Goal: Transaction & Acquisition: Purchase product/service

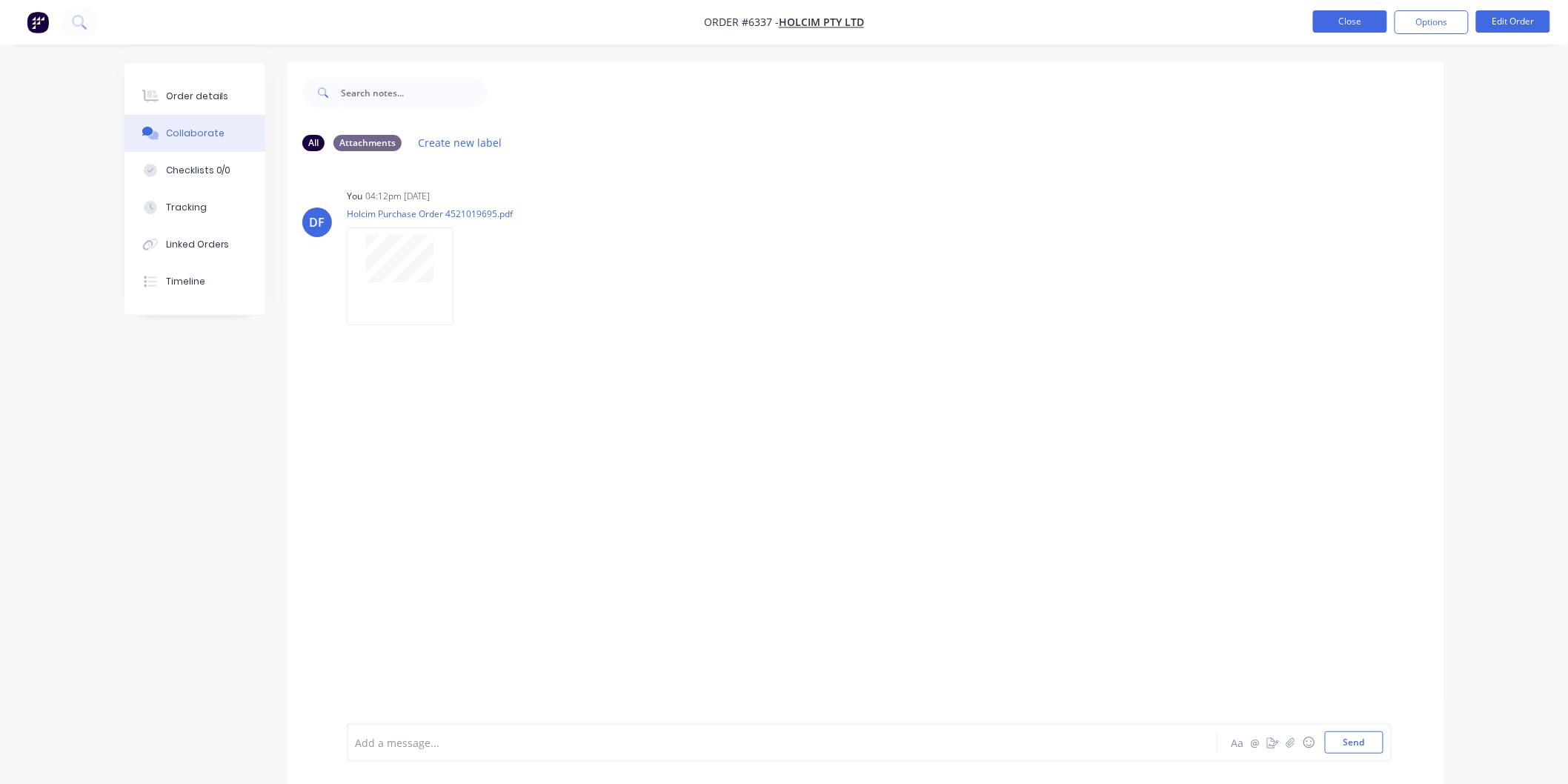
click at [1347, 16] on button "Close" at bounding box center [1350, 21] width 74 height 22
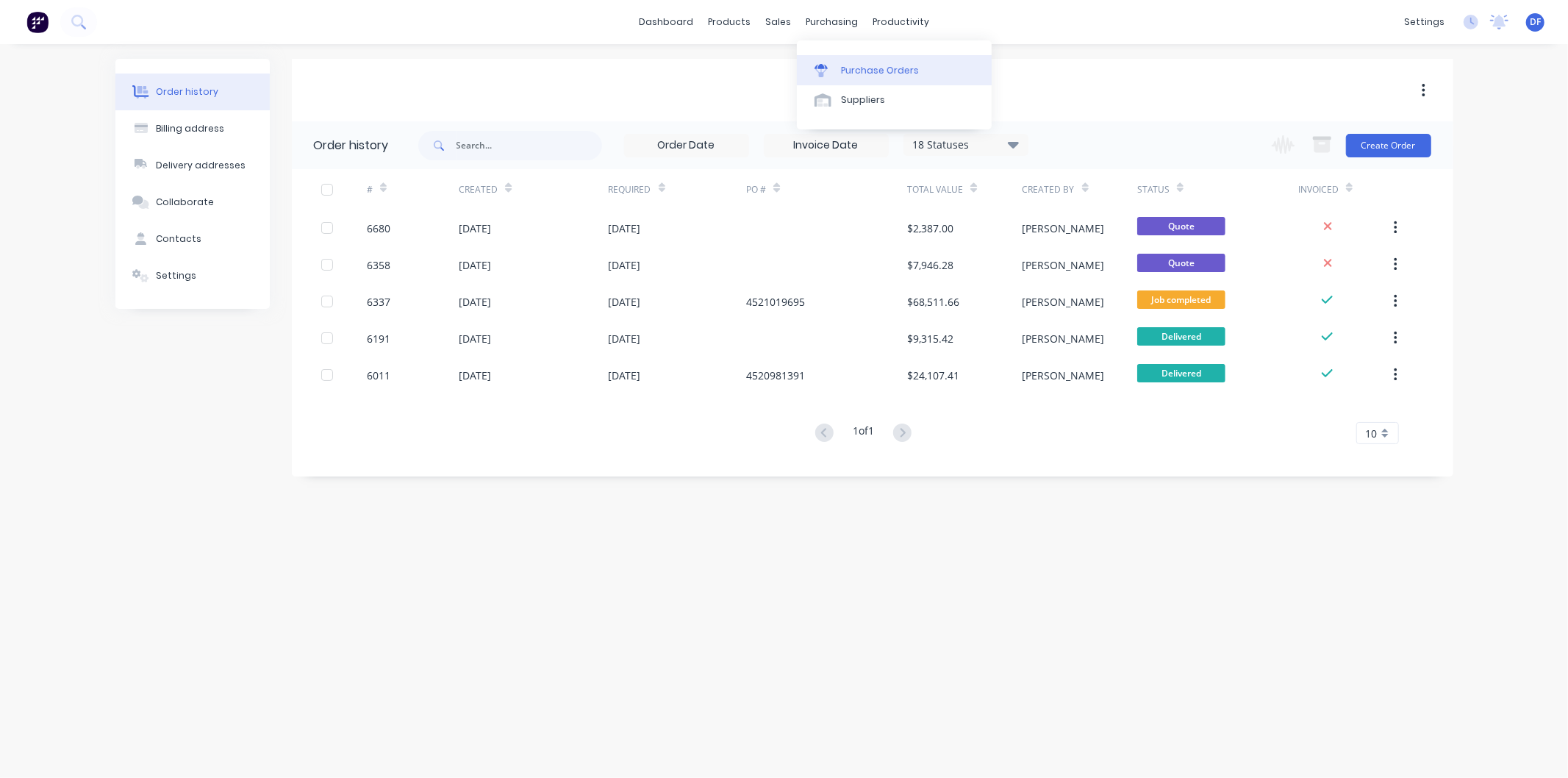
click at [867, 66] on div "Purchase Orders" at bounding box center [880, 71] width 78 height 13
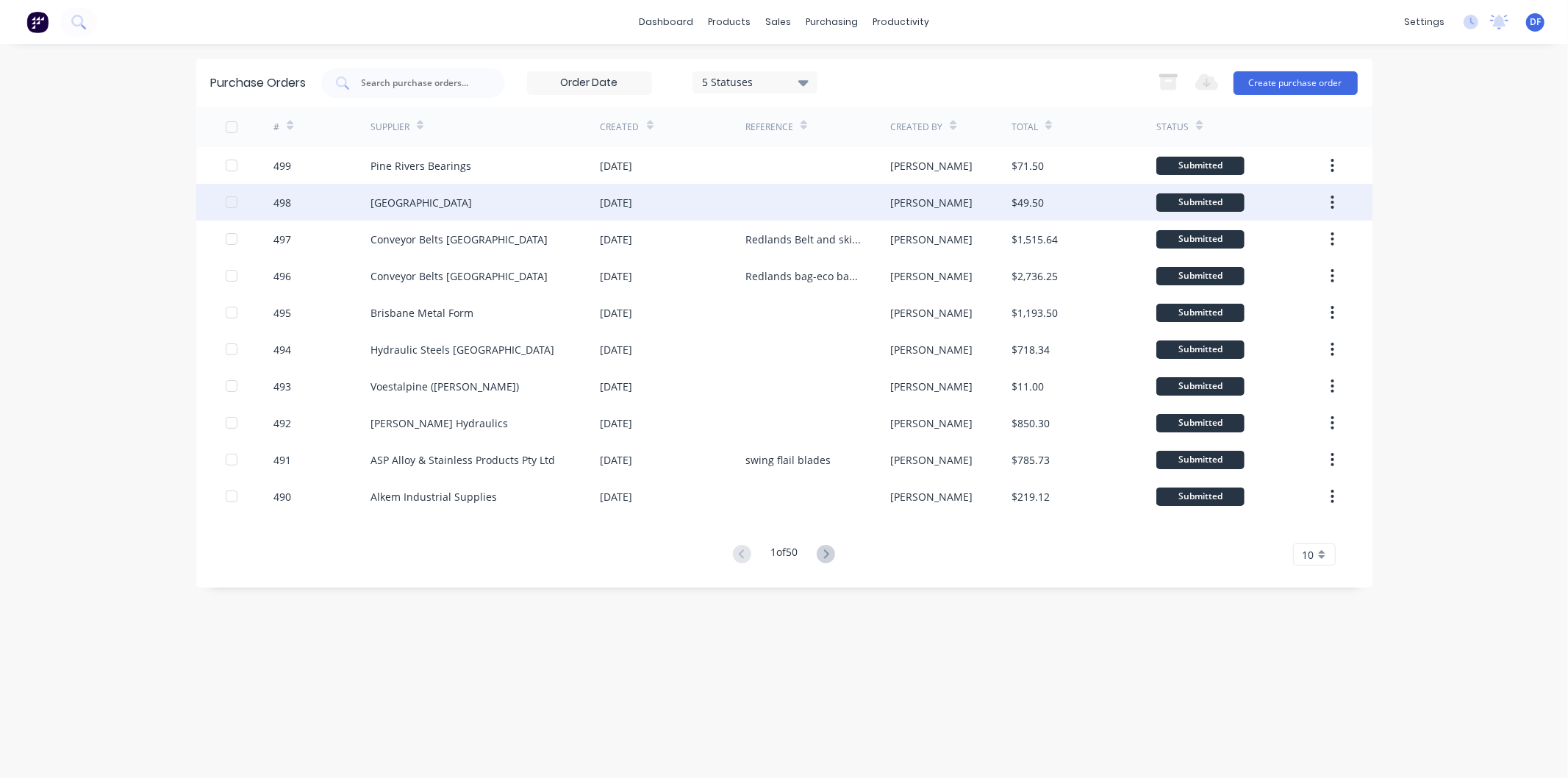
click at [447, 203] on div "[GEOGRAPHIC_DATA]" at bounding box center [420, 202] width 101 height 15
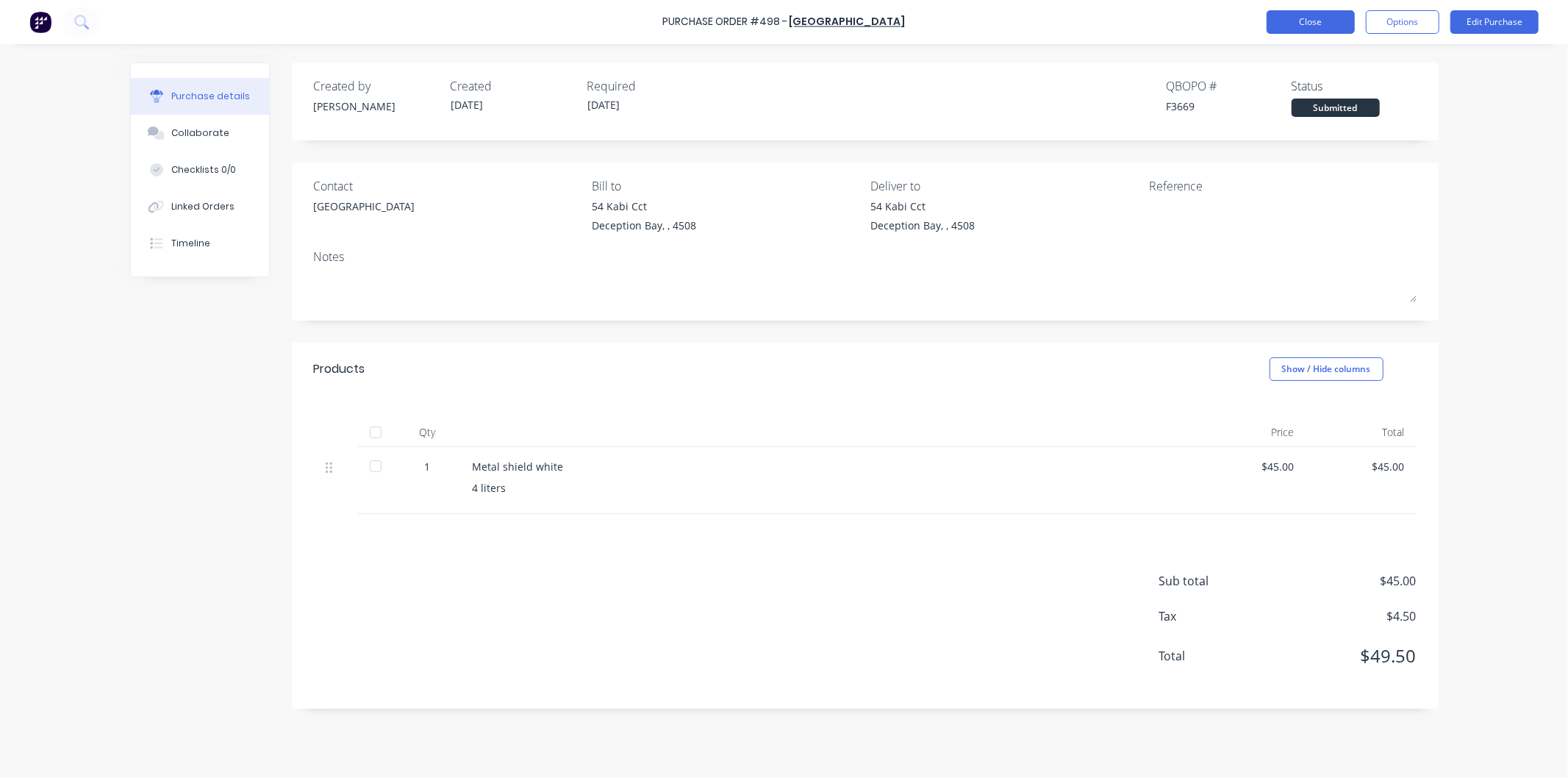
click at [1294, 20] on button "Close" at bounding box center [1310, 22] width 88 height 24
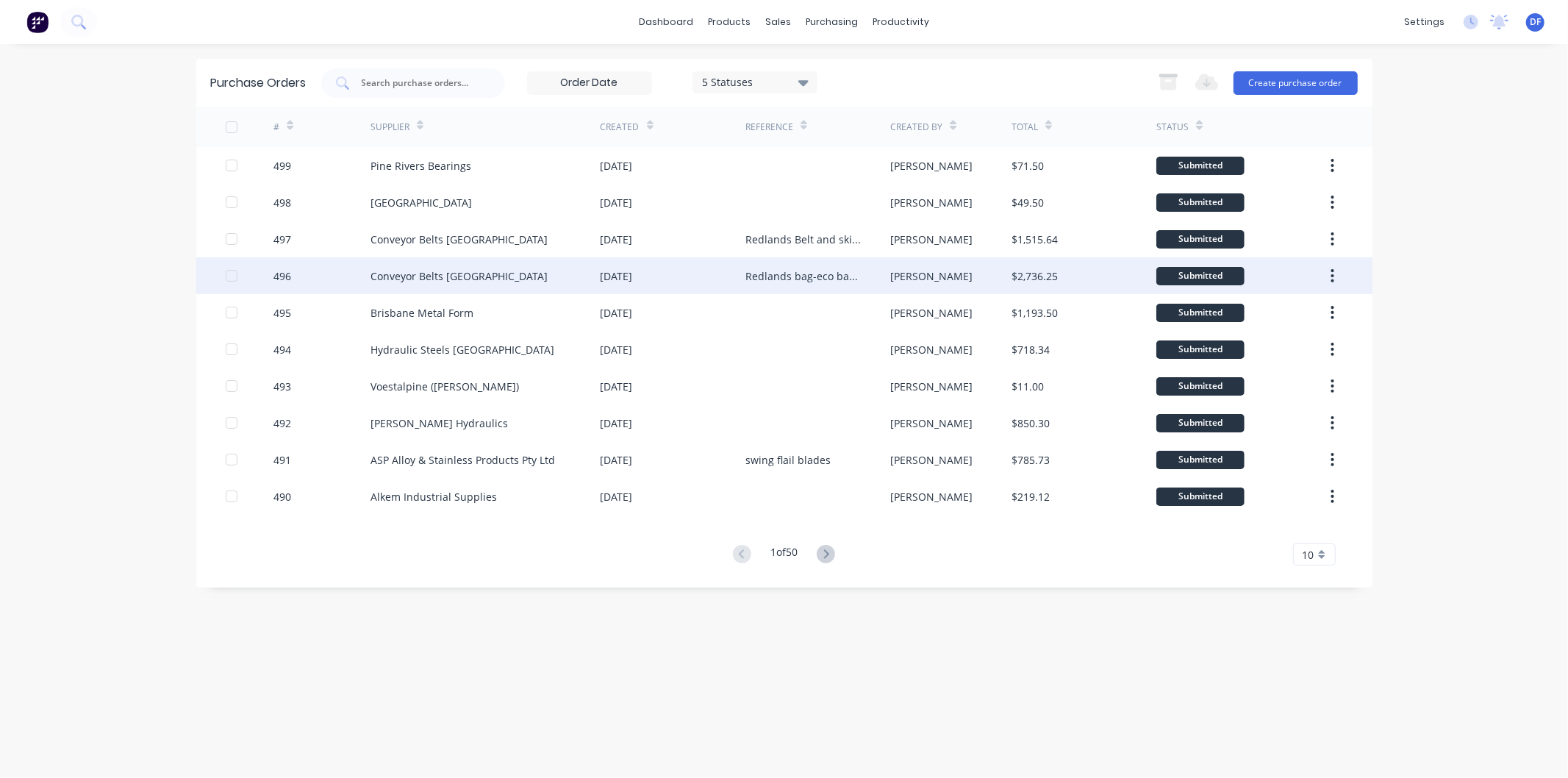
click at [426, 270] on div "Conveyor Belts [GEOGRAPHIC_DATA]" at bounding box center [458, 276] width 177 height 15
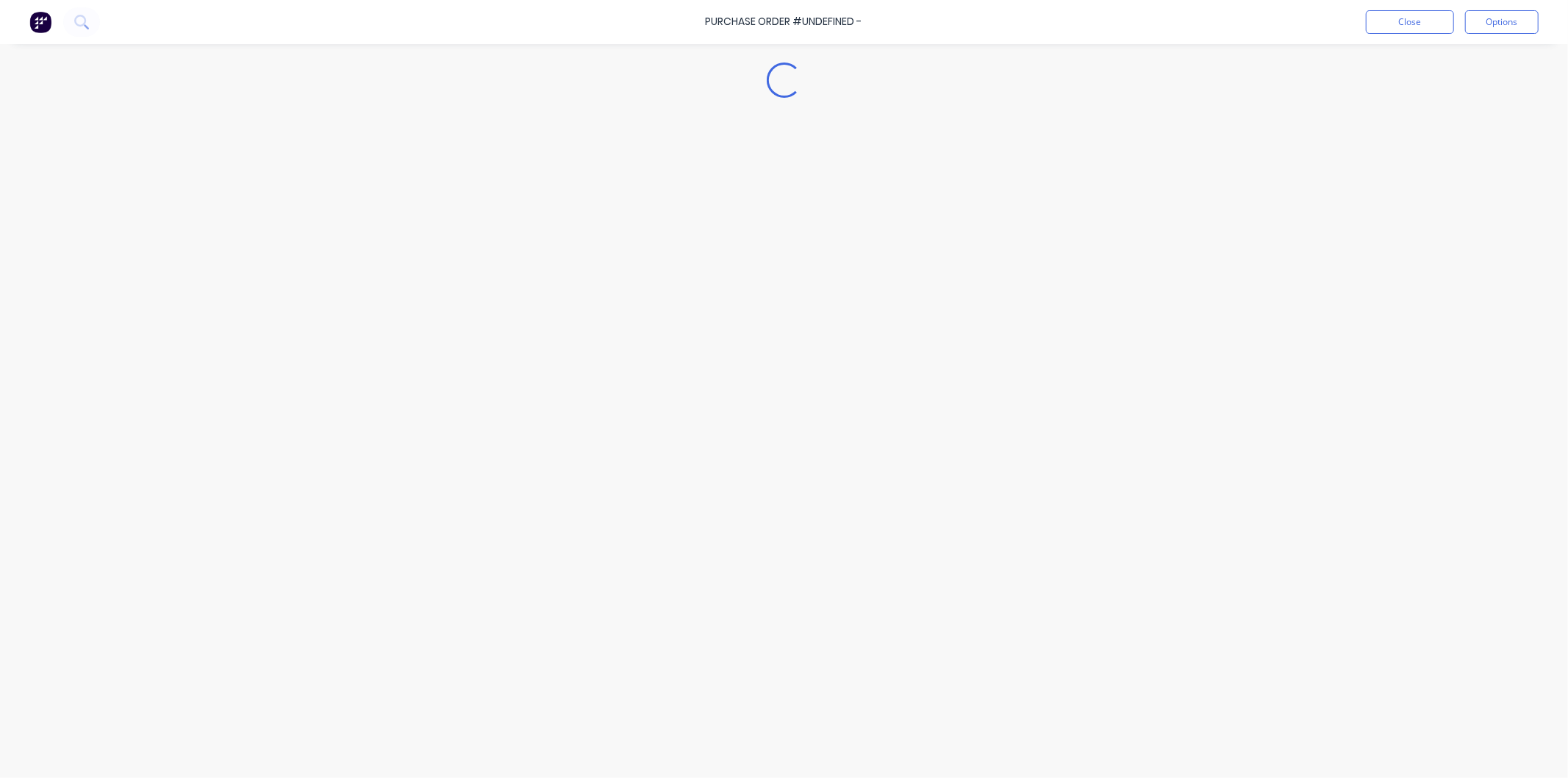
type textarea "x"
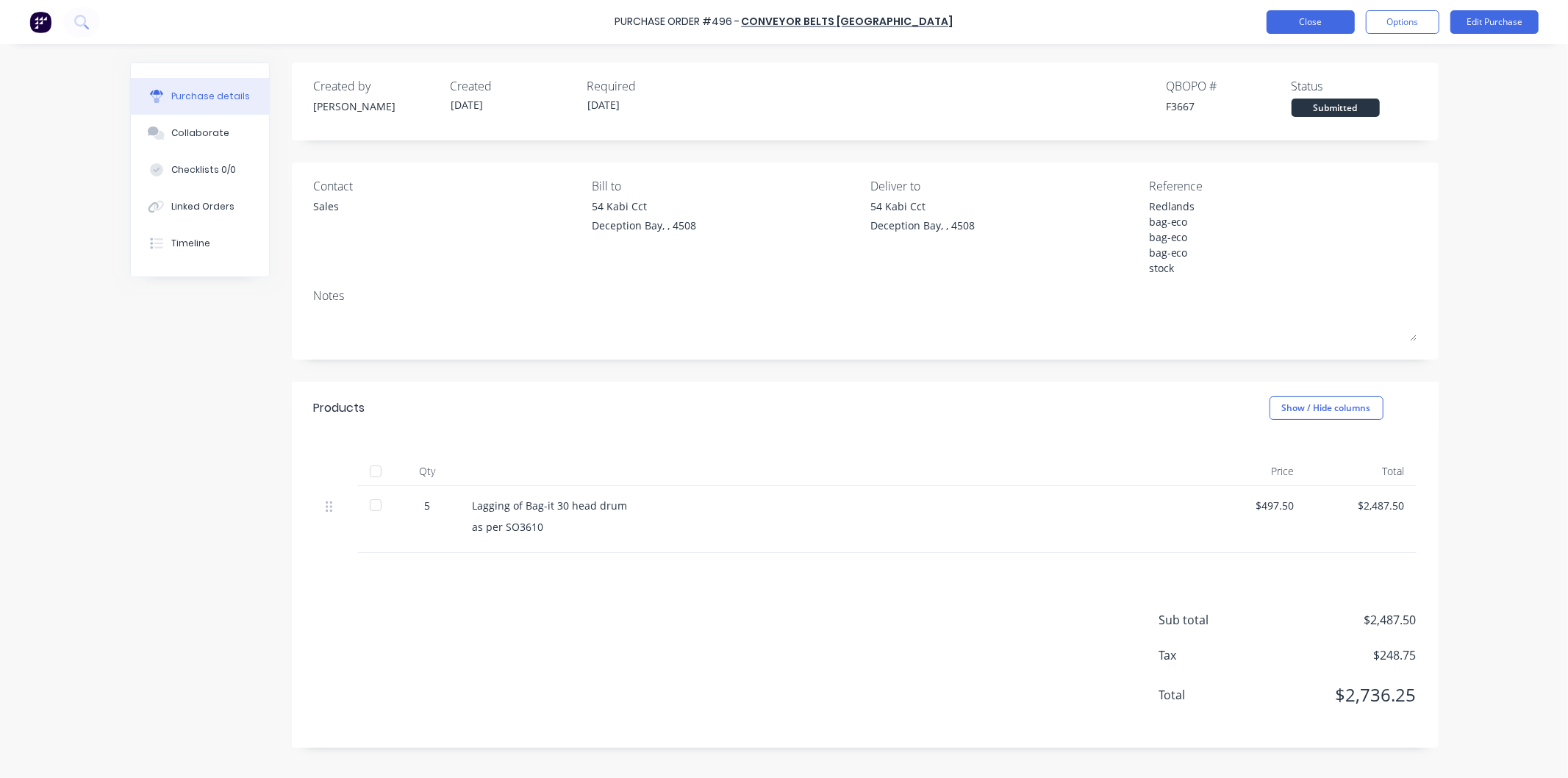
click at [1334, 20] on button "Close" at bounding box center [1310, 22] width 88 height 24
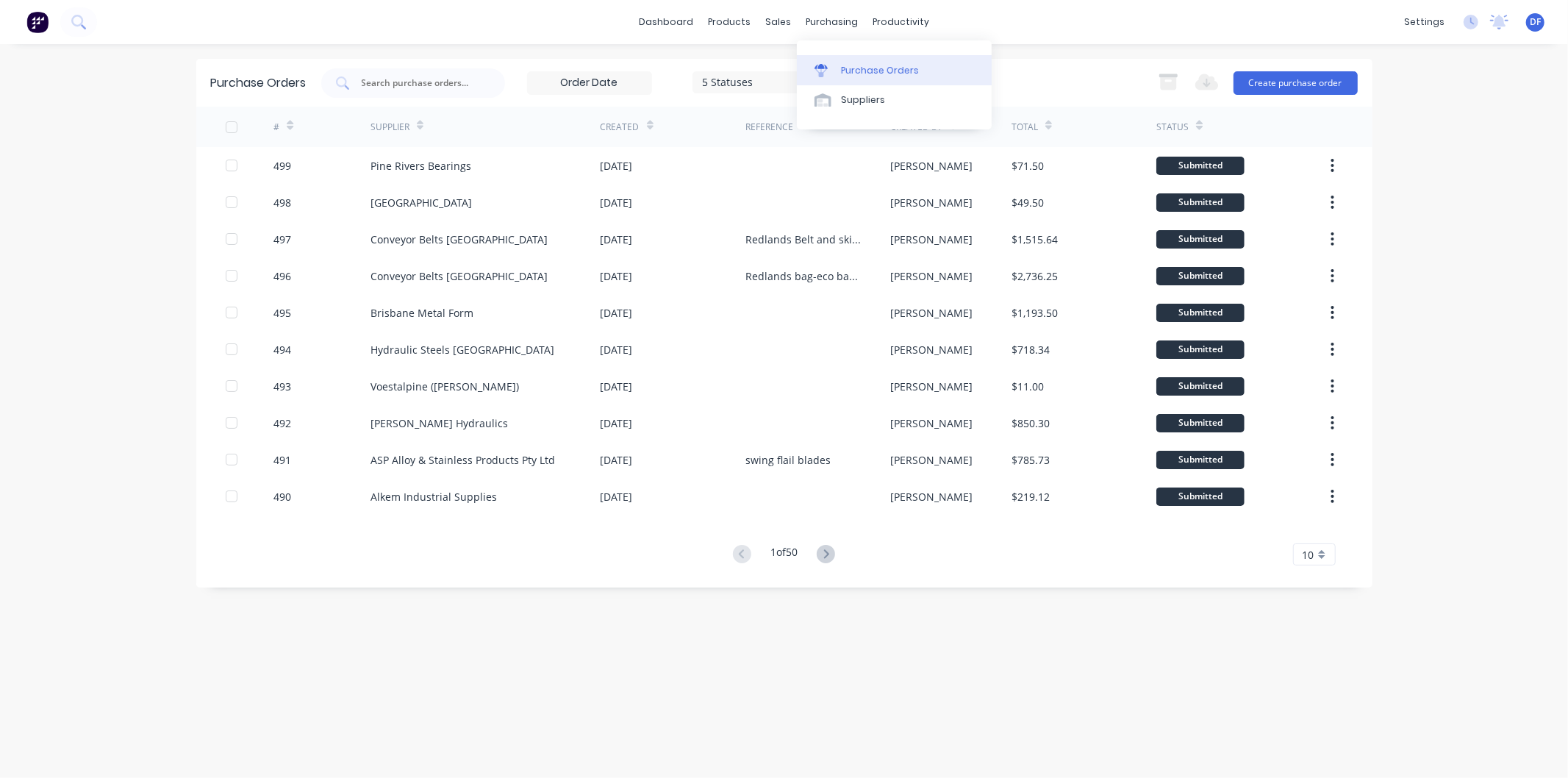
click at [871, 66] on div "Purchase Orders" at bounding box center [880, 71] width 78 height 13
click at [1259, 83] on button "Create purchase order" at bounding box center [1295, 83] width 124 height 24
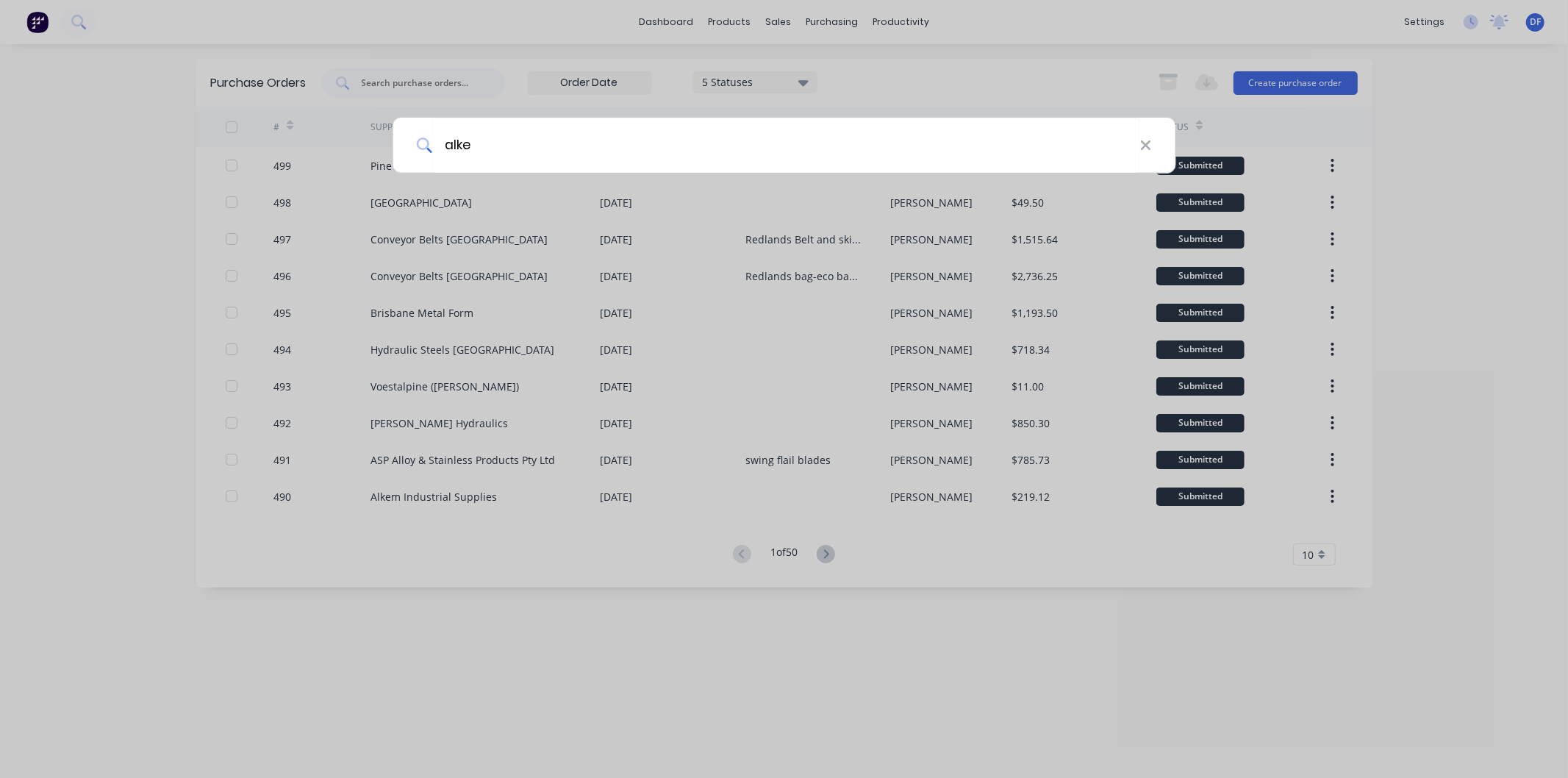
type input "alkem"
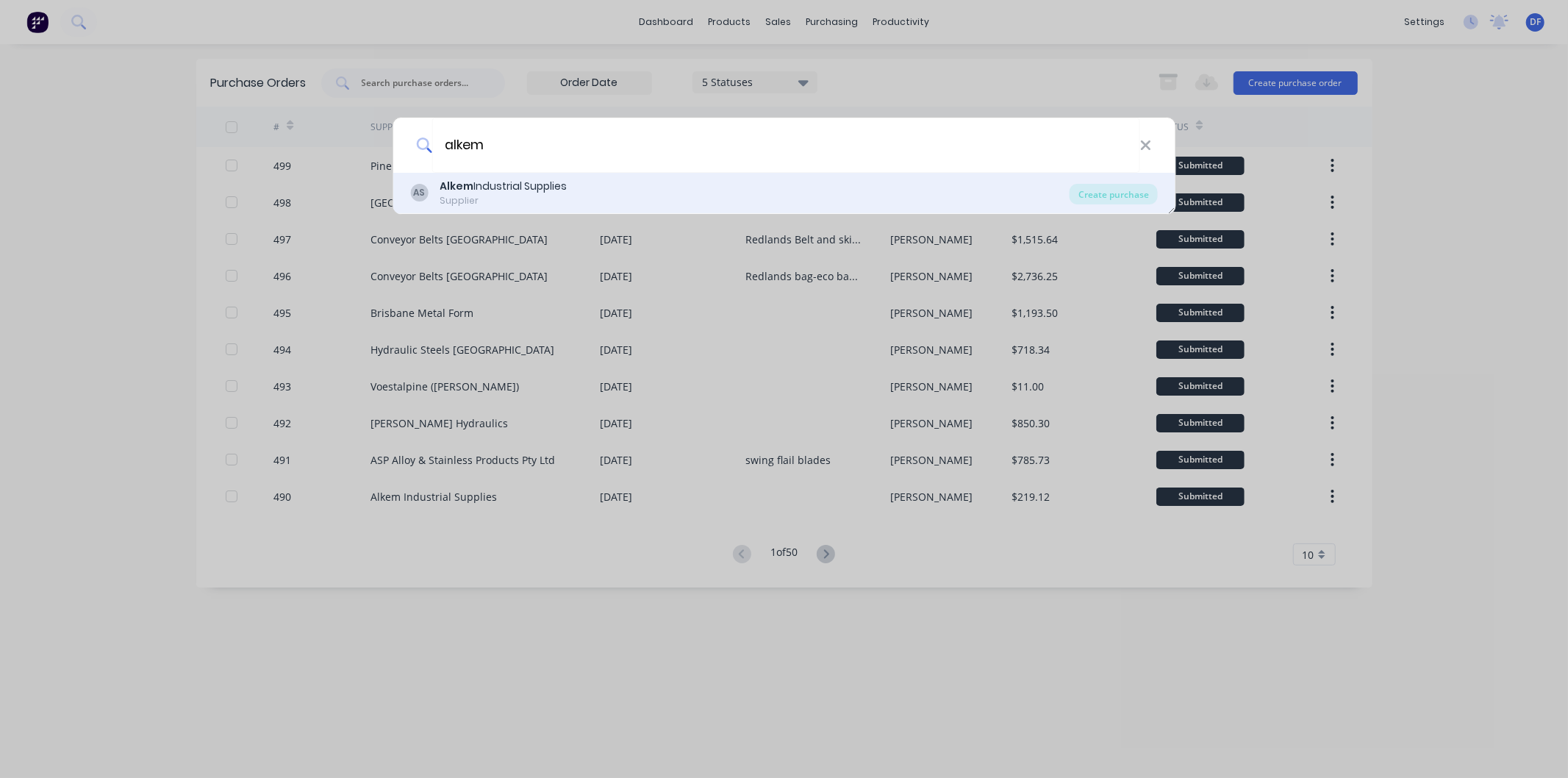
click at [511, 181] on div "Alkem Industrial Supplies" at bounding box center [503, 186] width 127 height 15
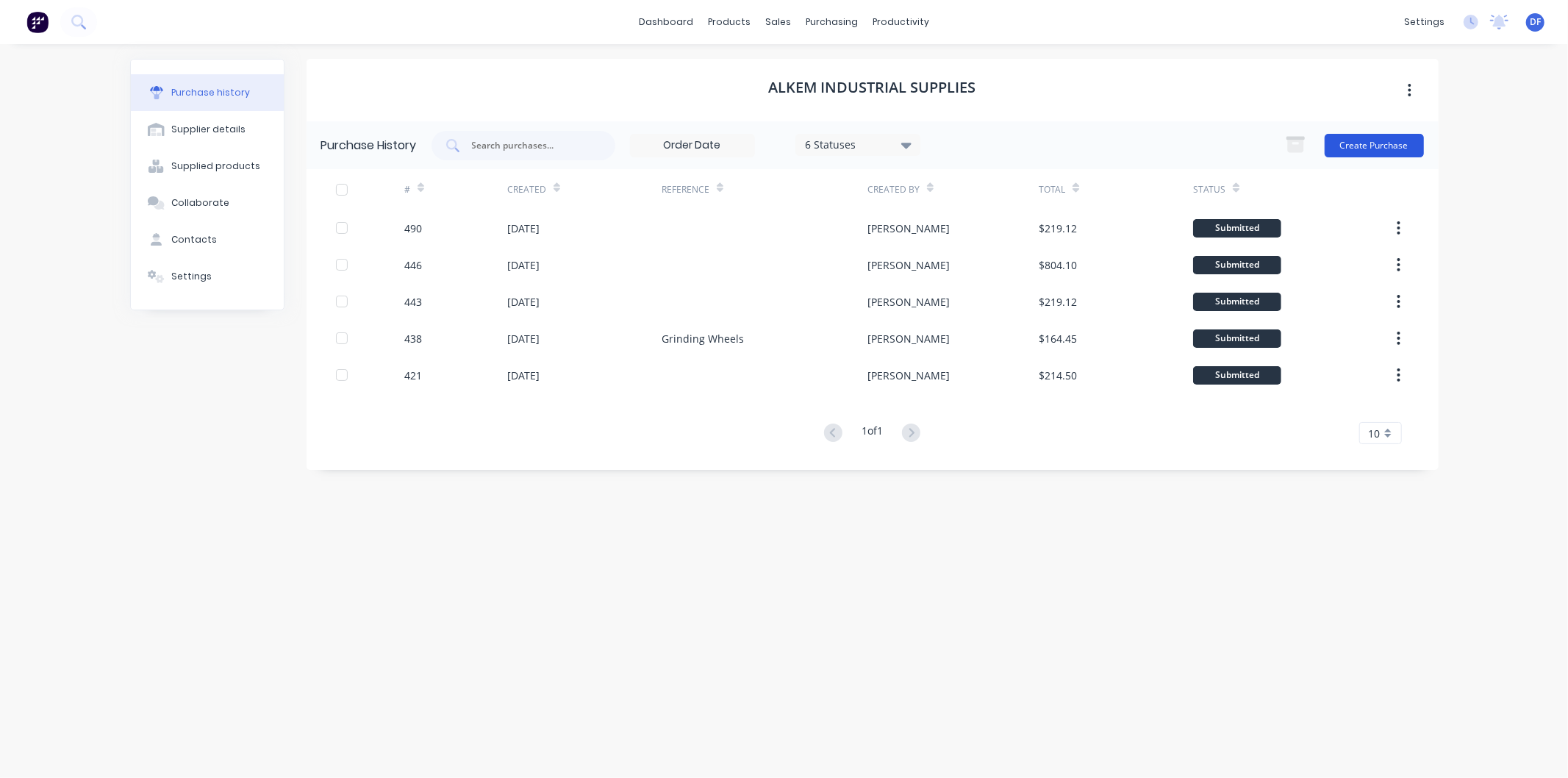
click at [1370, 142] on button "Create Purchase" at bounding box center [1374, 145] width 100 height 24
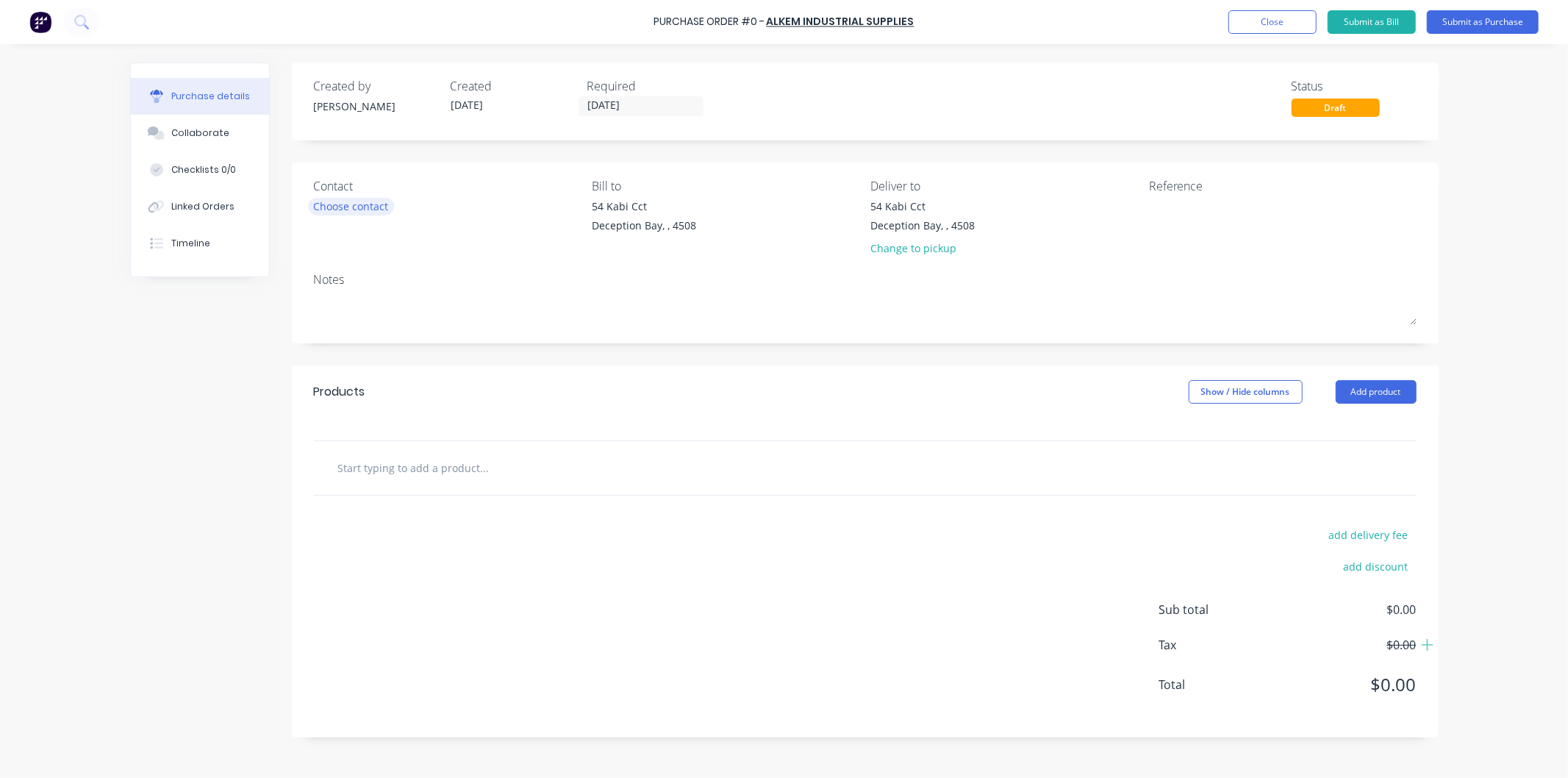
click at [341, 211] on div "Choose contact" at bounding box center [351, 206] width 75 height 15
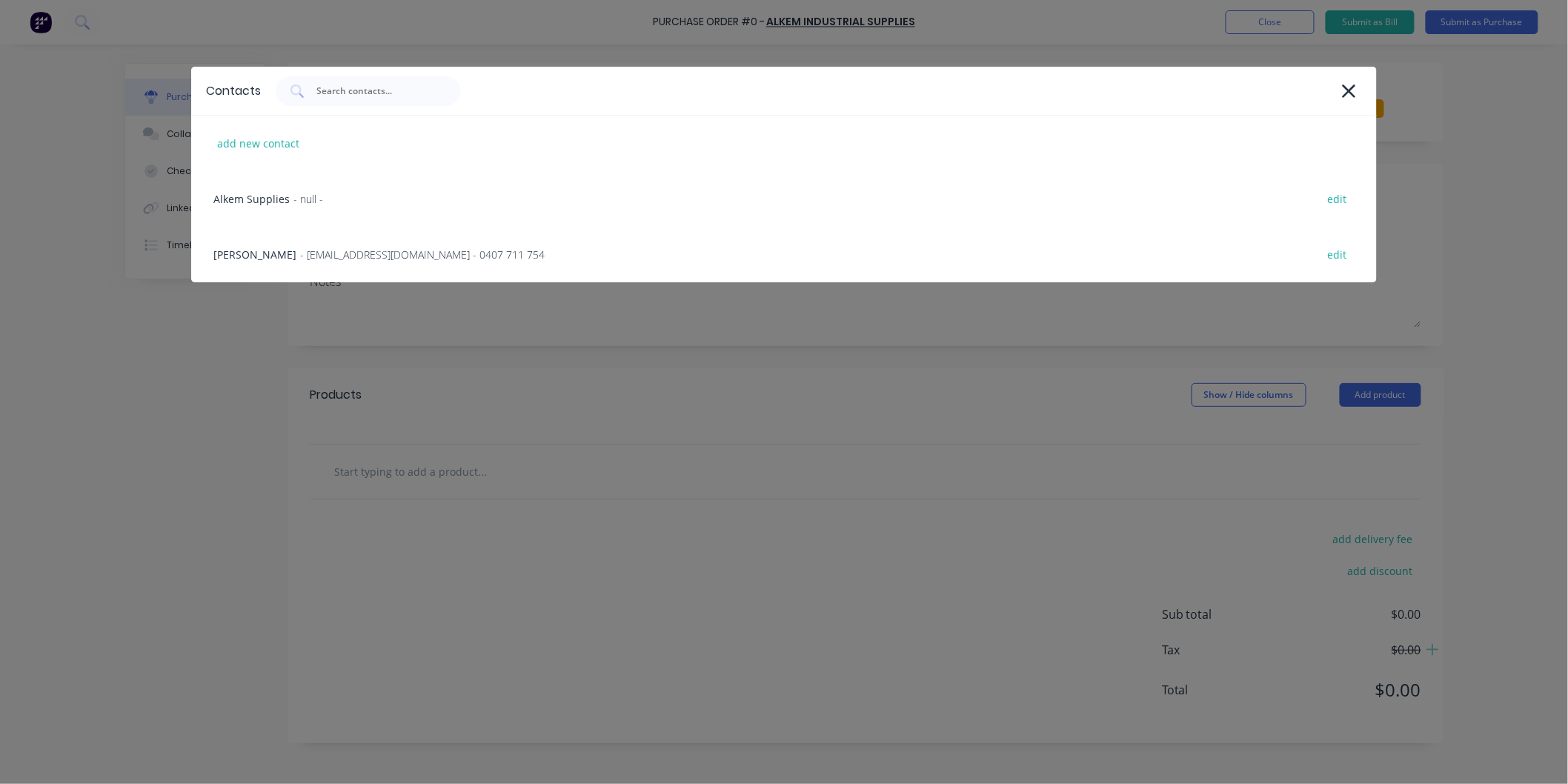
click at [345, 255] on span "- [EMAIL_ADDRESS][DOMAIN_NAME] - 0407 711 754" at bounding box center [422, 254] width 244 height 16
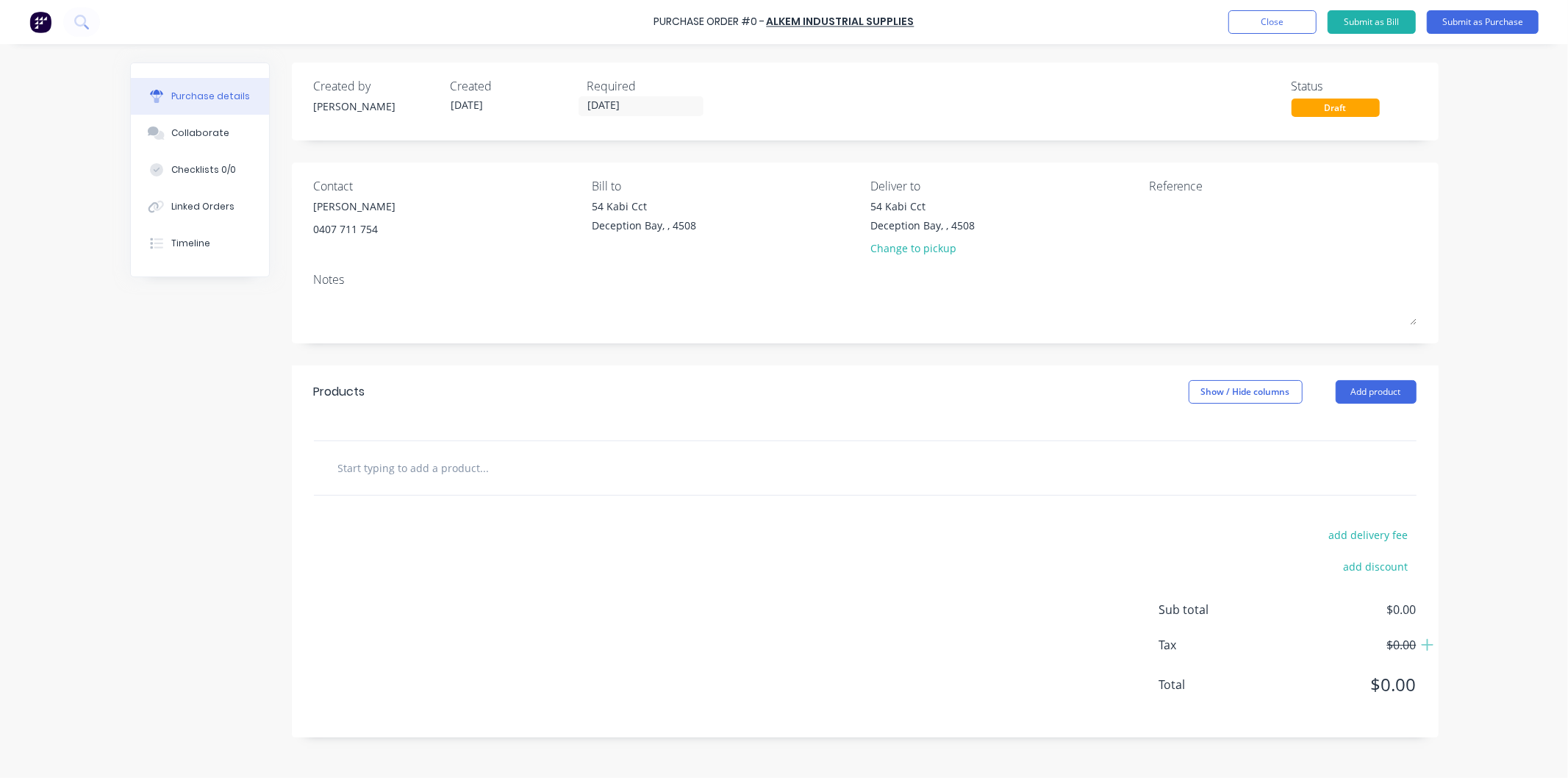
click at [440, 468] on input "text" at bounding box center [484, 468] width 294 height 29
paste input "[PHONE_NUMBER] x 6 SMALL ABRASIVE MOP"
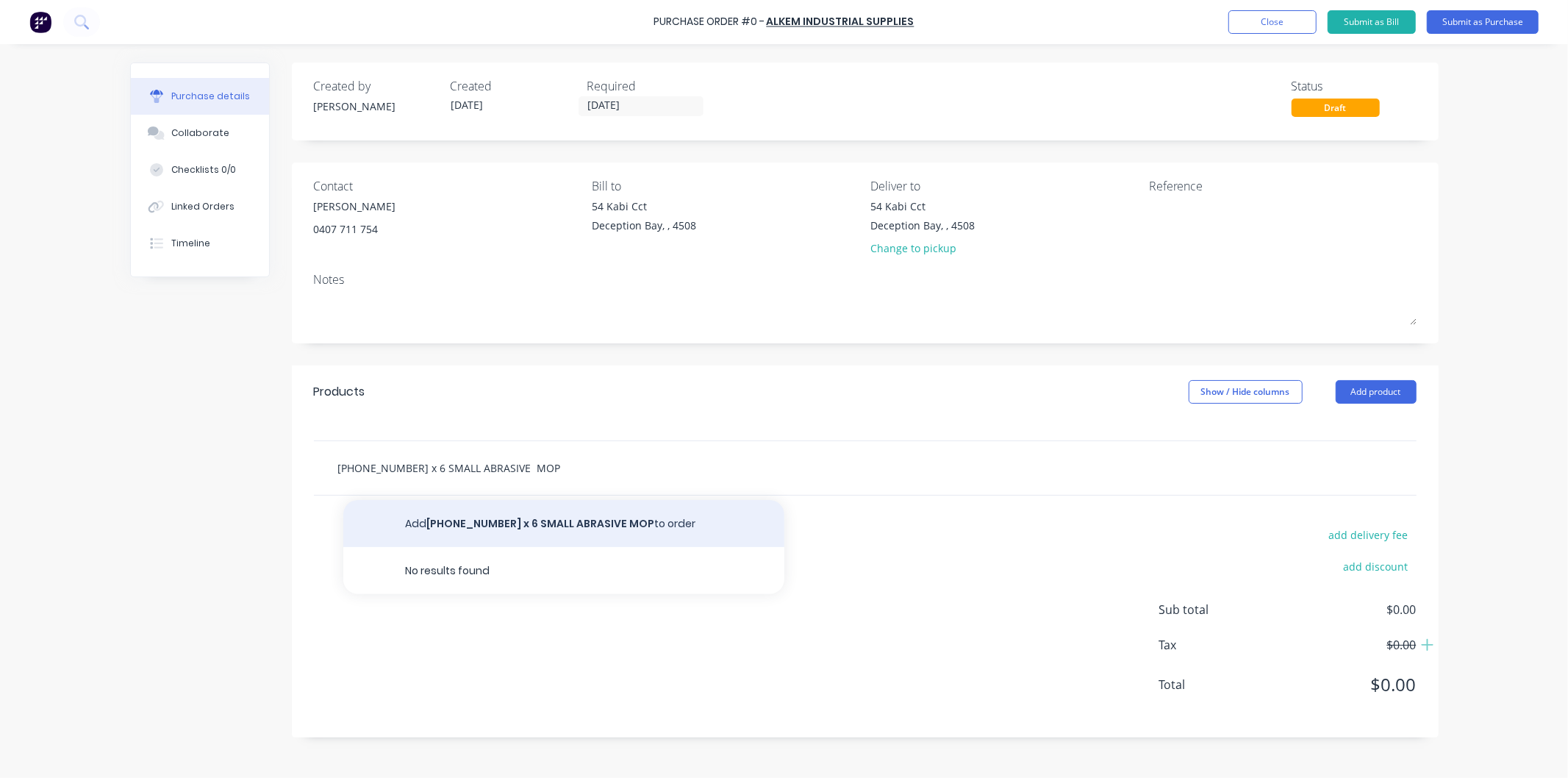
type input "[PHONE_NUMBER] x 6 SMALL ABRASIVE MOP"
click at [529, 522] on button "Add [PHONE_NUMBER] x 6 SMALL ABRASIVE MOP to order" at bounding box center [564, 524] width 441 height 47
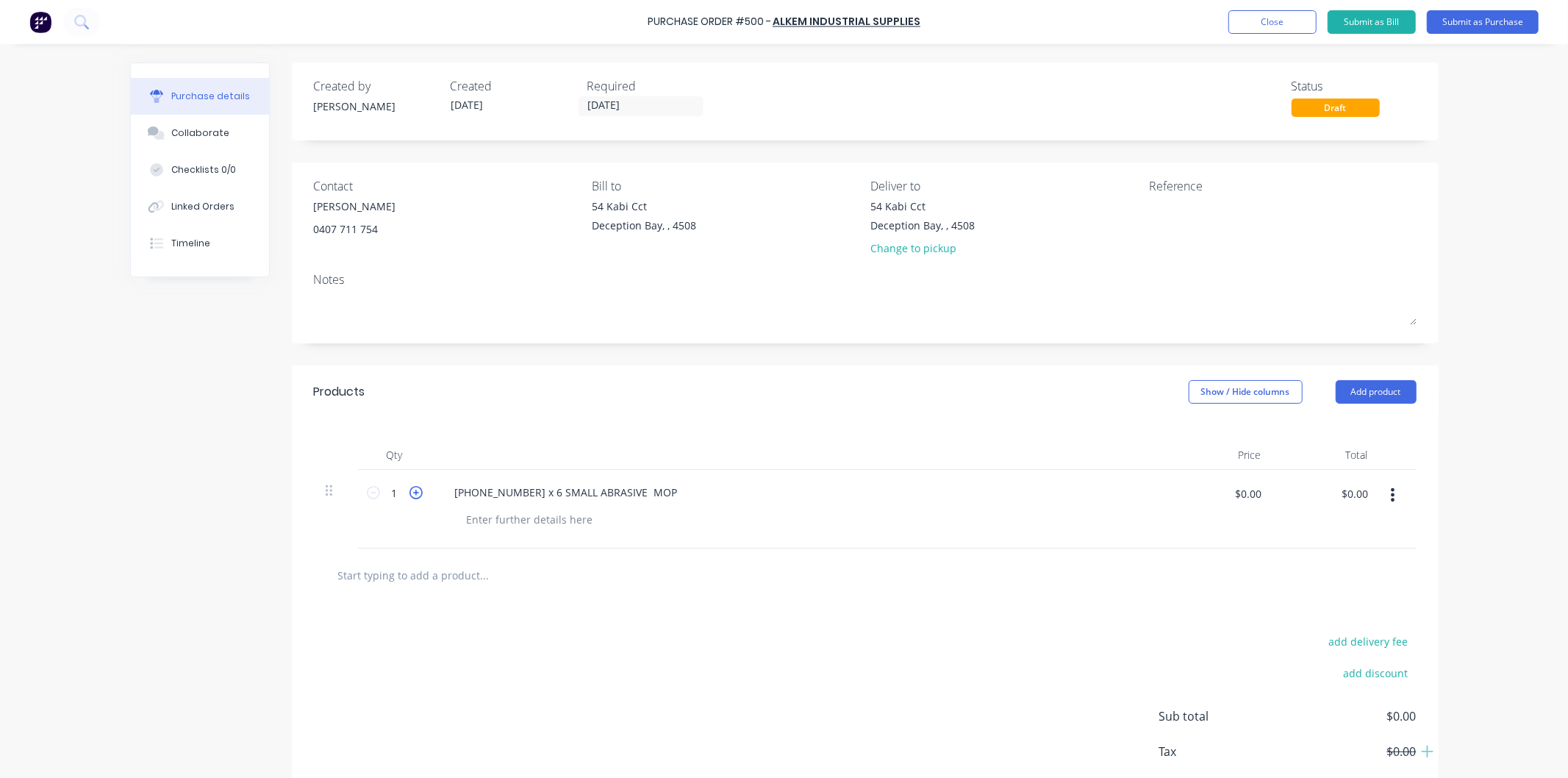
click at [411, 490] on icon at bounding box center [415, 493] width 13 height 13
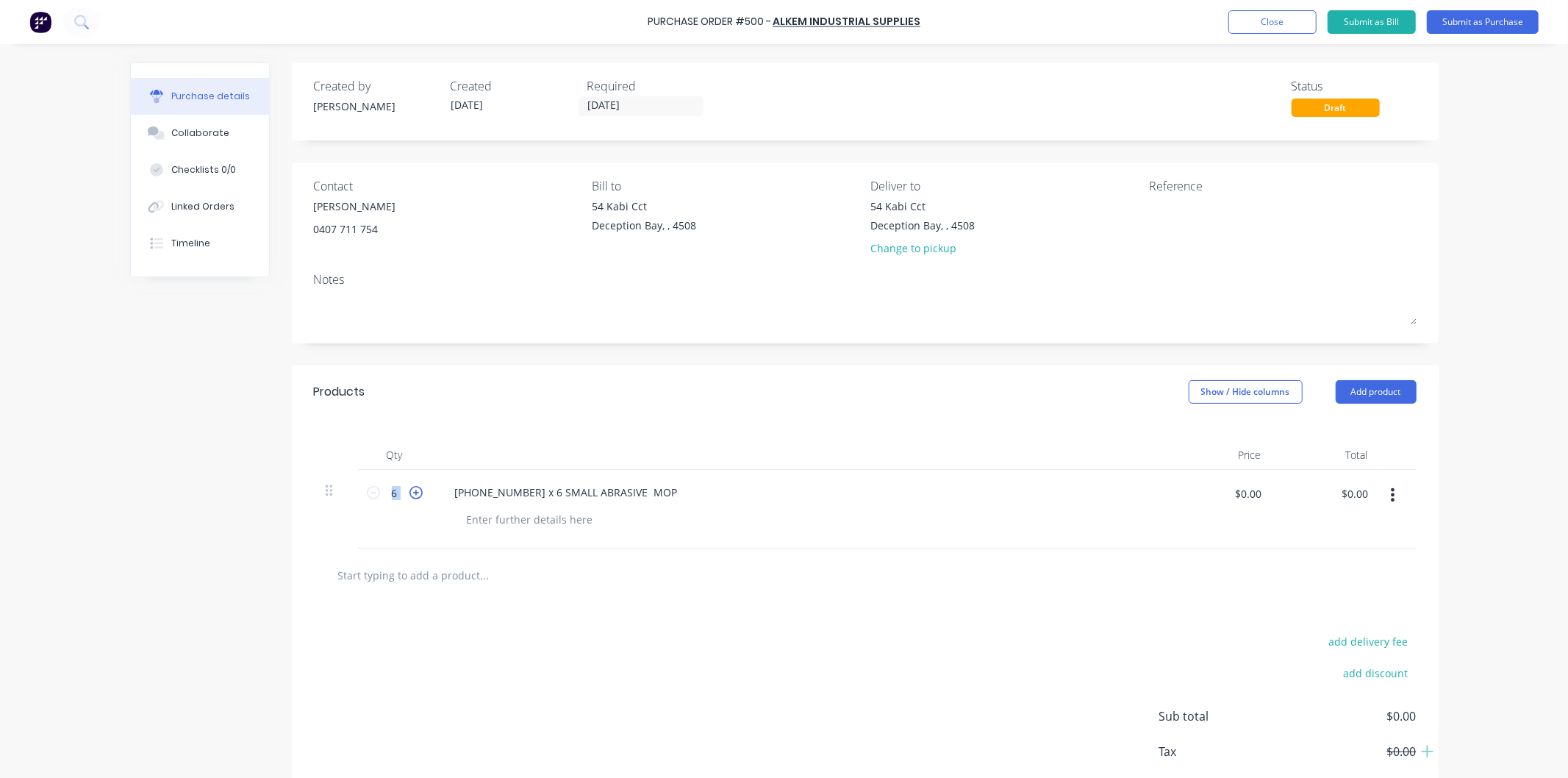
click at [411, 490] on icon at bounding box center [415, 493] width 13 height 13
type input "10"
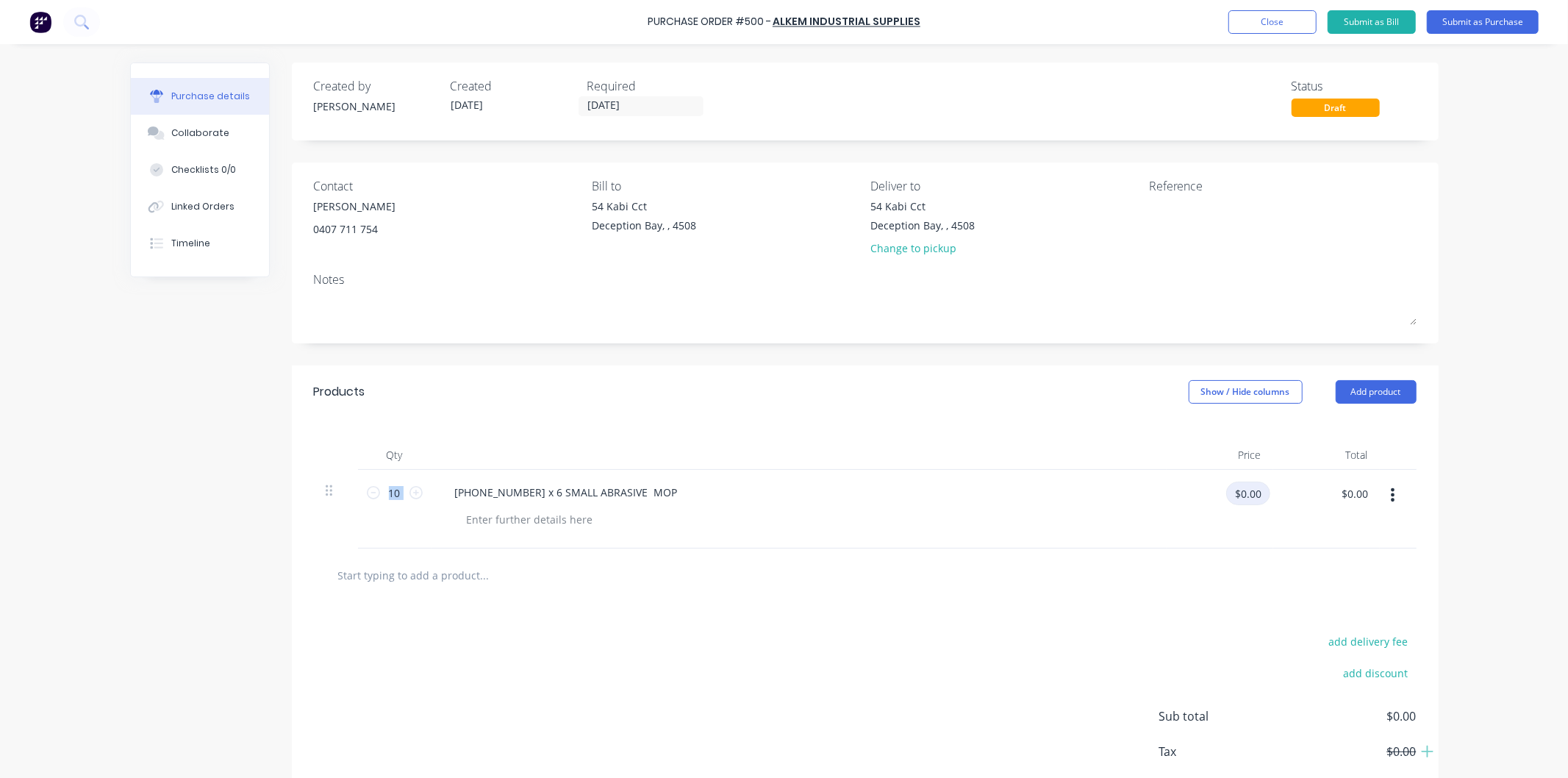
click at [1238, 502] on input "$0.00" at bounding box center [1248, 493] width 44 height 24
type input "$11.35"
type input "$113.50"
click at [1273, 519] on div "$113.50 $0.00" at bounding box center [1327, 509] width 107 height 79
drag, startPoint x: 428, startPoint y: 575, endPoint x: 430, endPoint y: 588, distance: 13.2
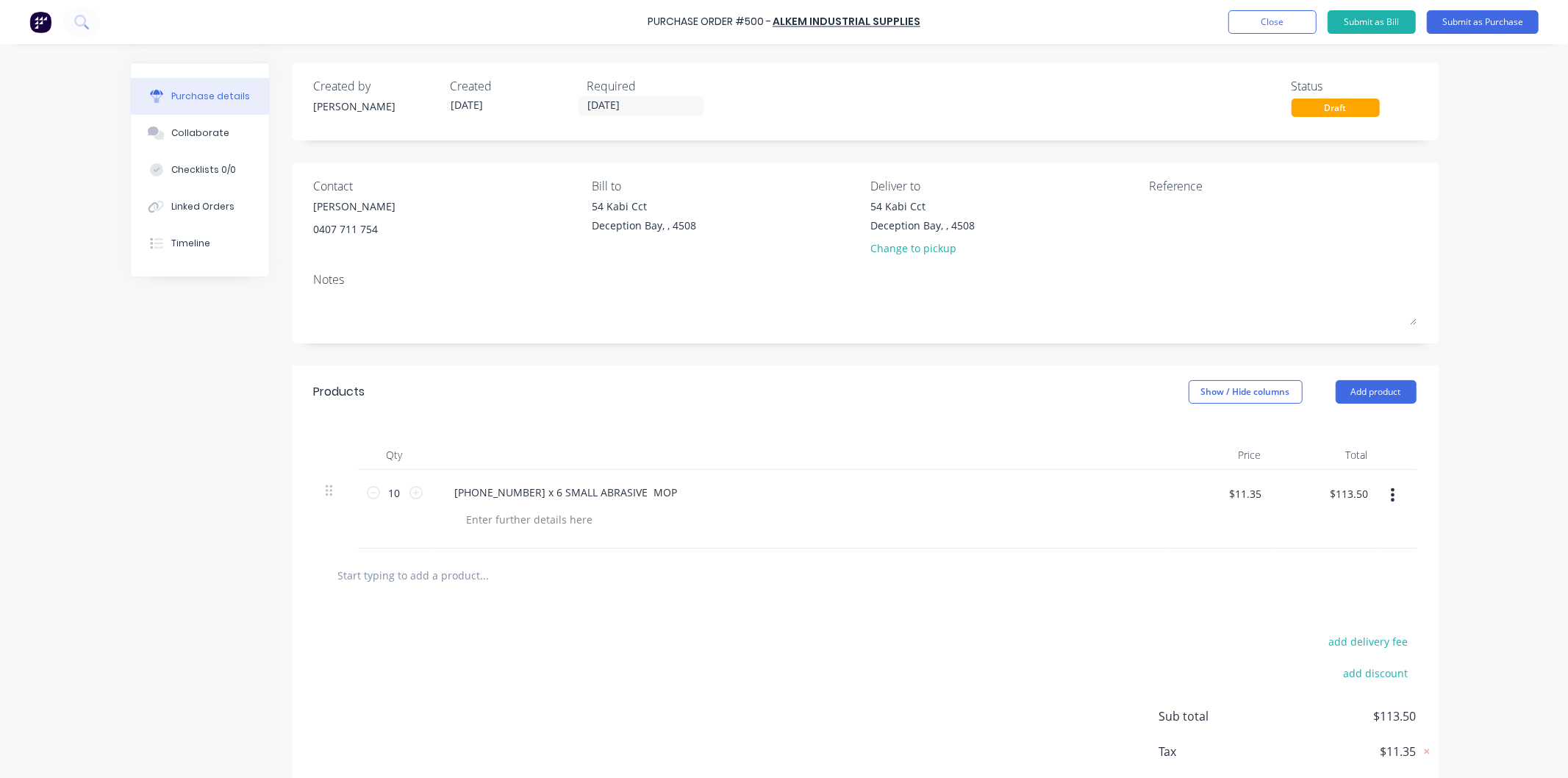
click at [428, 575] on input "text" at bounding box center [484, 575] width 294 height 29
paste input "591-UVEX1005 UVEX LENS CLEANING TOWELETTES (100) $44.95"
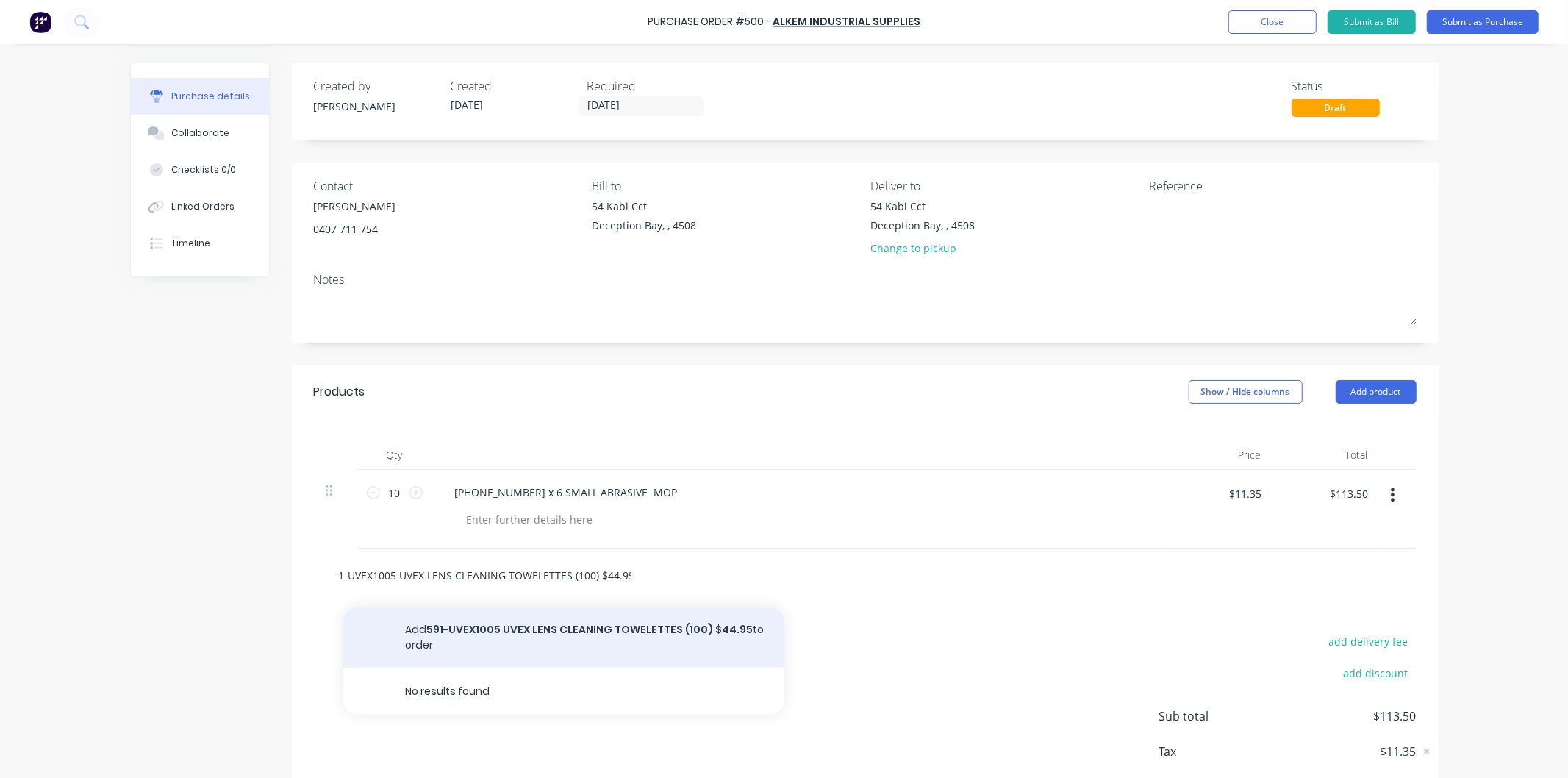
type input "591-UVEX1005 UVEX LENS CLEANING TOWELETTES (100) $44.95"
click at [519, 628] on button "Add 591-UVEX1005 UVEX LENS CLEANING TOWELETTES (100) $44.95 to order" at bounding box center [564, 638] width 441 height 60
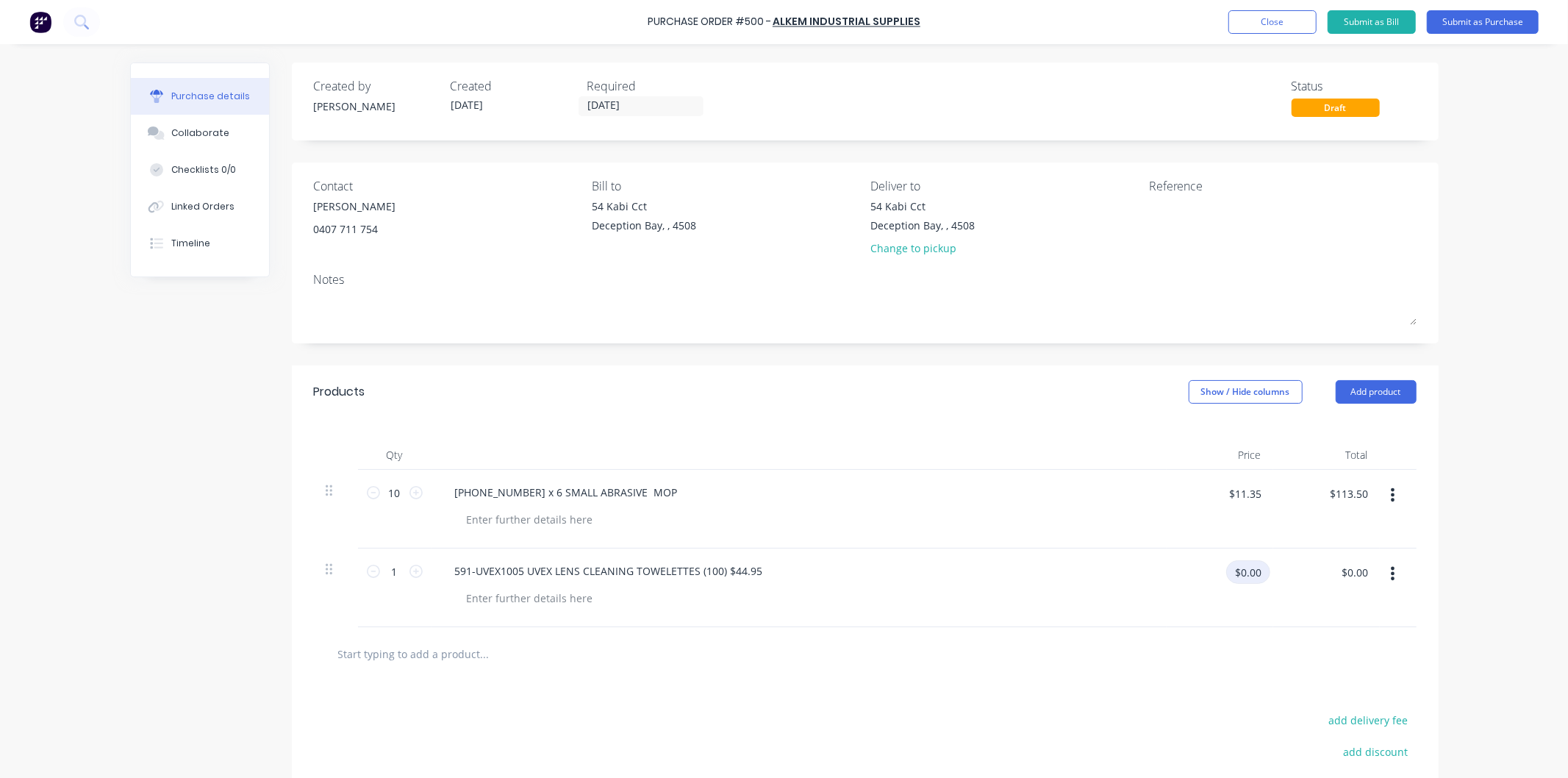
click at [1250, 574] on input "$0.00" at bounding box center [1248, 571] width 44 height 24
type input "$44.95"
click at [754, 576] on div "591-UVEX1005 UVEX LENS CLEANING TOWELETTES (100) $44.95" at bounding box center [608, 571] width 331 height 21
click at [641, 621] on div "591-UVEX1005 UVEX LENS CLEANING TOWELETTES (100)" at bounding box center [799, 588] width 735 height 79
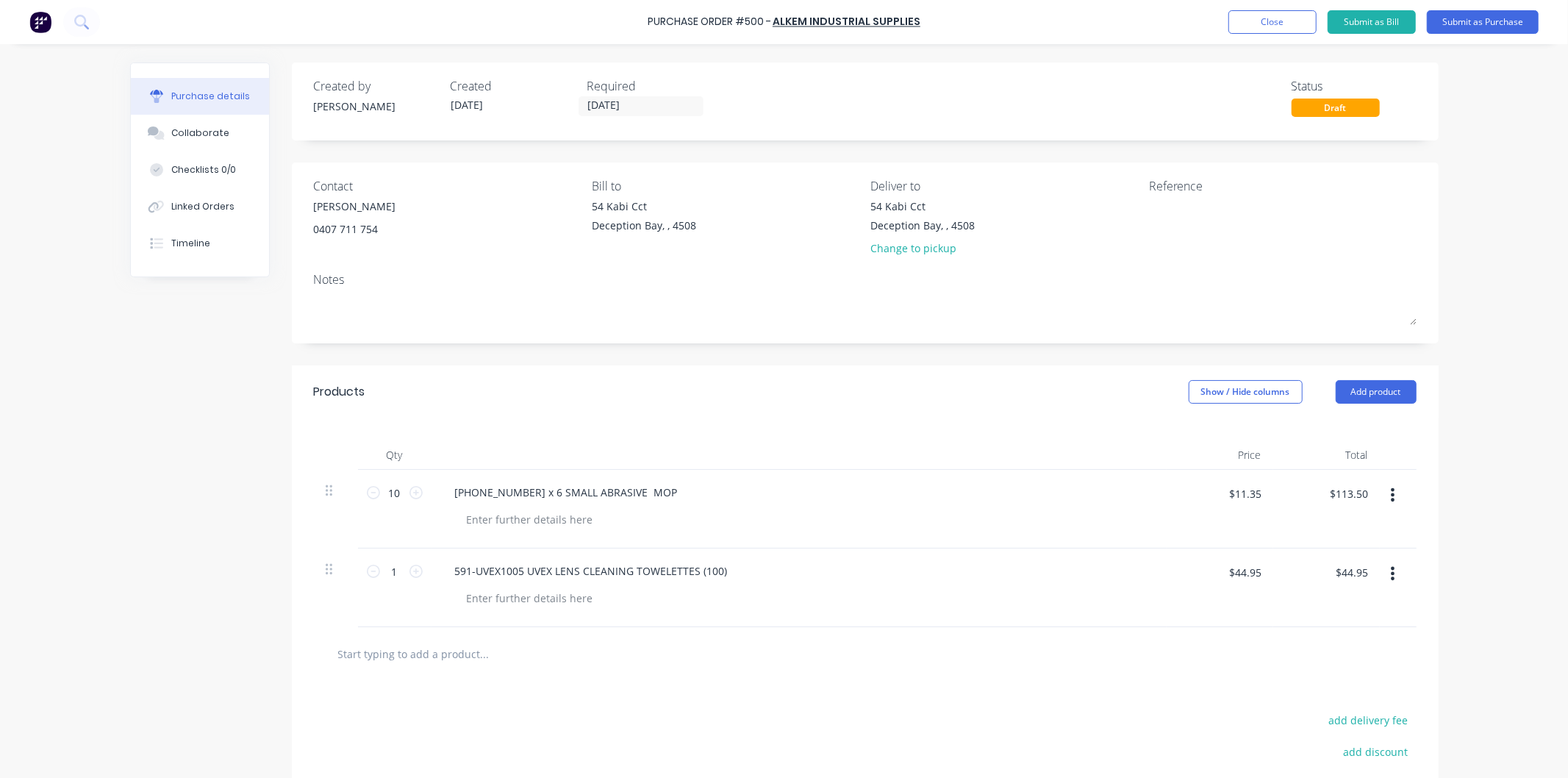
click at [440, 664] on input "text" at bounding box center [484, 654] width 294 height 29
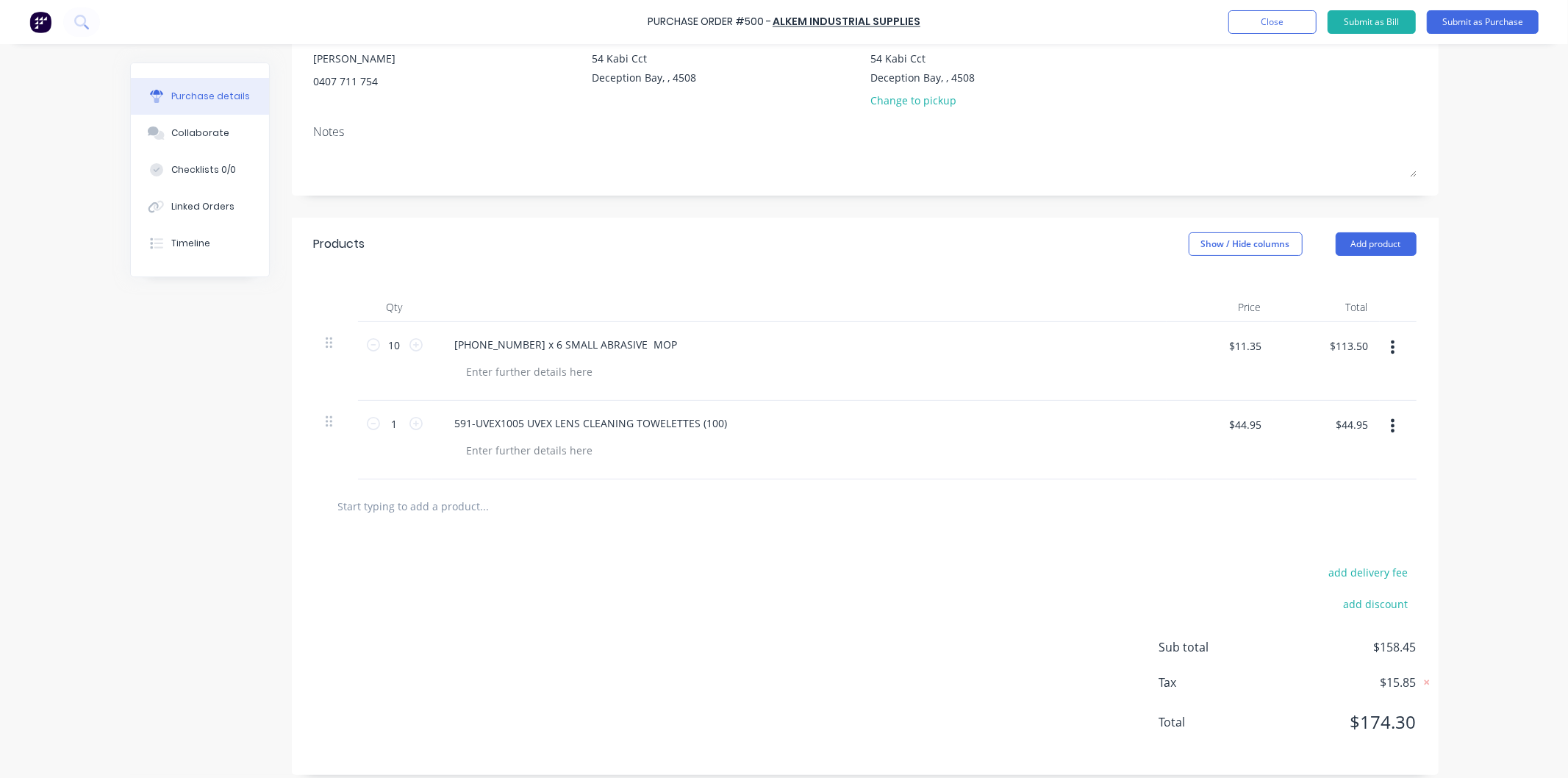
scroll to position [160, 0]
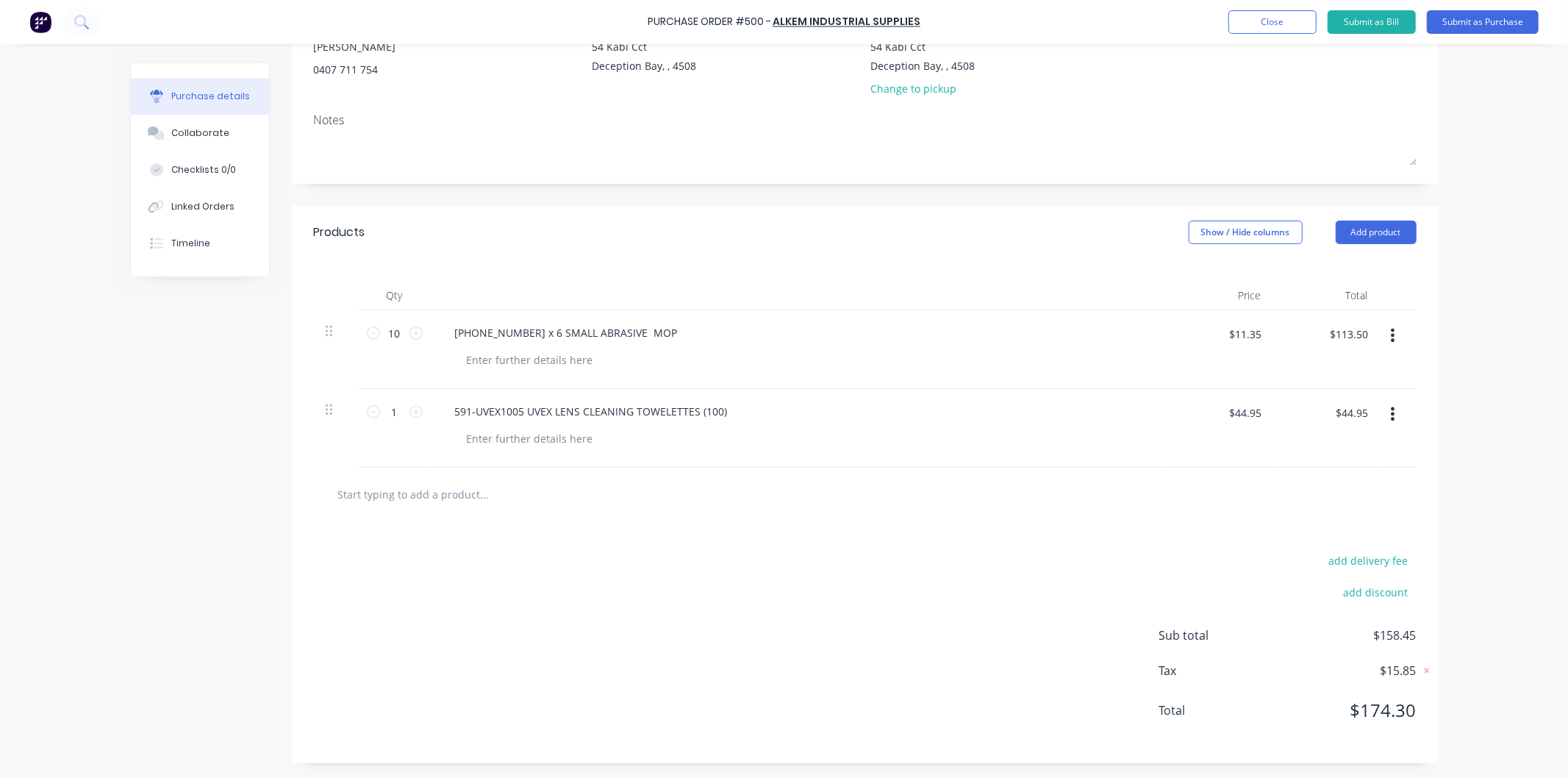
click at [459, 496] on input "text" at bounding box center [484, 494] width 294 height 29
paste input "591-483014 SILVER DUCT TAPE ROLL $3.50"
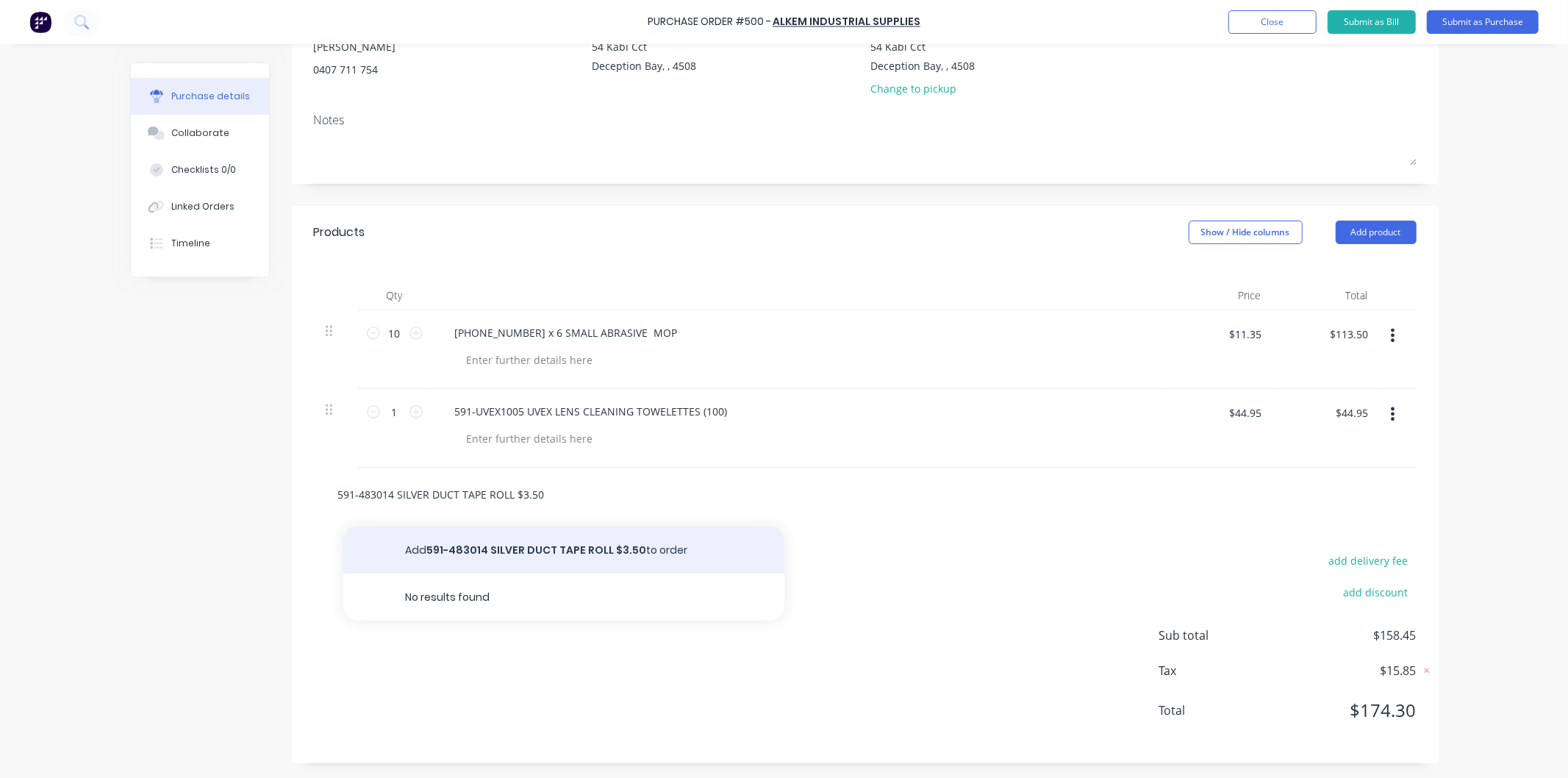
type input "591-483014 SILVER DUCT TAPE ROLL $3.50"
click at [530, 552] on button "Add 591-483014 SILVER DUCT TAPE ROLL $3.50 to order" at bounding box center [564, 550] width 441 height 47
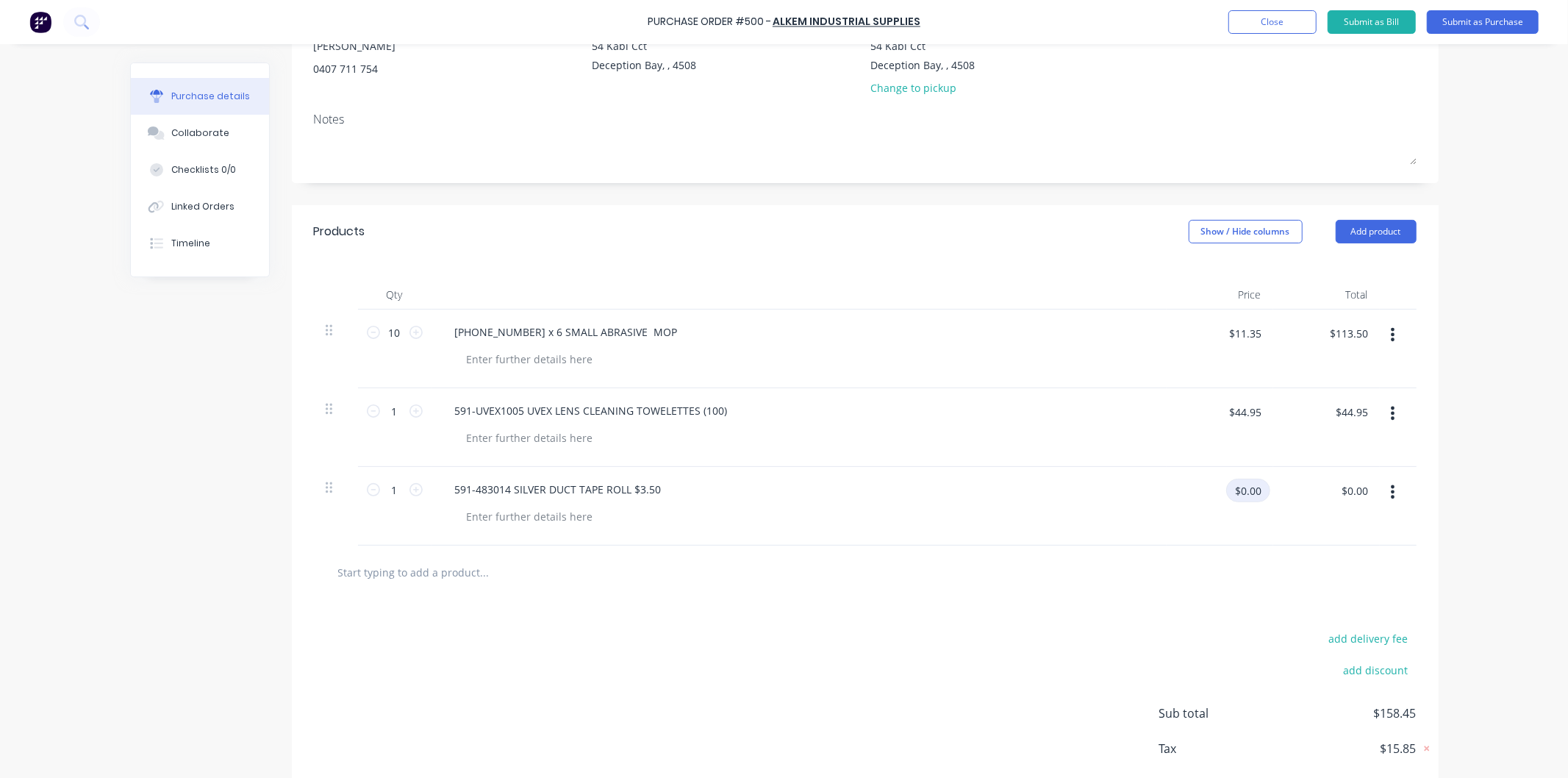
click at [1258, 494] on input "$0.00" at bounding box center [1248, 490] width 44 height 24
type input "$3.50"
click at [651, 497] on div "591-483014 SILVER DUCT TAPE ROLL $3.50" at bounding box center [558, 489] width 230 height 21
drag, startPoint x: 653, startPoint y: 524, endPoint x: 633, endPoint y: 525, distance: 20.0
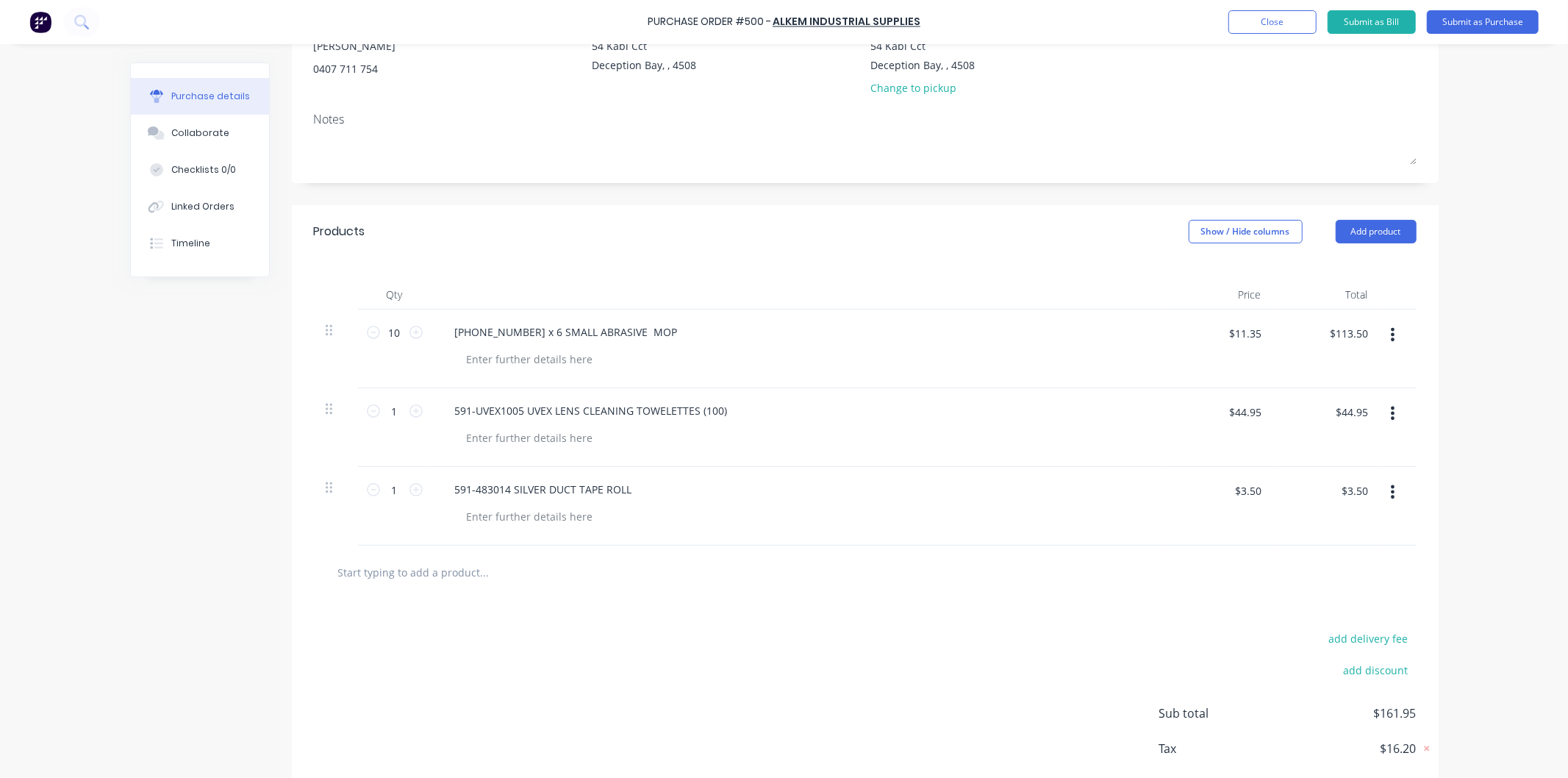
click at [653, 523] on div at bounding box center [805, 516] width 700 height 21
click at [445, 570] on input "text" at bounding box center [484, 572] width 294 height 29
paste input "591-PL1217E 48M X 50MM MASKING TAPE"
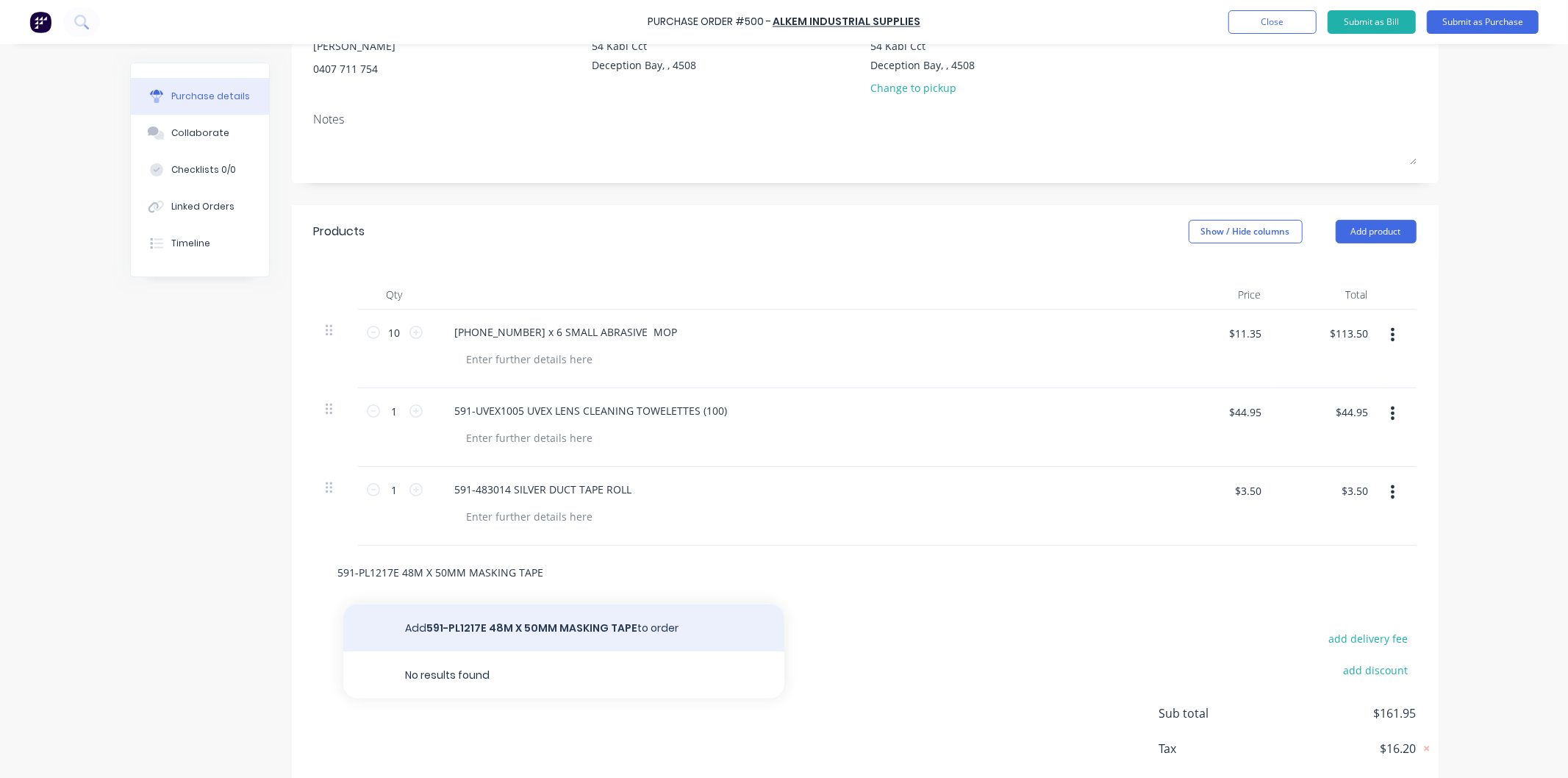
type input "591-PL1217E 48M X 50MM MASKING TAPE"
click at [544, 619] on button "Add 591-PL1217E 48M X 50MM MASKING TAPE to order" at bounding box center [564, 628] width 441 height 47
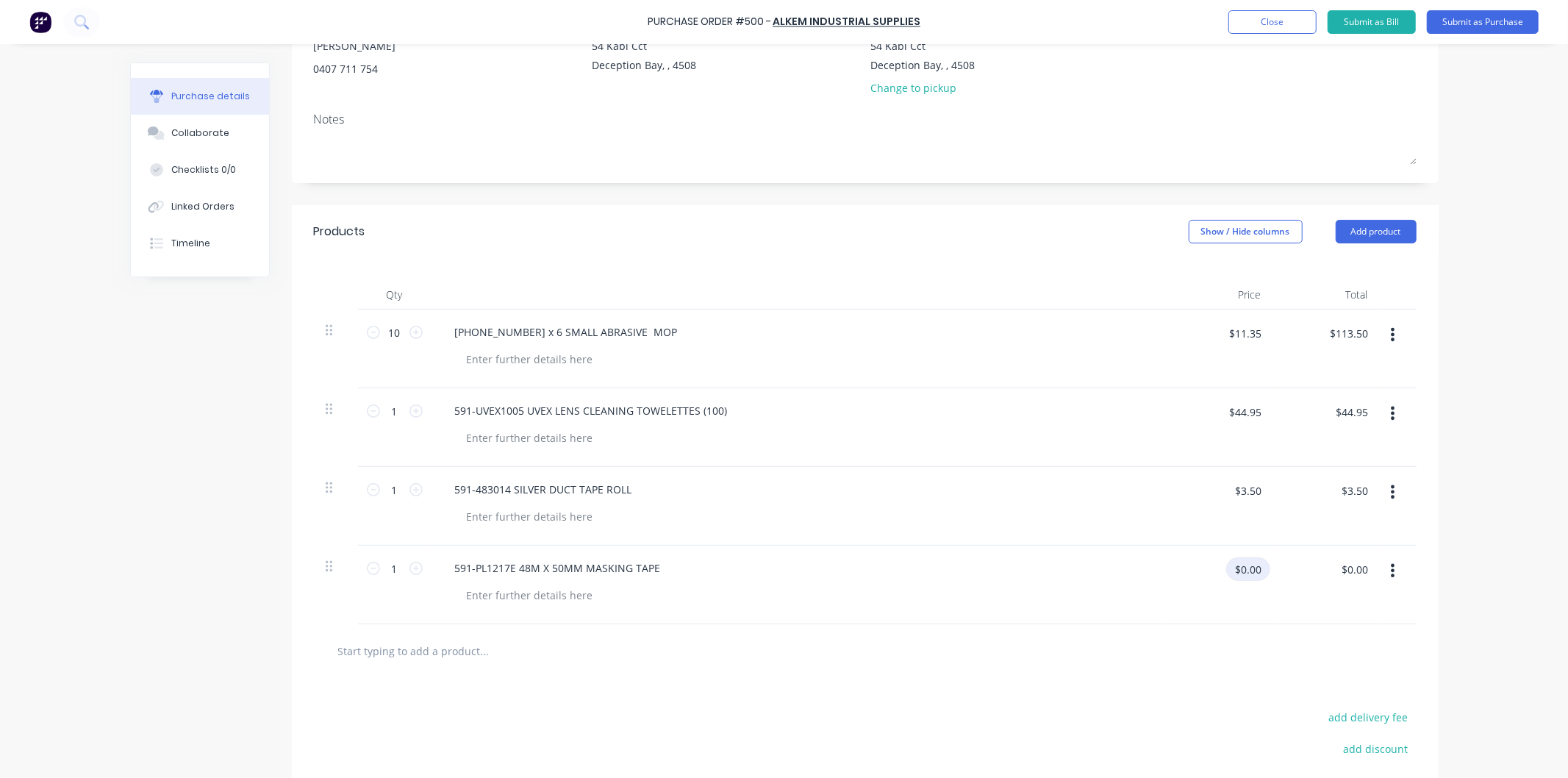
click at [1253, 568] on input "$0.00" at bounding box center [1248, 569] width 44 height 24
type input "$6.45"
click at [411, 571] on icon at bounding box center [415, 568] width 13 height 13
type input "2"
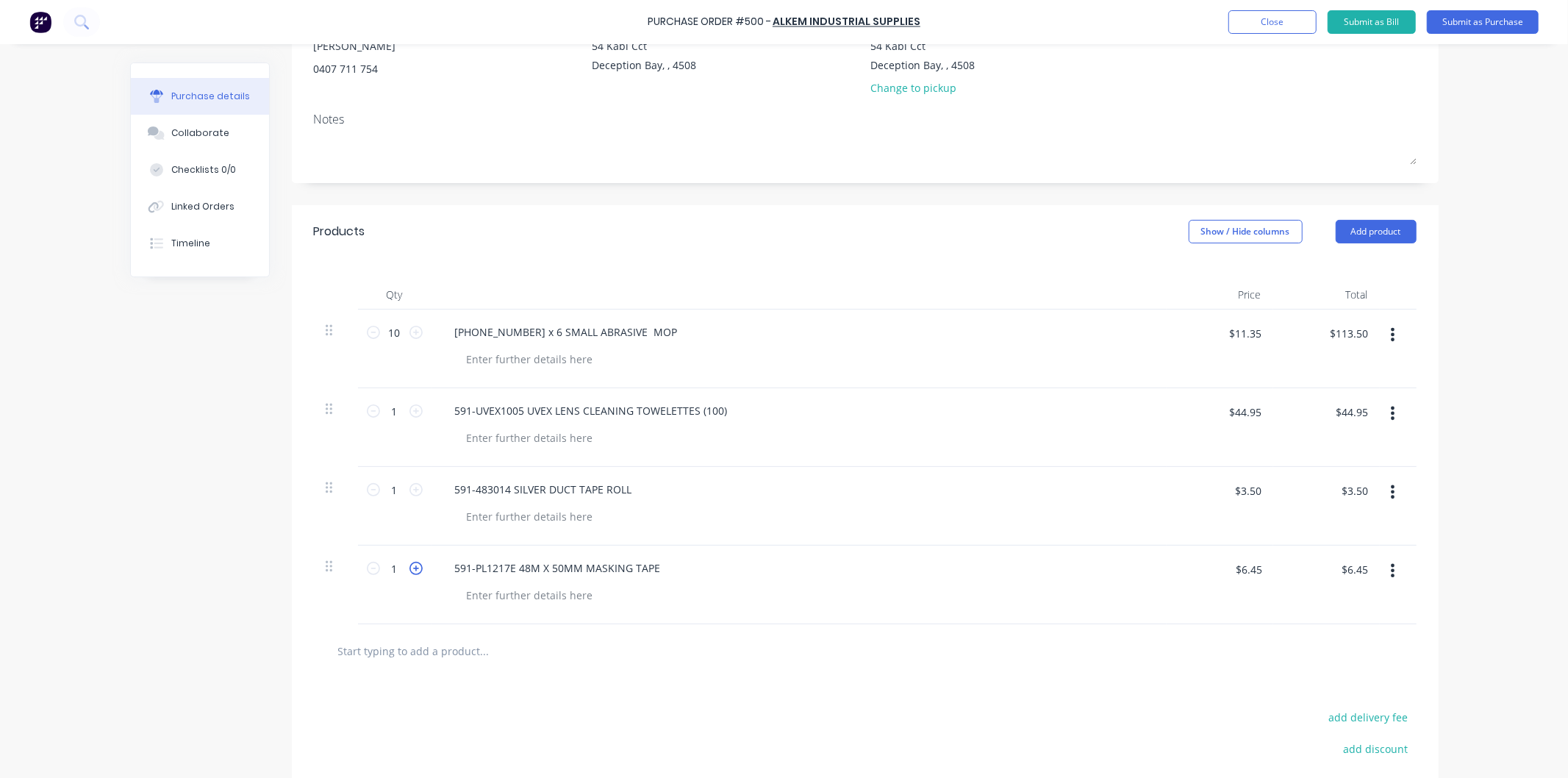
type input "$12.90"
click at [411, 571] on icon at bounding box center [415, 568] width 13 height 13
type input "3"
type input "$19.35"
click at [411, 570] on icon at bounding box center [415, 568] width 13 height 13
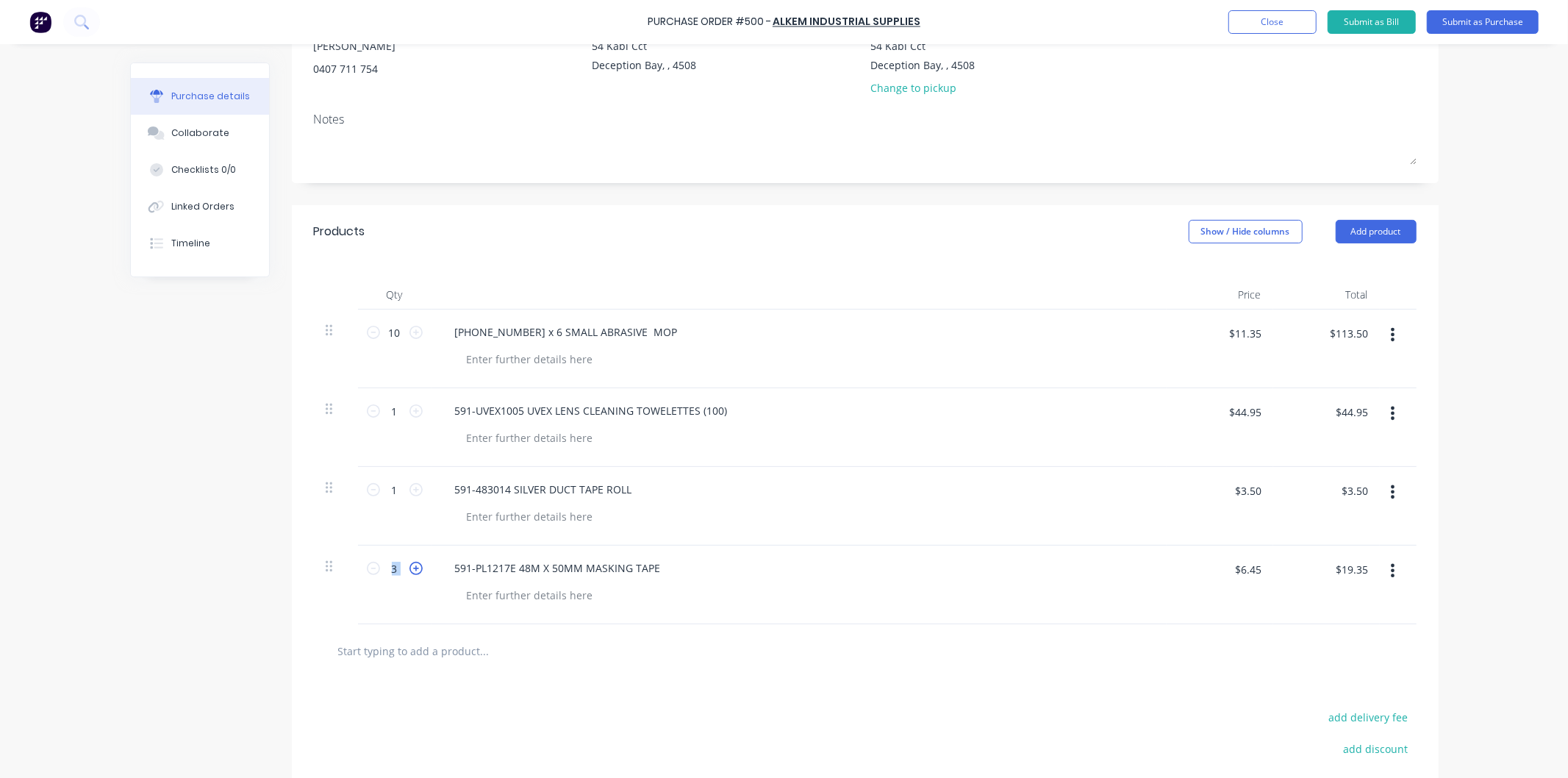
type input "4"
type input "$25.80"
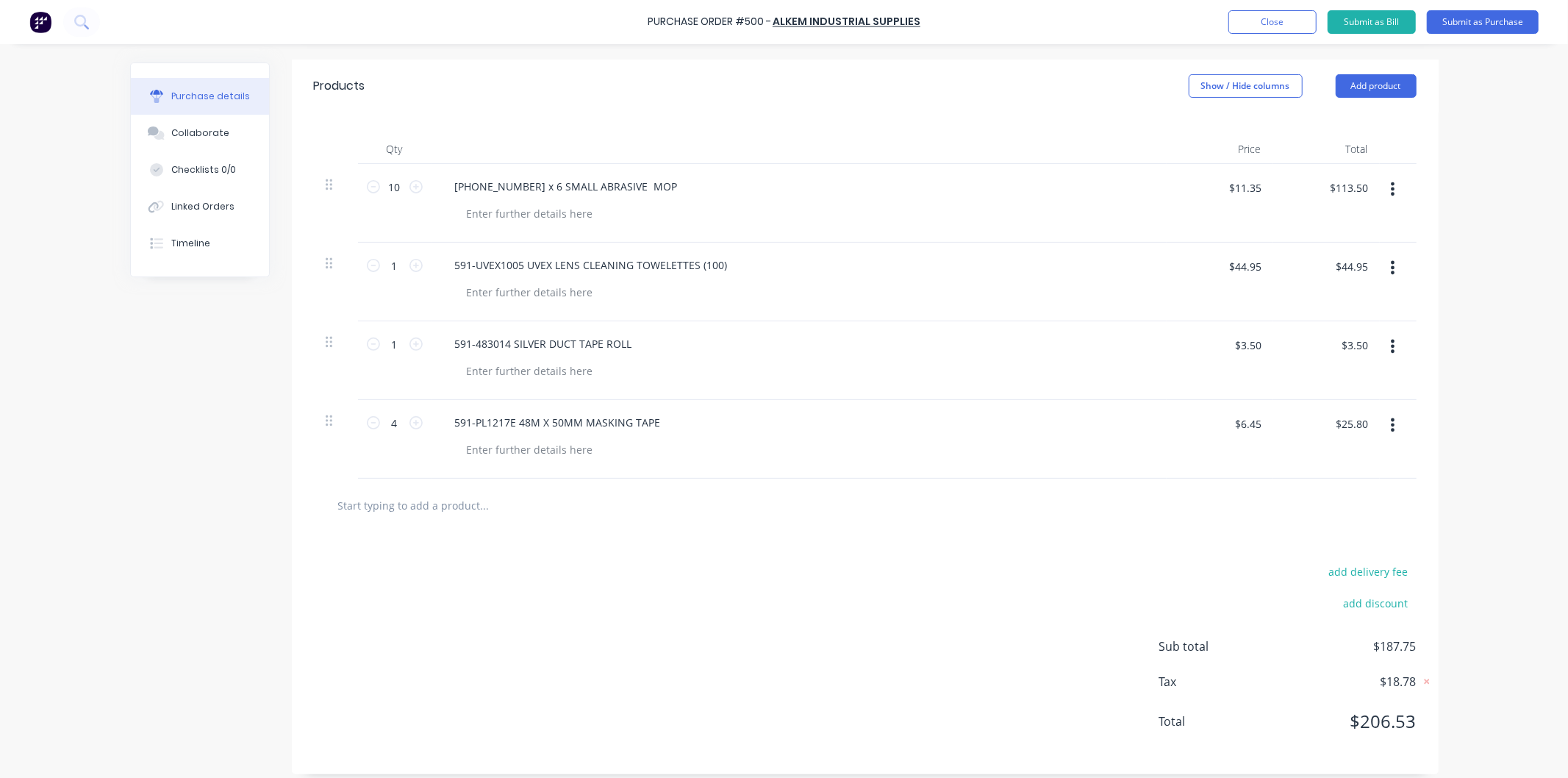
scroll to position [318, 0]
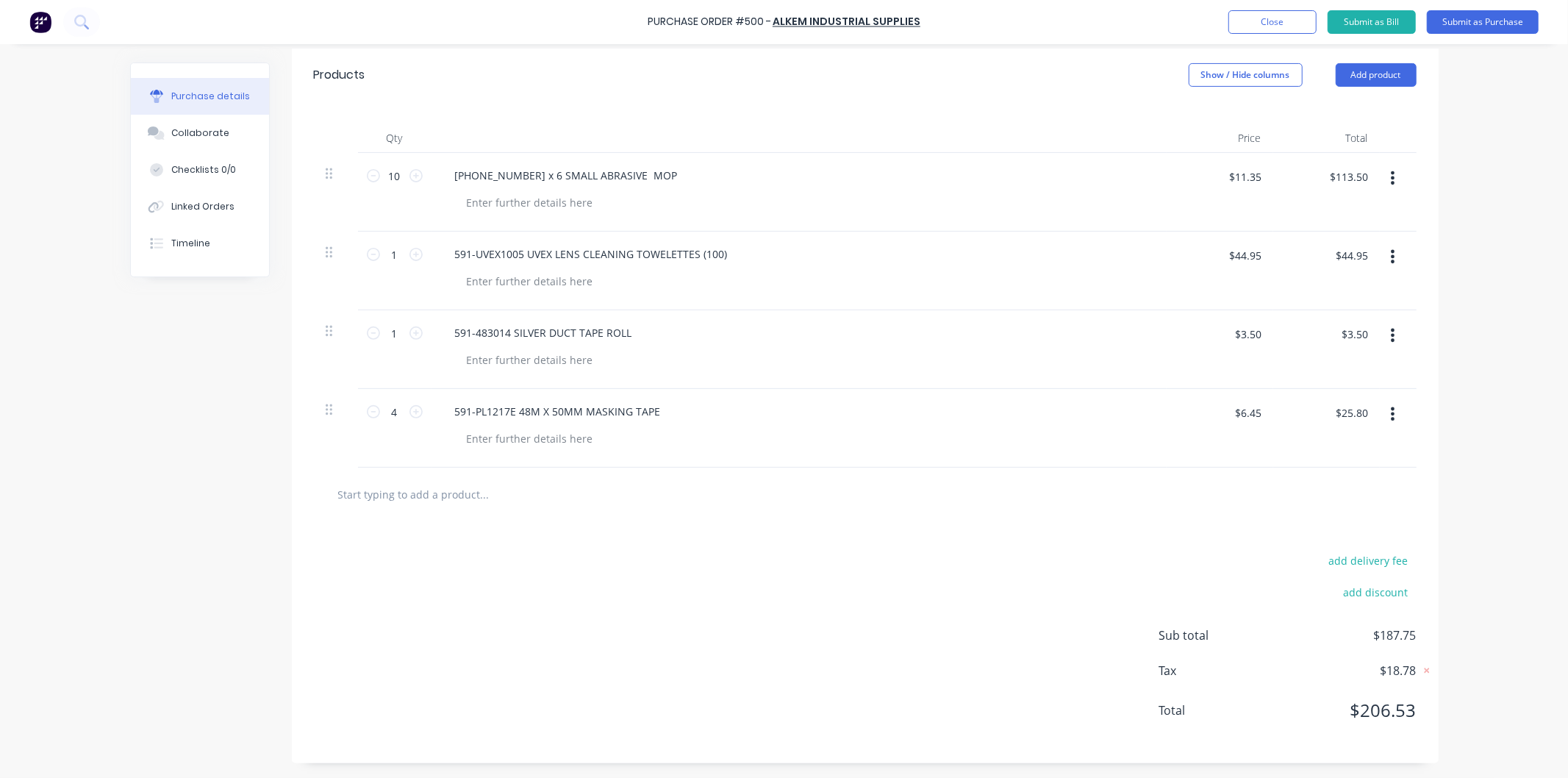
click at [467, 468] on div at bounding box center [864, 494] width 1102 height 53
click at [469, 498] on input "text" at bounding box center [484, 494] width 294 height 29
paste input "654-SG01 Safety Glasses Clear AntiFog,Anti-Scratch"
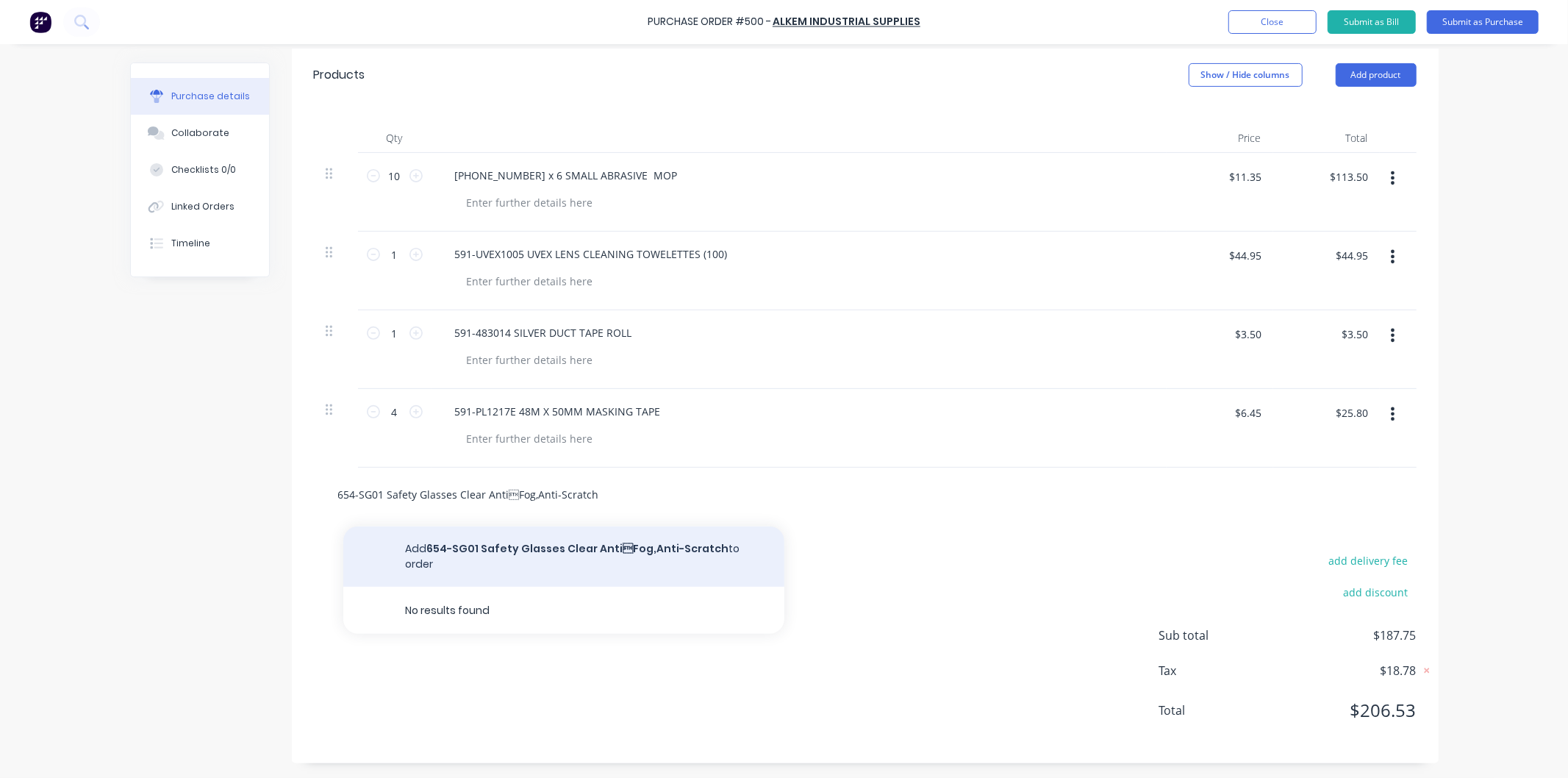
type input "654-SG01 Safety Glasses Clear AntiFog,Anti-Scratch"
click at [569, 548] on button "Add 654-SG01 Safety Glasses Clear AntiFog,Anti-Scratch to order" at bounding box center [564, 557] width 441 height 60
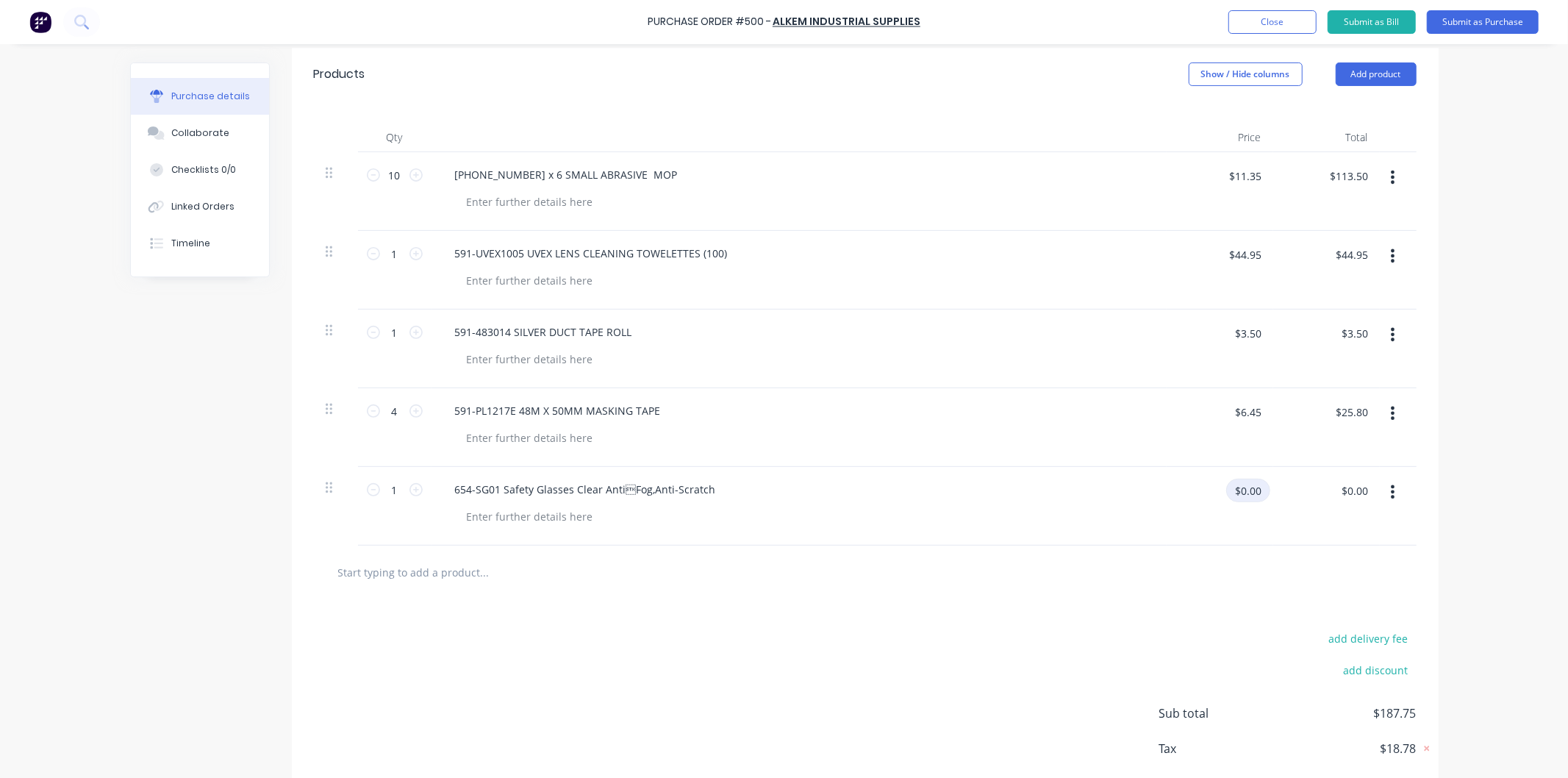
click at [1250, 490] on input "$0.00" at bounding box center [1248, 490] width 44 height 24
type input "$2.95"
click at [392, 488] on input "1" at bounding box center [394, 489] width 29 height 22
type input "2"
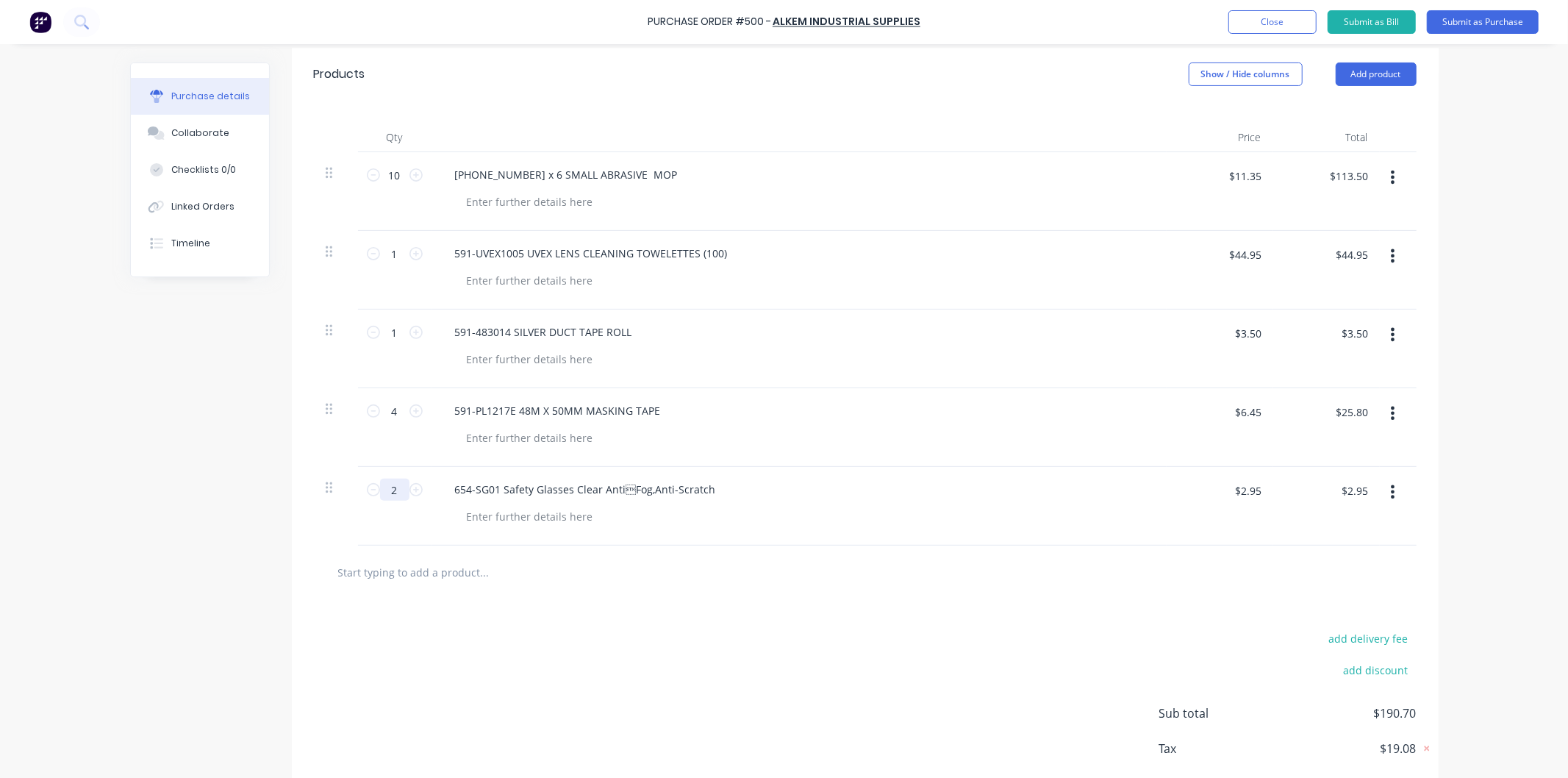
type input "$5.90"
type input "24"
type input "$70.80"
type input "24"
click at [925, 489] on div "654-SG01 Safety Glasses Clear AntiFog,Anti-Scratch" at bounding box center [799, 489] width 711 height 21
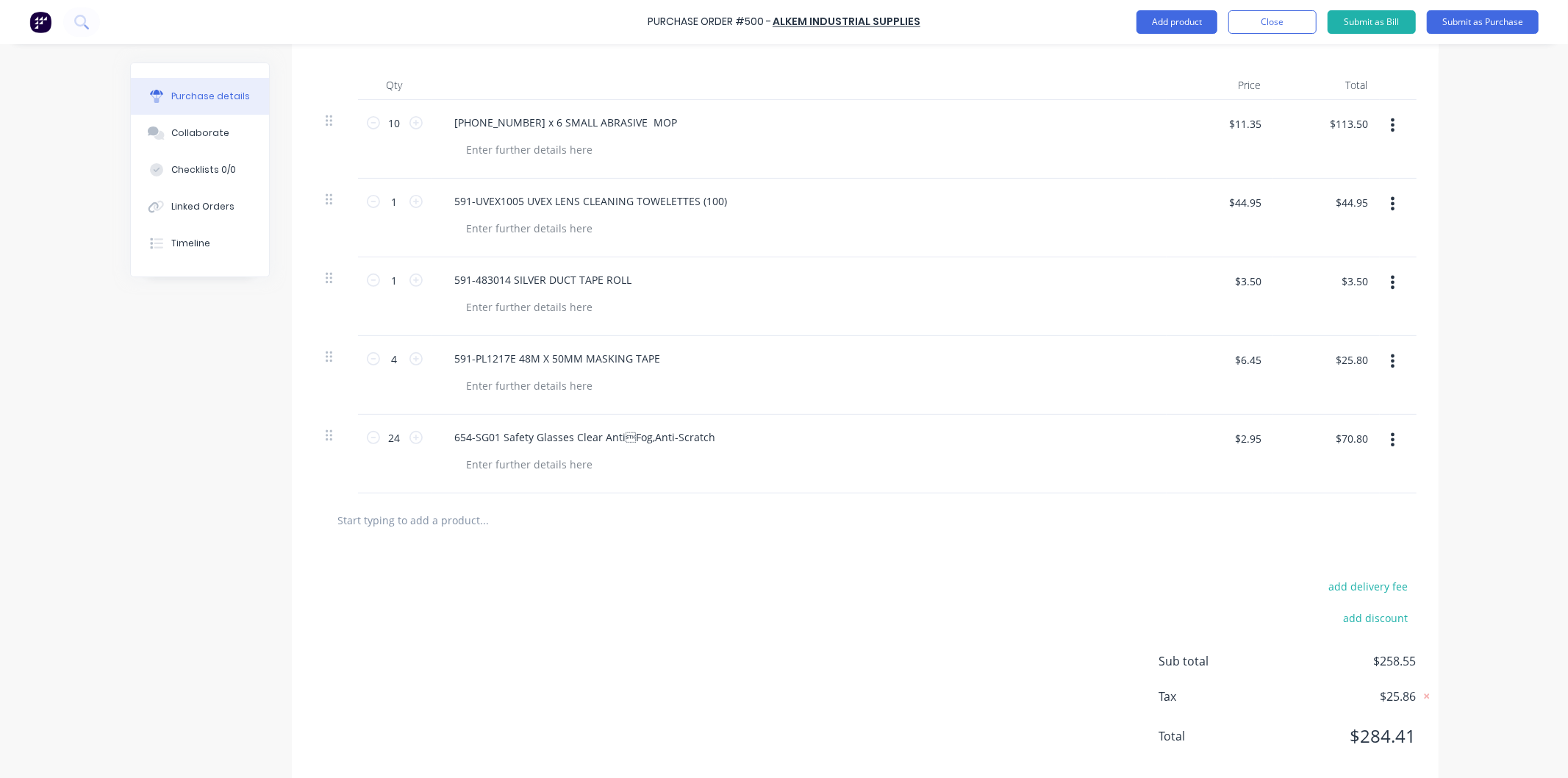
scroll to position [397, 0]
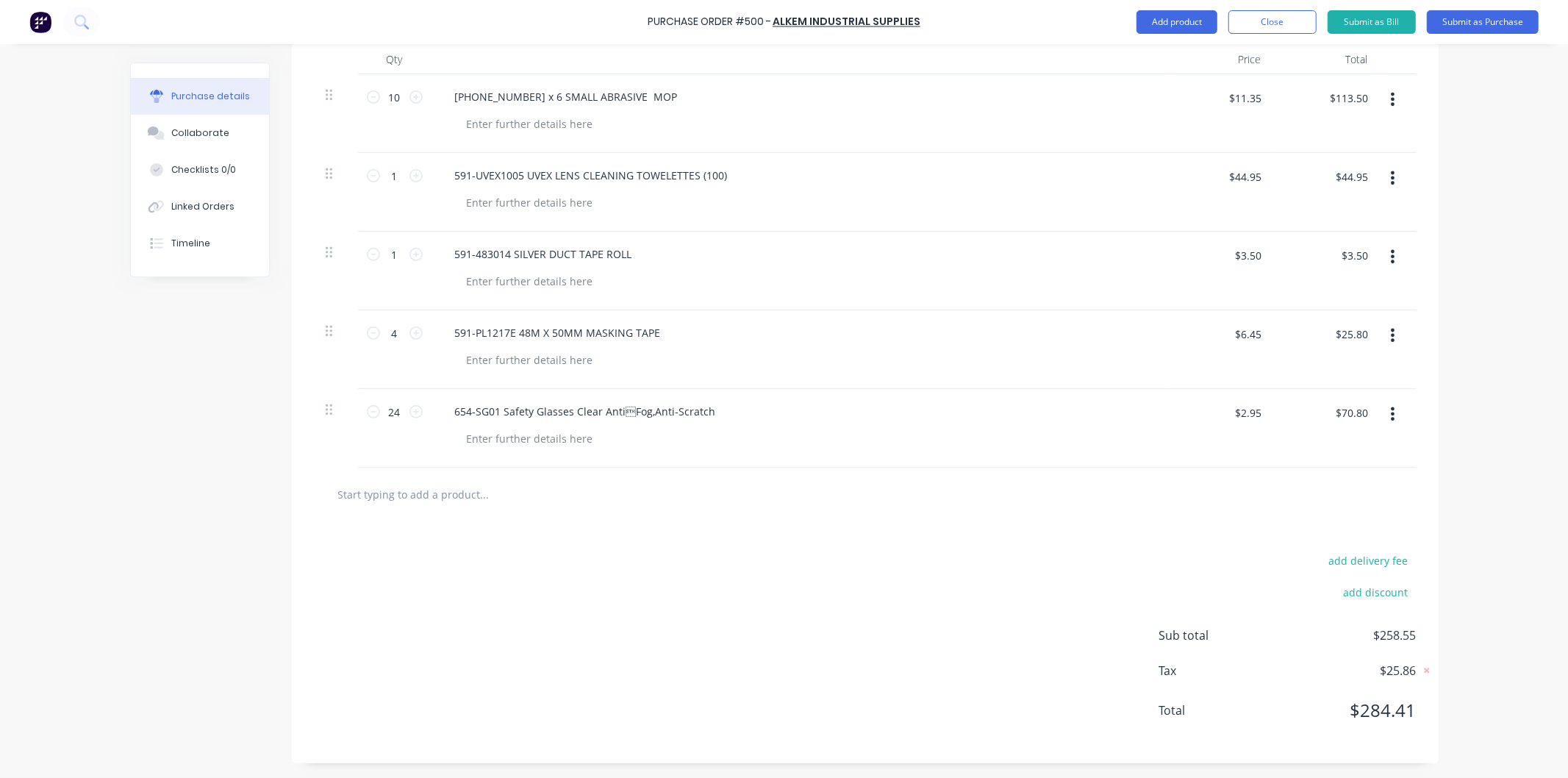
click at [428, 489] on input "text" at bounding box center [484, 494] width 294 height 29
click at [459, 489] on input "text" at bounding box center [484, 494] width 294 height 29
paste input "591-A2020 PFERD 1MM 125mmx1mmx22.2mm PFERD CUT OFF WHEELS $2.44"
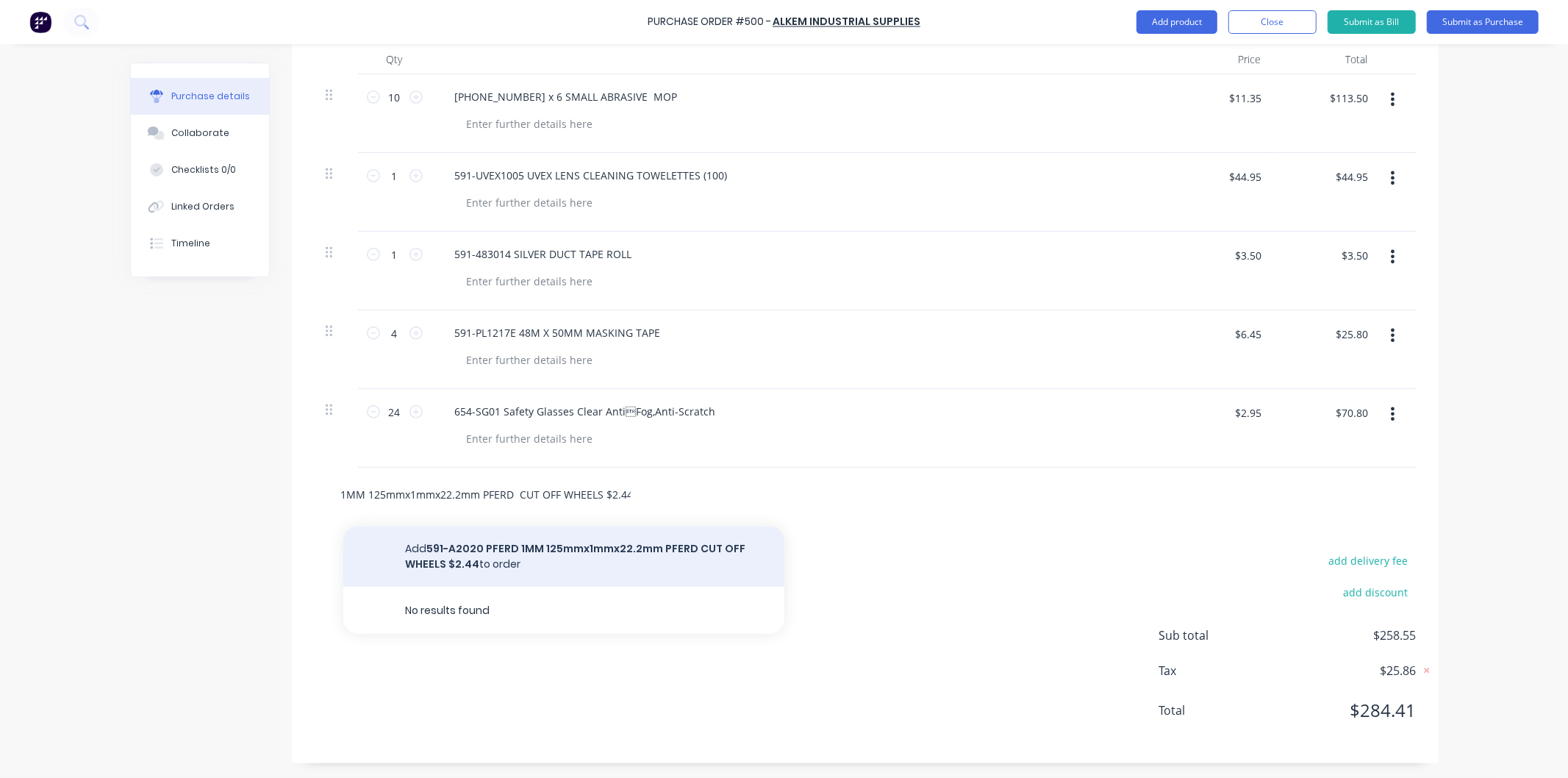
type input "591-A2020 PFERD 1MM 125mmx1mmx22.2mm PFERD CUT OFF WHEELS $2.44"
click at [510, 543] on button "Add 591-A2020 PFERD 1MM 125mmx1mmx22.2mm PFERD CUT OFF WHEELS $2.44 to order" at bounding box center [564, 557] width 441 height 60
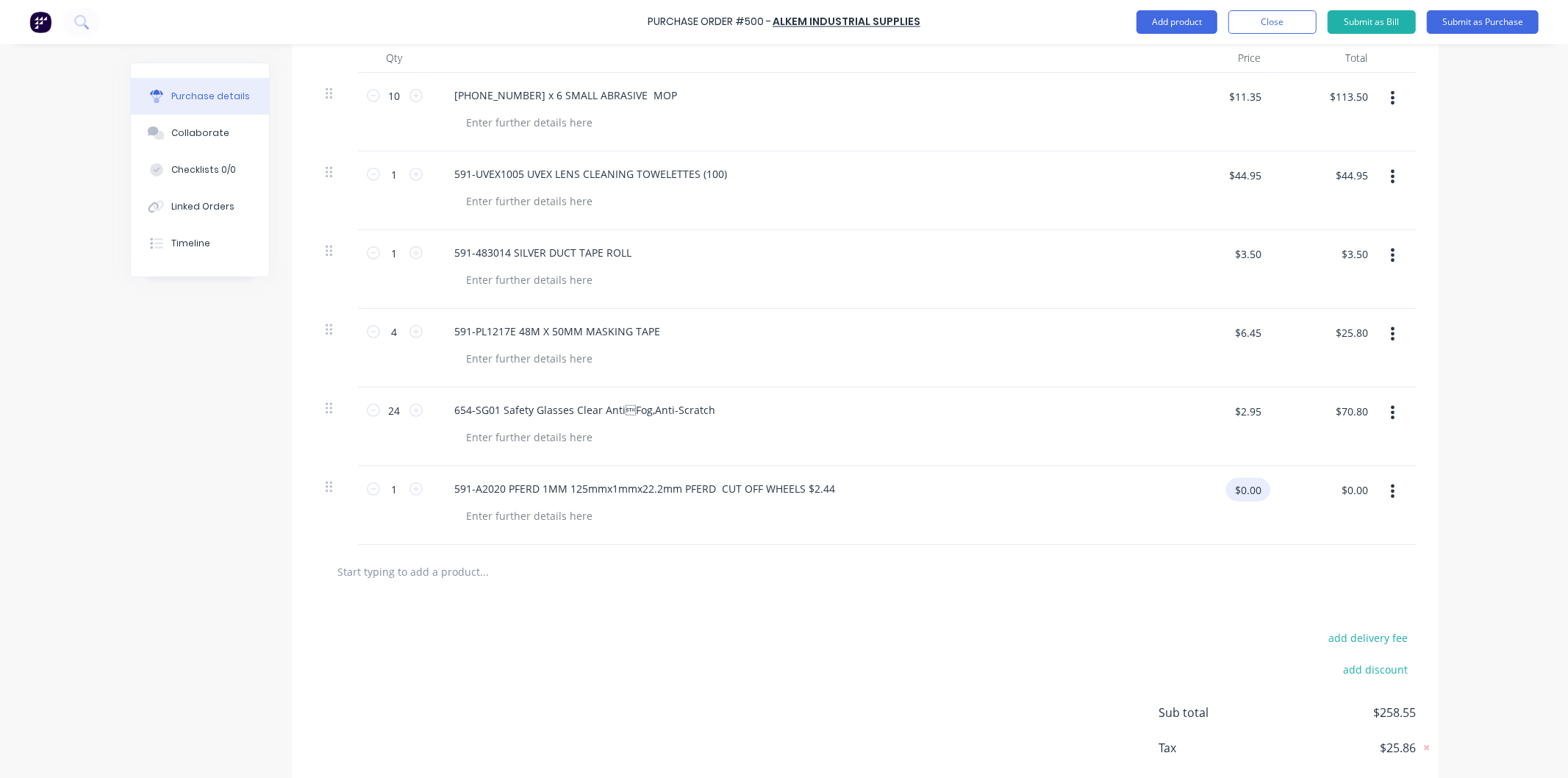
click at [1244, 488] on input "$0.00" at bounding box center [1248, 489] width 44 height 24
type input "$2.44"
click at [391, 489] on input "1" at bounding box center [394, 489] width 29 height 22
type input "5"
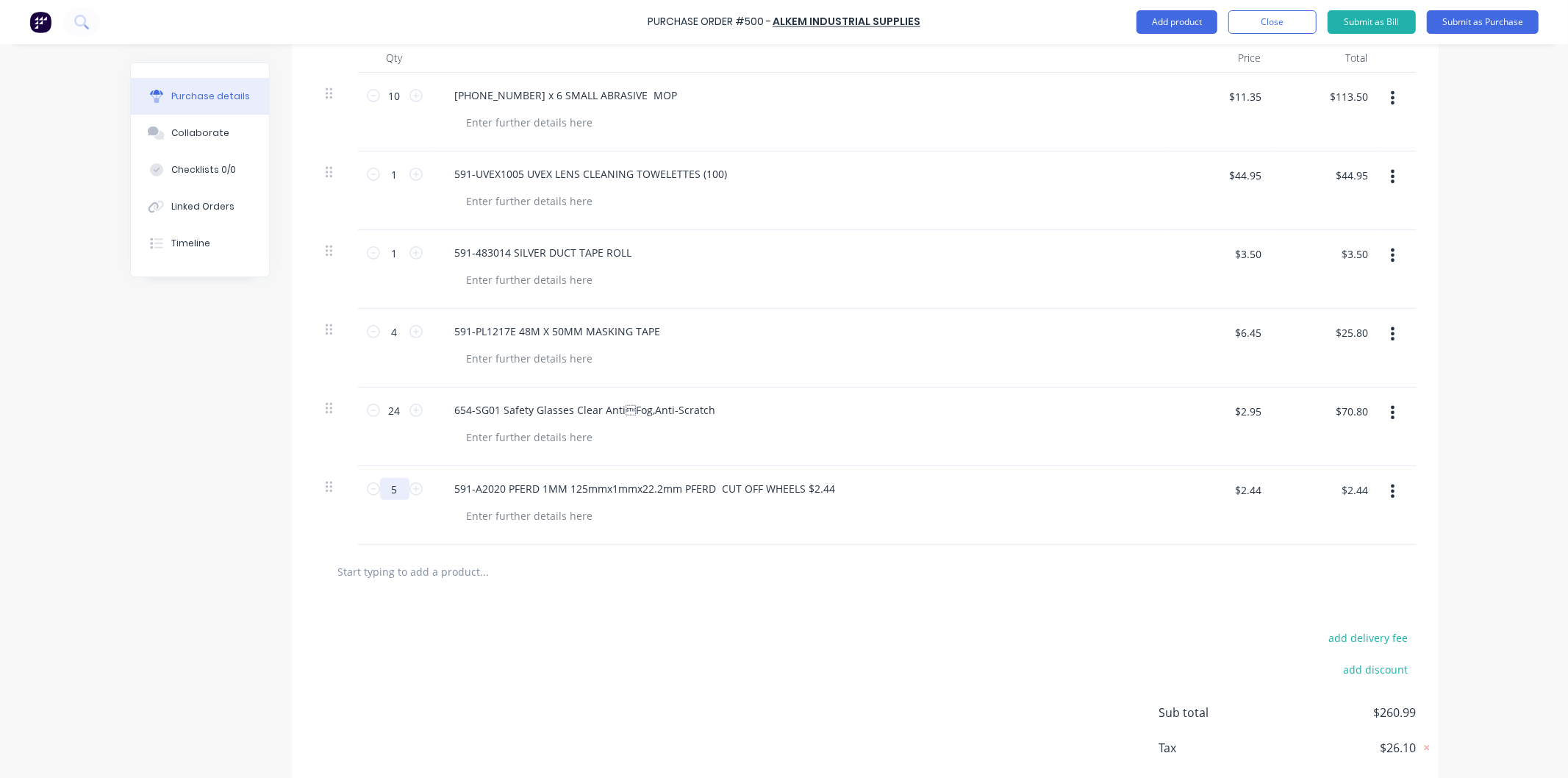
type input "$12.20"
type input "50"
type input "$122.00"
type input "50"
click at [458, 538] on div "591-A2020 PFERD 1MM 125mmx1mmx22.2mm PFERD CUT OFF WHEELS $2.44" at bounding box center [799, 505] width 735 height 79
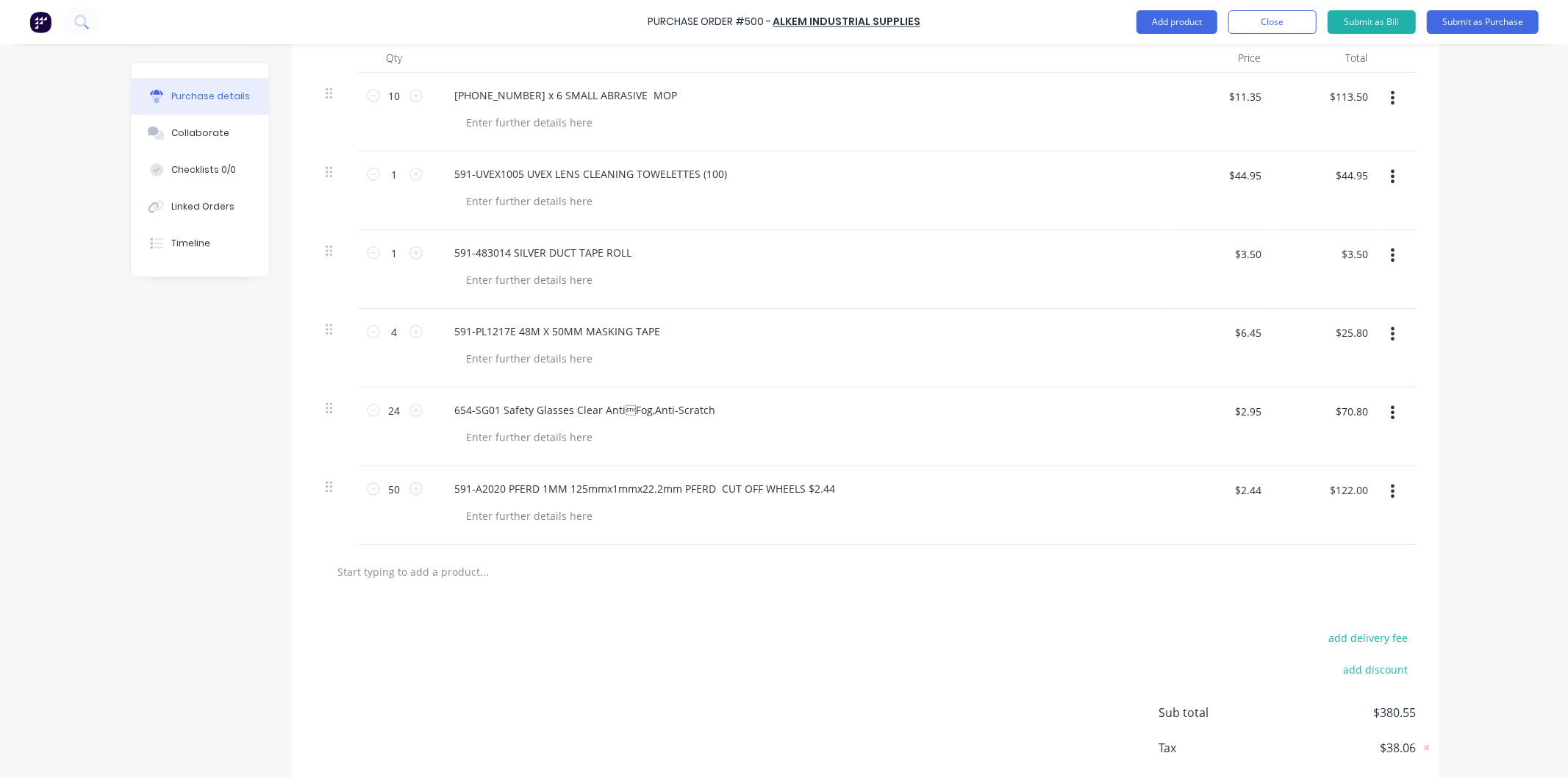
click at [437, 568] on input "text" at bounding box center [484, 571] width 294 height 29
paste input "591- CRC3060 TREFOLEX CUTTING PASTE 500 GM"
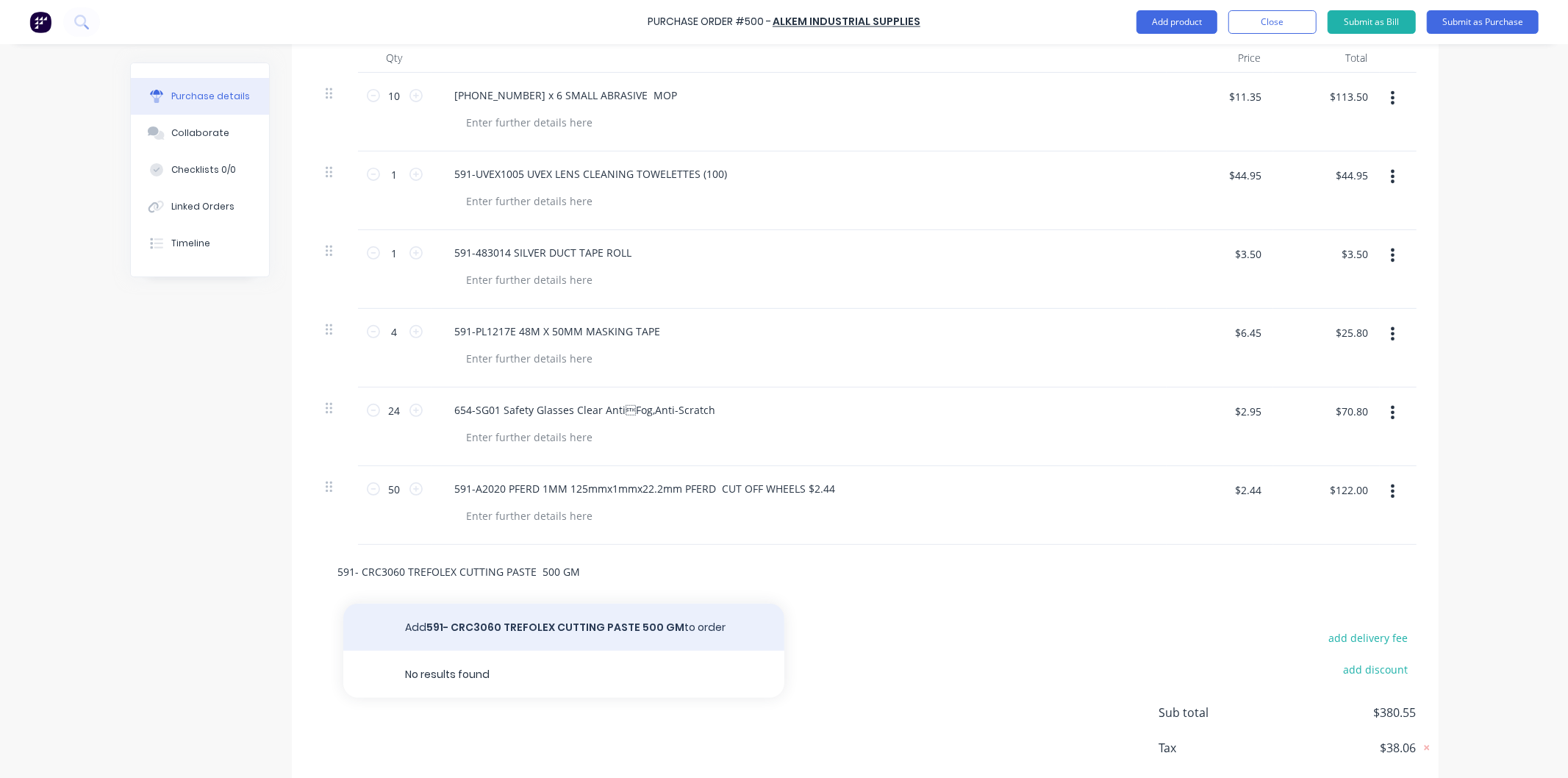
type input "591- CRC3060 TREFOLEX CUTTING PASTE 500 GM"
click at [519, 626] on button "Add 591- CRC3060 TREFOLEX CUTTING PASTE 500 GM to order" at bounding box center [564, 627] width 441 height 47
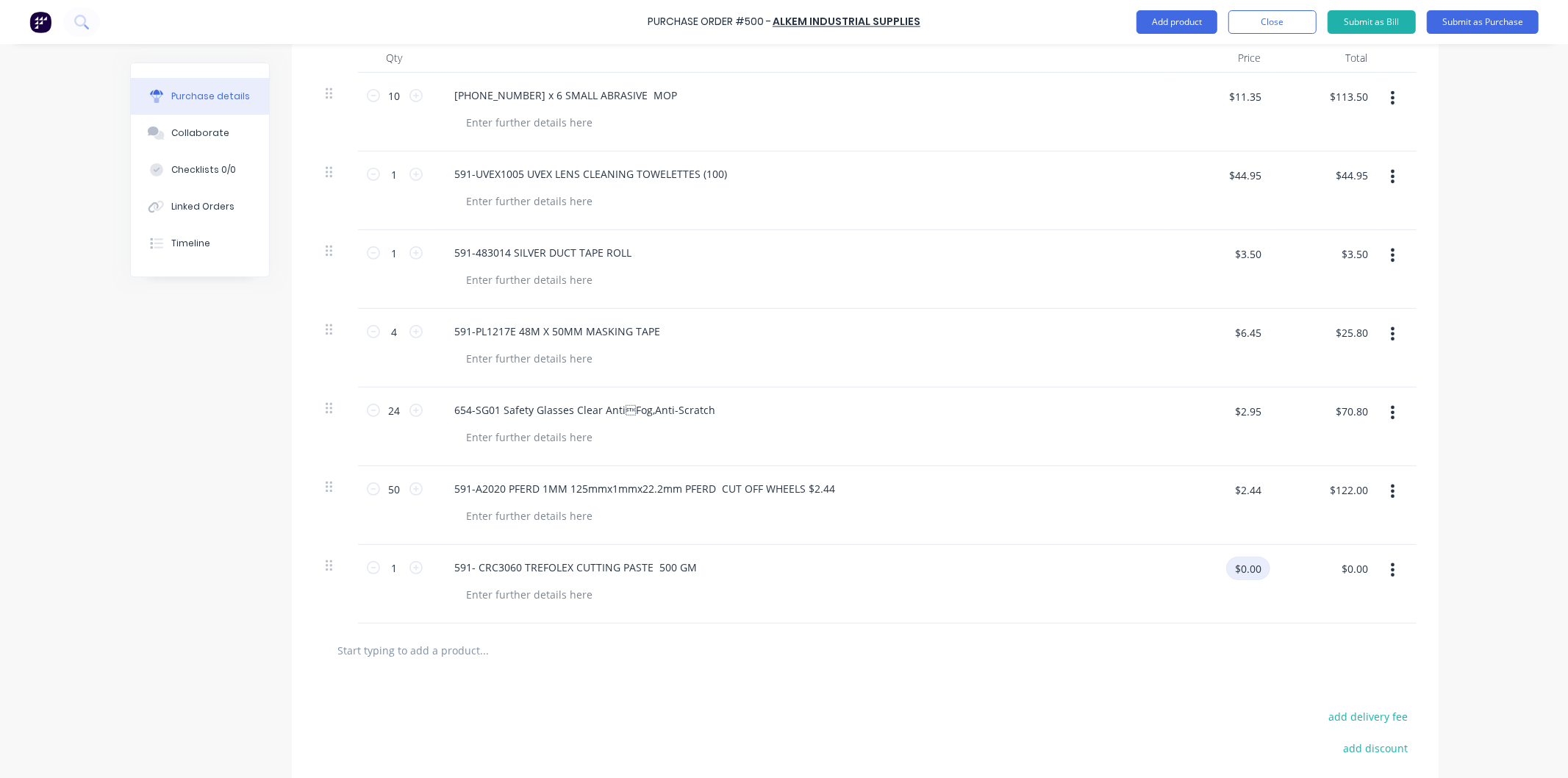
click at [1235, 561] on input "$0.00" at bounding box center [1248, 568] width 44 height 24
type input "$44.95"
click at [671, 605] on div at bounding box center [805, 595] width 700 height 21
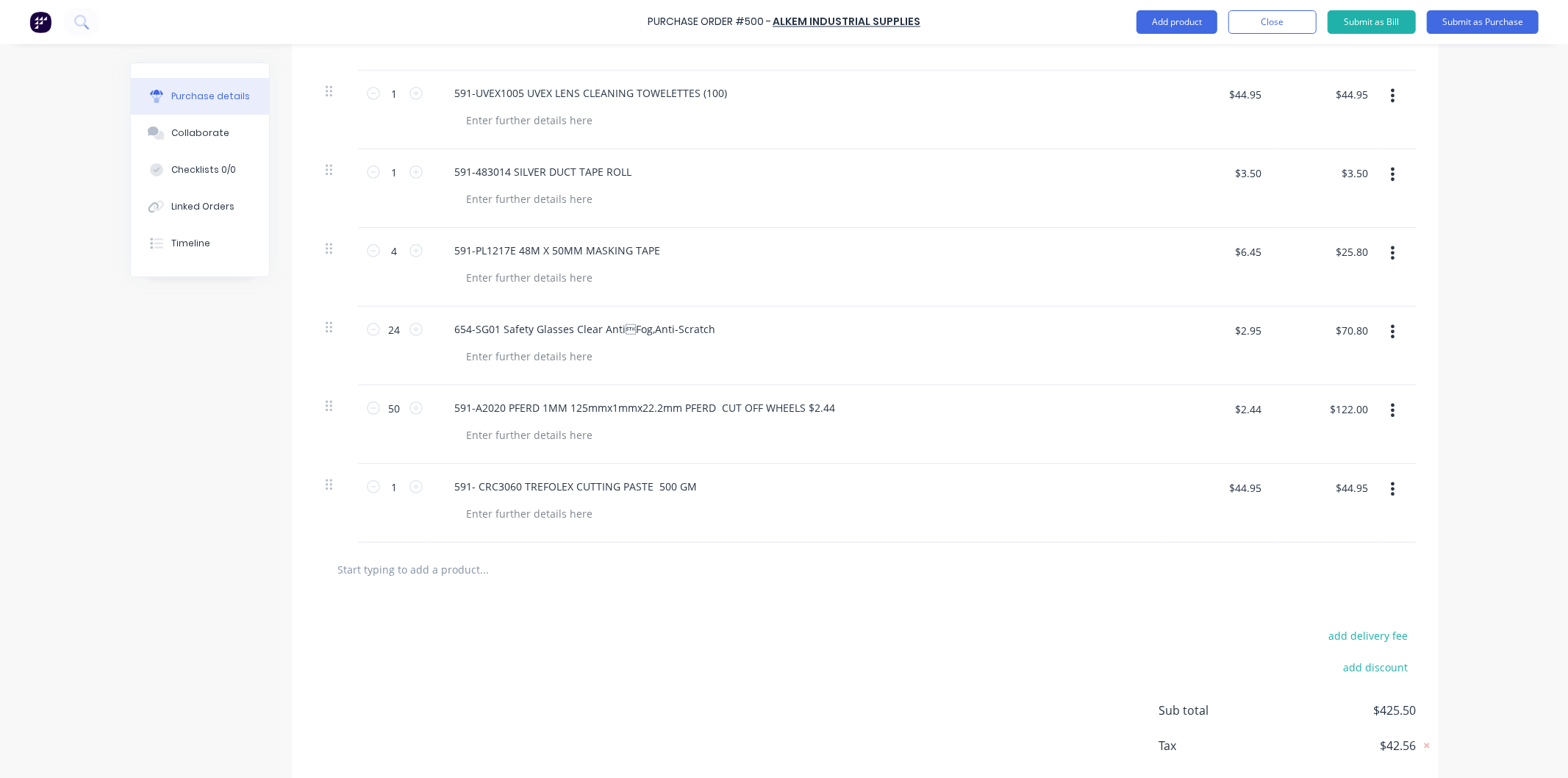
scroll to position [479, 0]
click at [463, 566] on input "text" at bounding box center [484, 568] width 294 height 29
paste input "98-4062LHO PAIR OF LEFTIES GLOVES $16.50"
type input "98-4062LHO PAIR OF LEFTIES GLOVES $16.50"
click at [565, 622] on button "Add 98-4062LHO PAIR OF LEFTIES GLOVES $16.50 to order" at bounding box center [564, 624] width 441 height 47
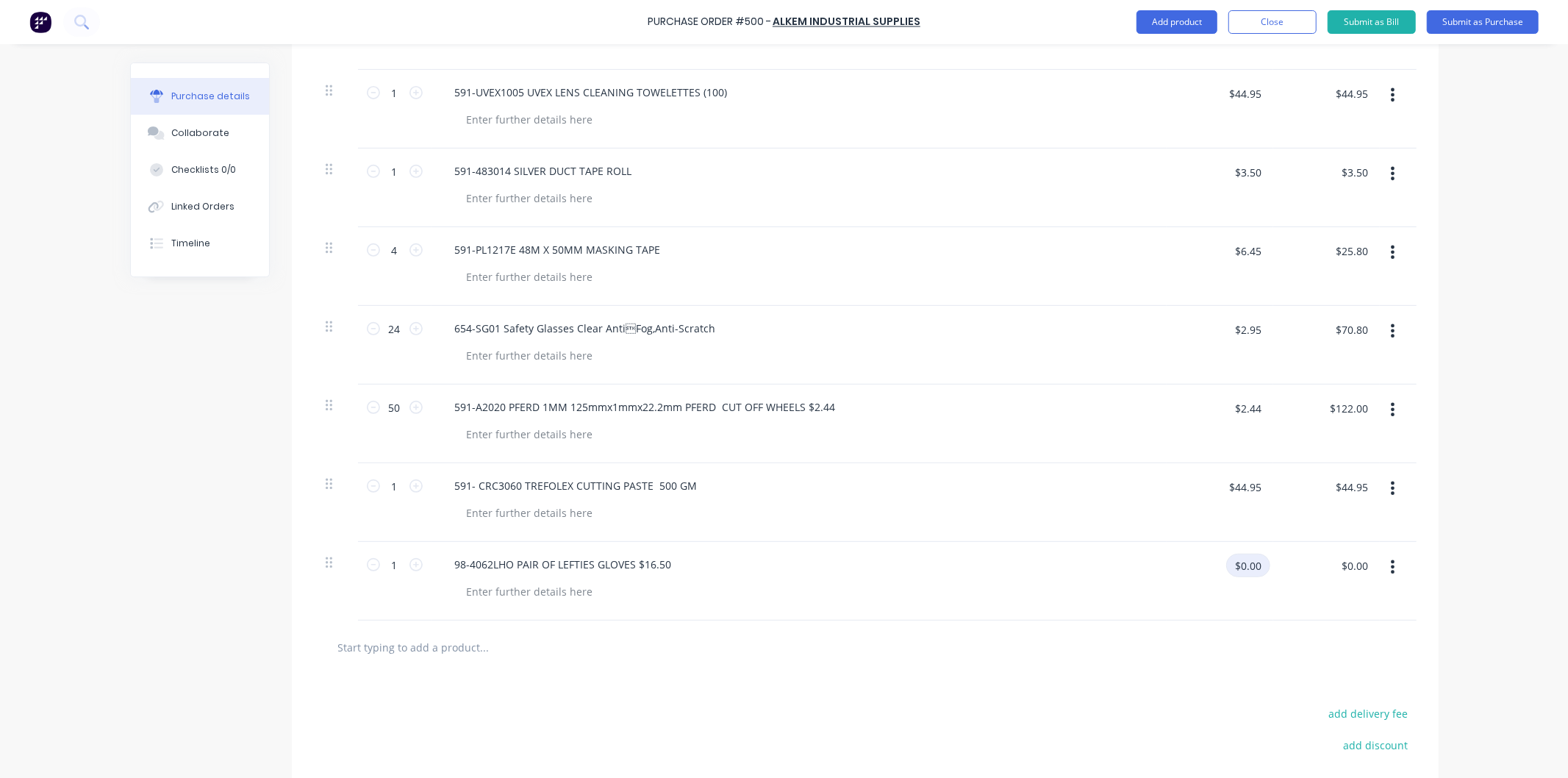
click at [1251, 568] on input "$0.00" at bounding box center [1248, 565] width 44 height 24
type input "$16.50"
click at [393, 566] on input "1" at bounding box center [394, 564] width 29 height 22
type input "10"
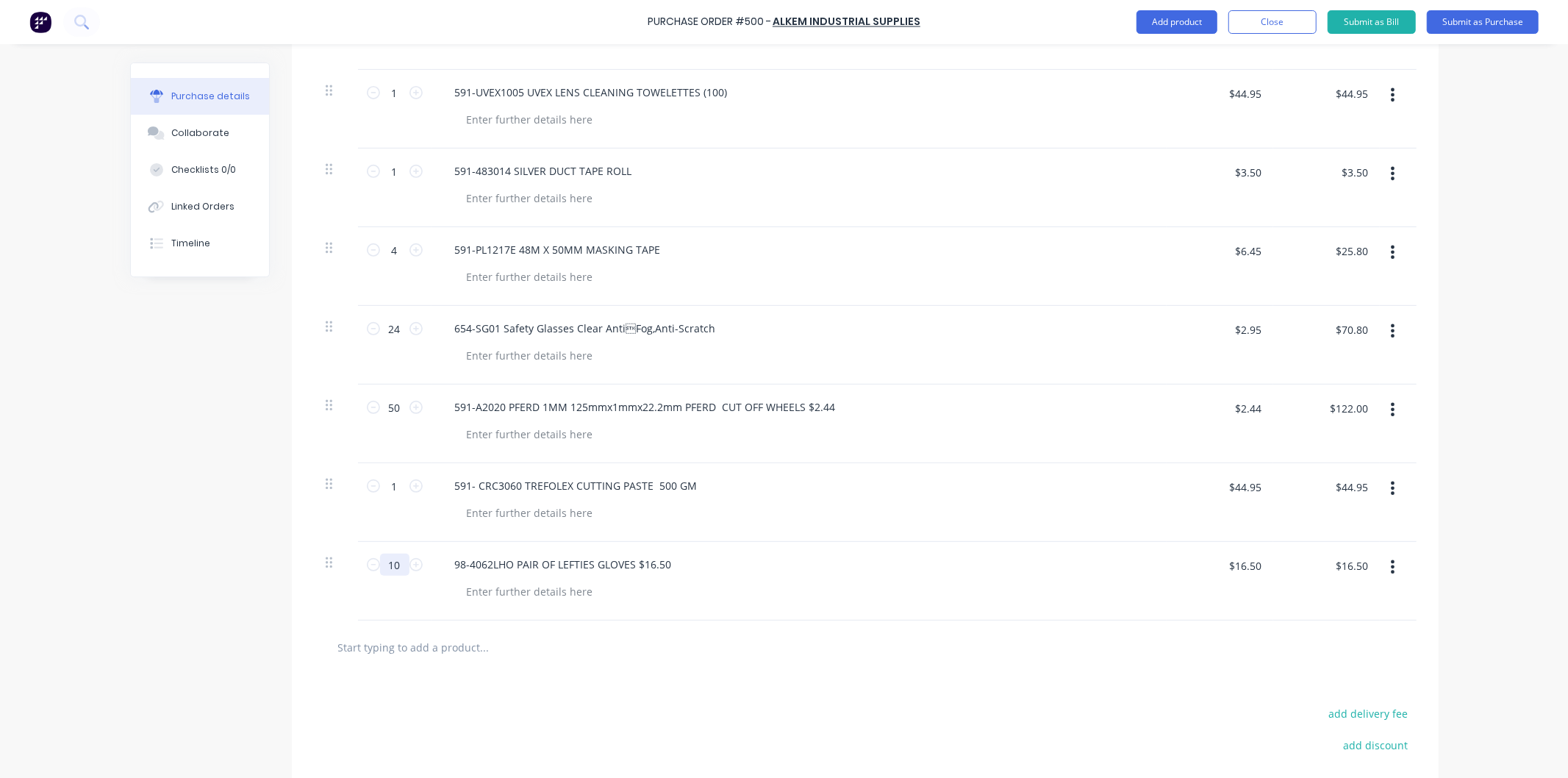
type input "$165.00"
type input "10"
click at [743, 584] on div at bounding box center [805, 592] width 700 height 21
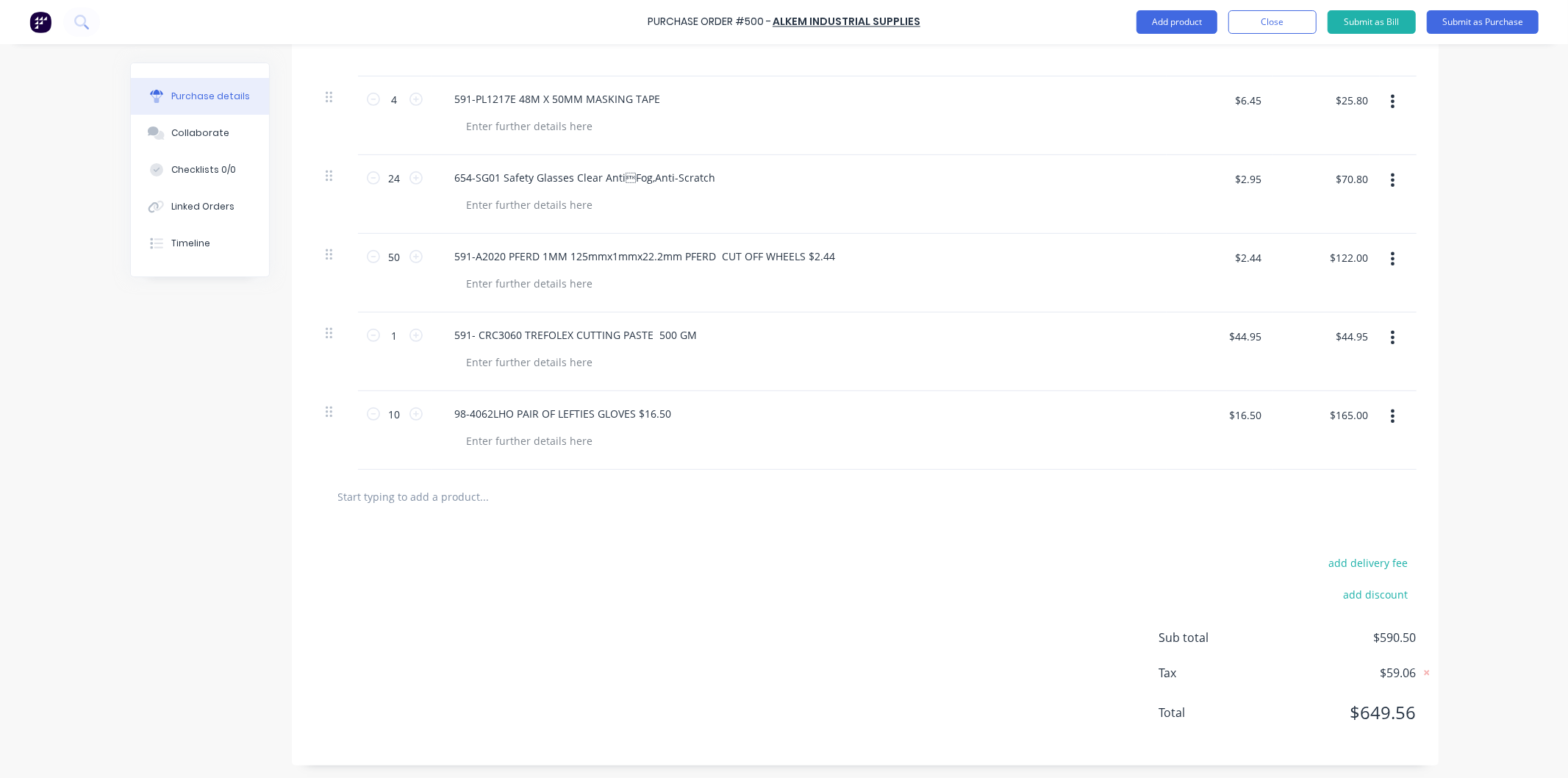
scroll to position [633, 0]
click at [446, 489] on input "text" at bounding box center [484, 494] width 294 height 29
paste input "138-61350 KM 613 small abrasive mops, 50 x 30 x 6 mm grain 120"
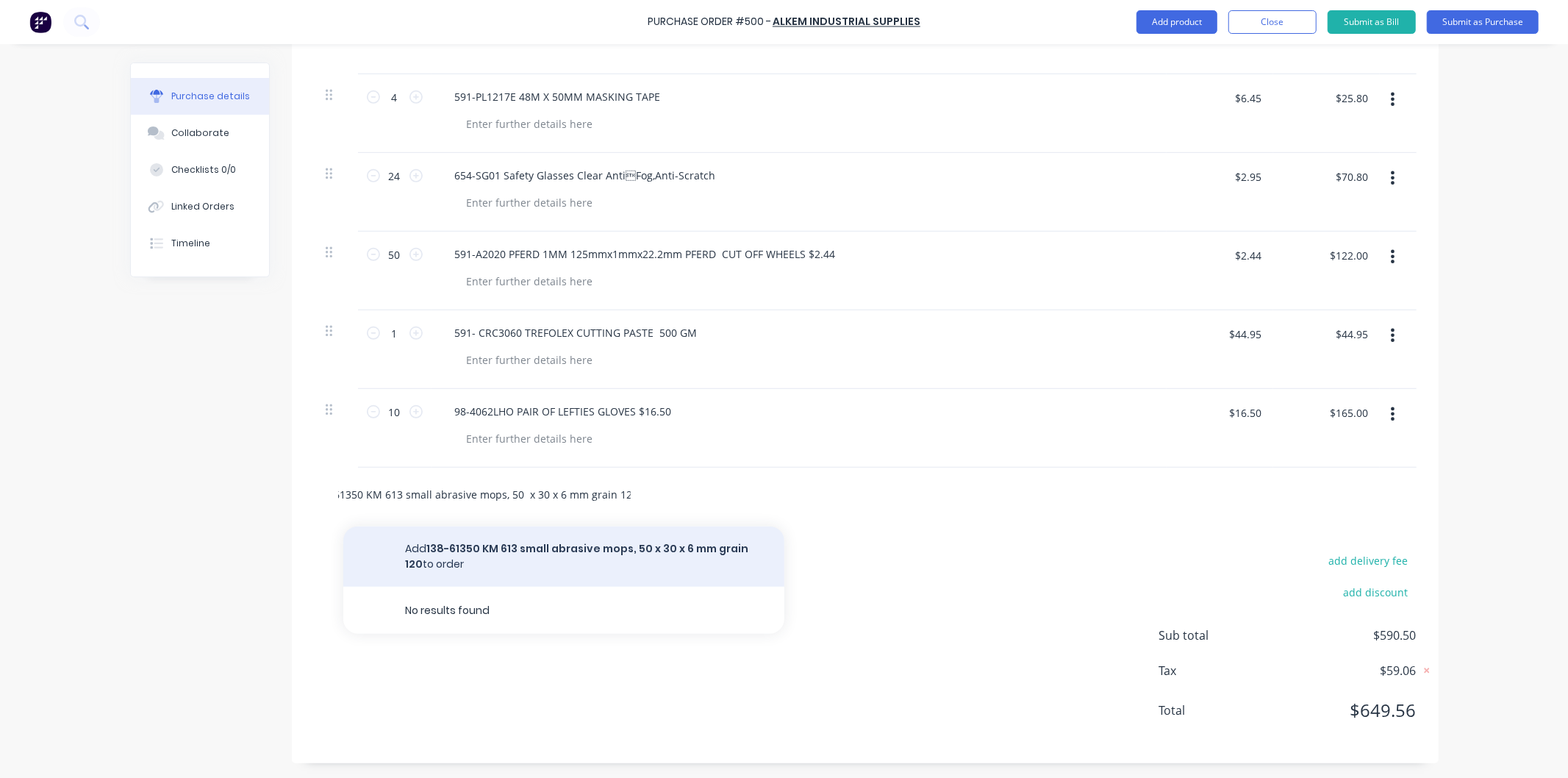
type input "138-61350 KM 613 small abrasive mops, 50 x 30 x 6 mm grain 120"
click at [512, 549] on button "Add 138-61350 KM 613 small abrasive mops, 50 x 30 x 6 mm grain 120 to order" at bounding box center [564, 557] width 441 height 60
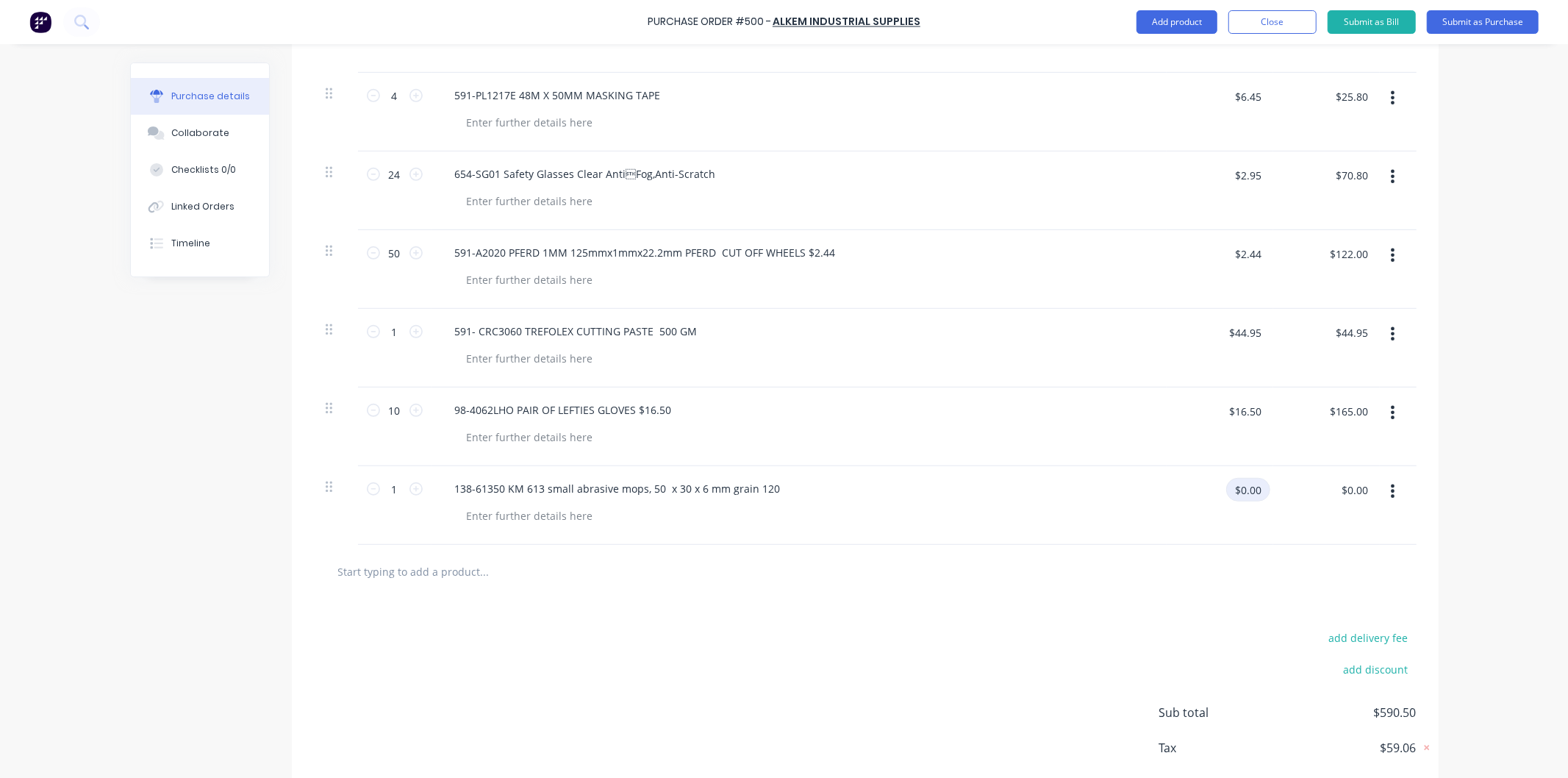
click at [1244, 483] on input "$0.00" at bounding box center [1248, 489] width 44 height 24
type input "11.49"
click at [409, 489] on icon at bounding box center [415, 489] width 13 height 13
type input "2"
type input "$11.49"
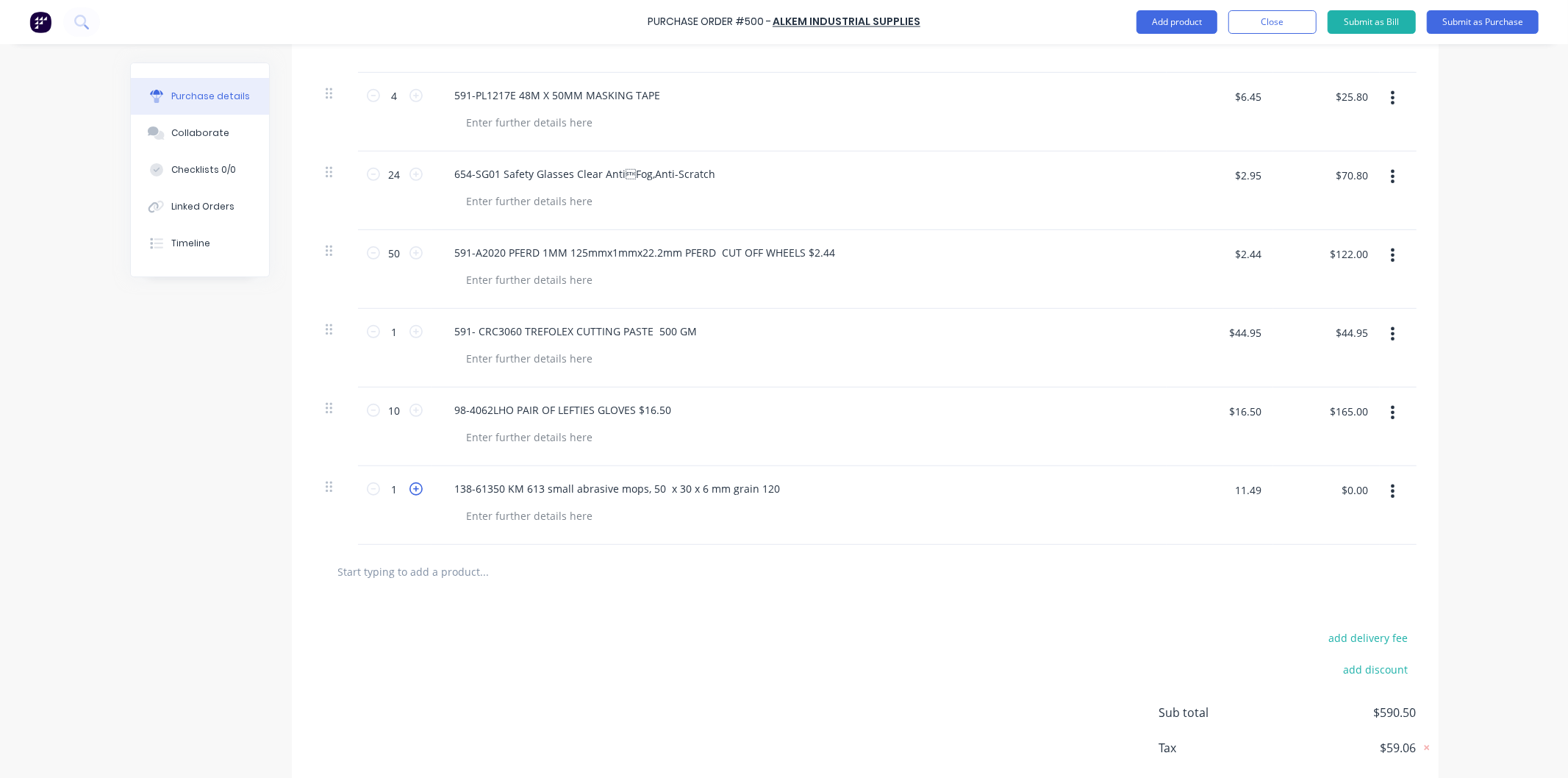
type input "$22.98"
click at [409, 489] on icon at bounding box center [415, 489] width 13 height 13
type input "3"
type input "$34.47"
click at [409, 489] on icon at bounding box center [415, 489] width 13 height 13
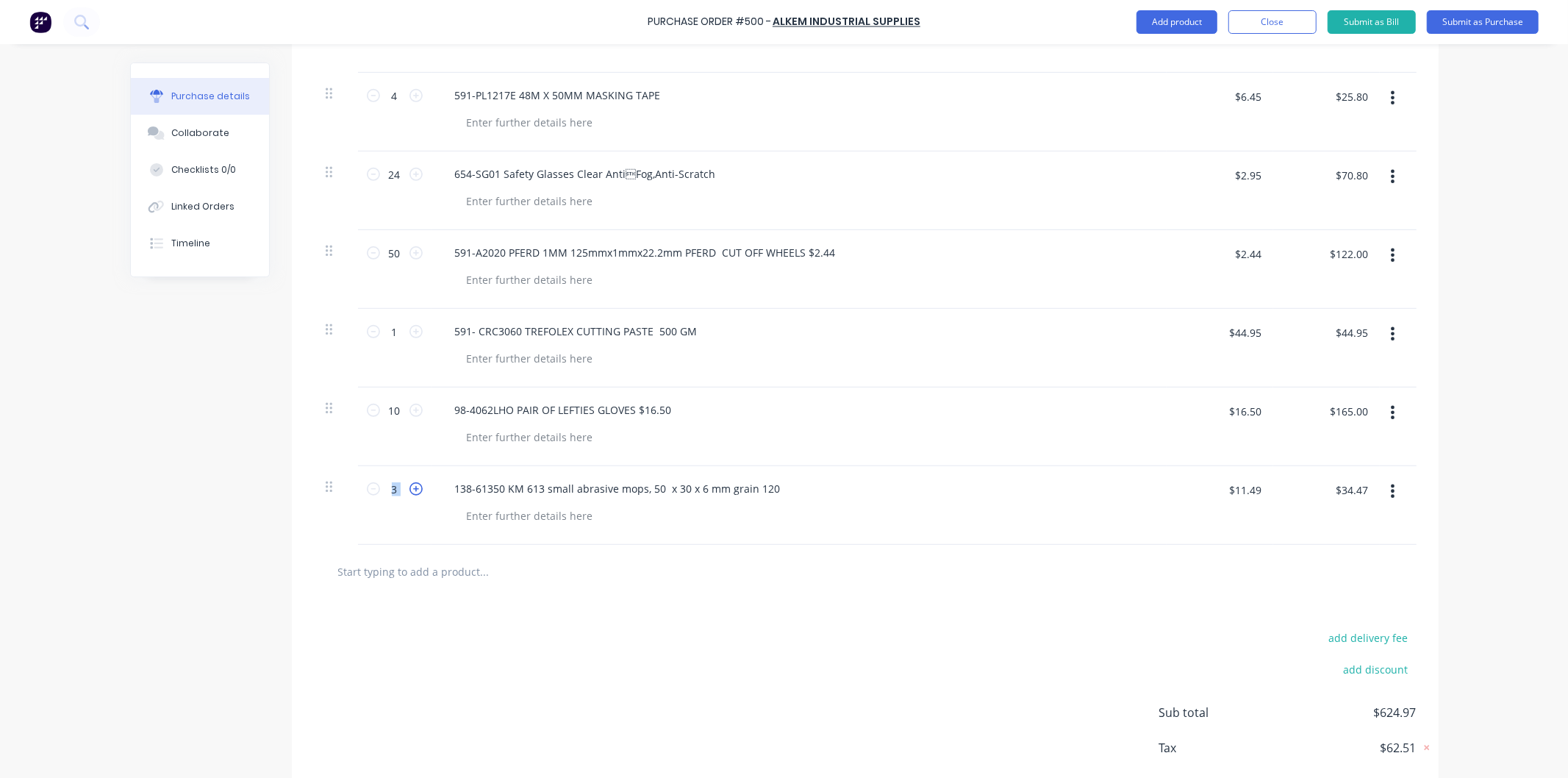
type input "4"
type input "$45.96"
click at [409, 489] on icon at bounding box center [415, 489] width 13 height 13
type input "5"
type input "$57.45"
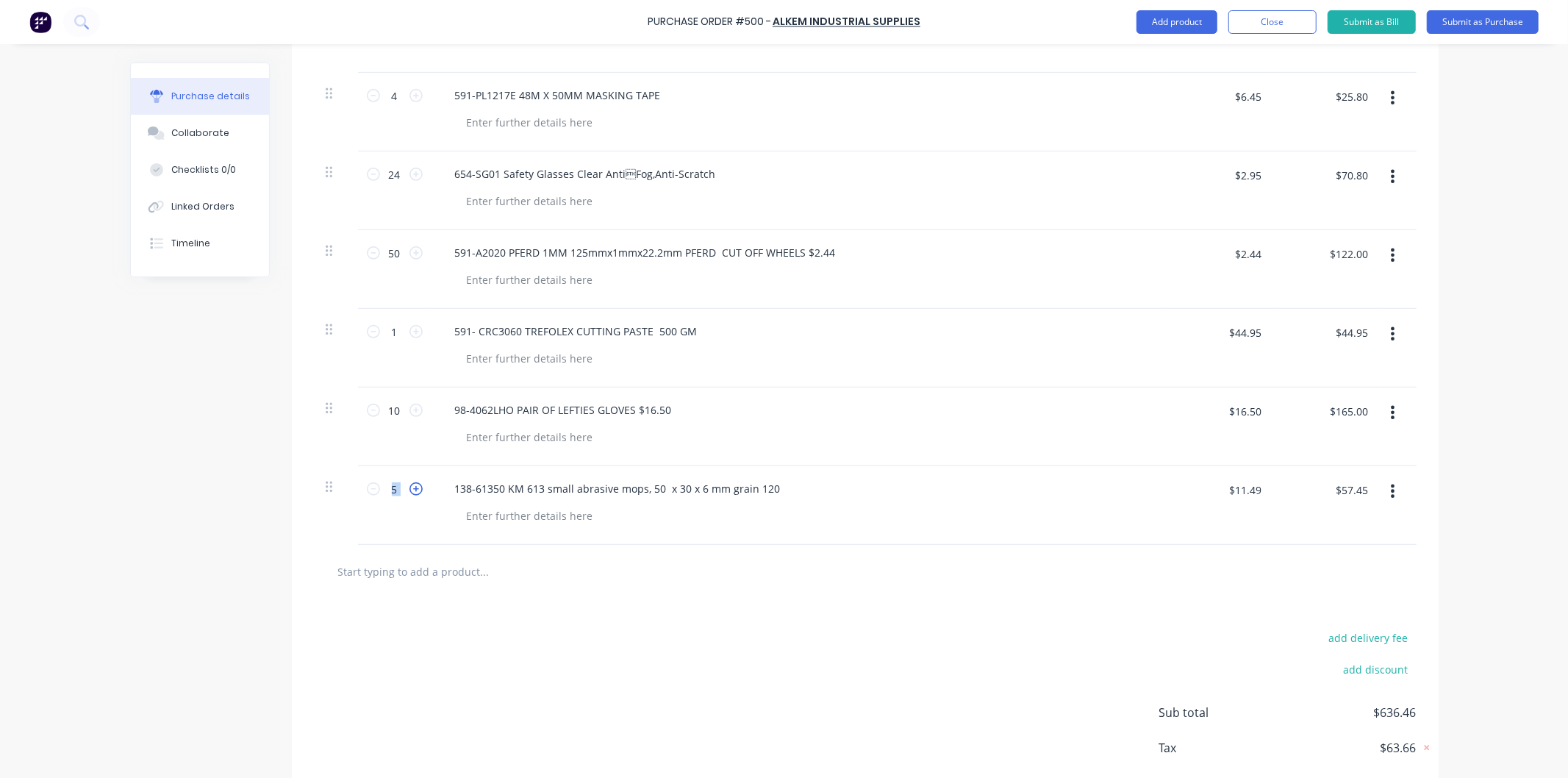
click at [409, 489] on icon at bounding box center [415, 489] width 13 height 13
type input "6"
type input "$68.94"
click at [409, 489] on icon at bounding box center [415, 489] width 13 height 13
type input "7"
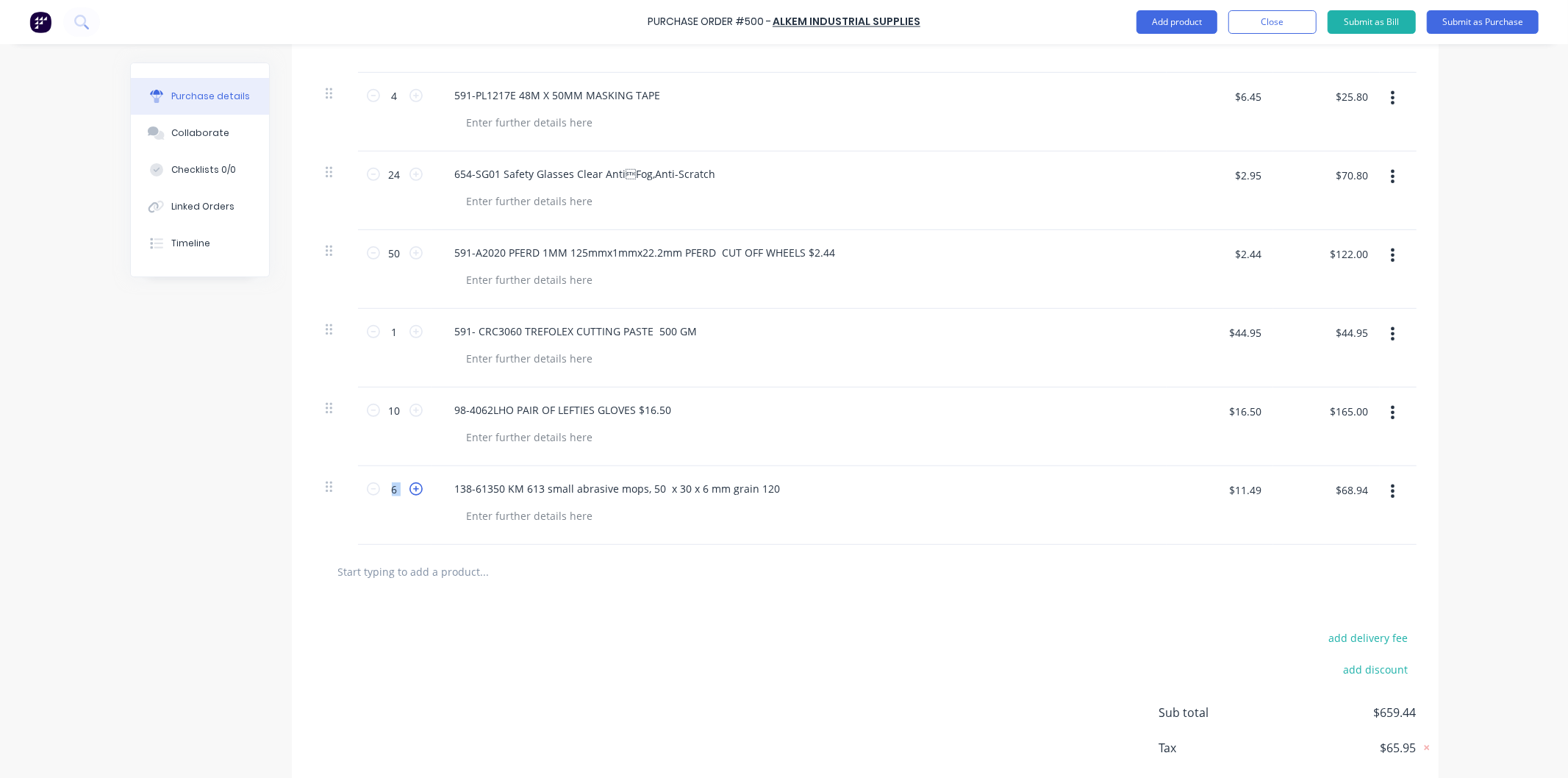
type input "$80.43"
click at [409, 489] on icon at bounding box center [415, 489] width 13 height 13
type input "8"
type input "$91.92"
click at [409, 489] on icon at bounding box center [415, 489] width 13 height 13
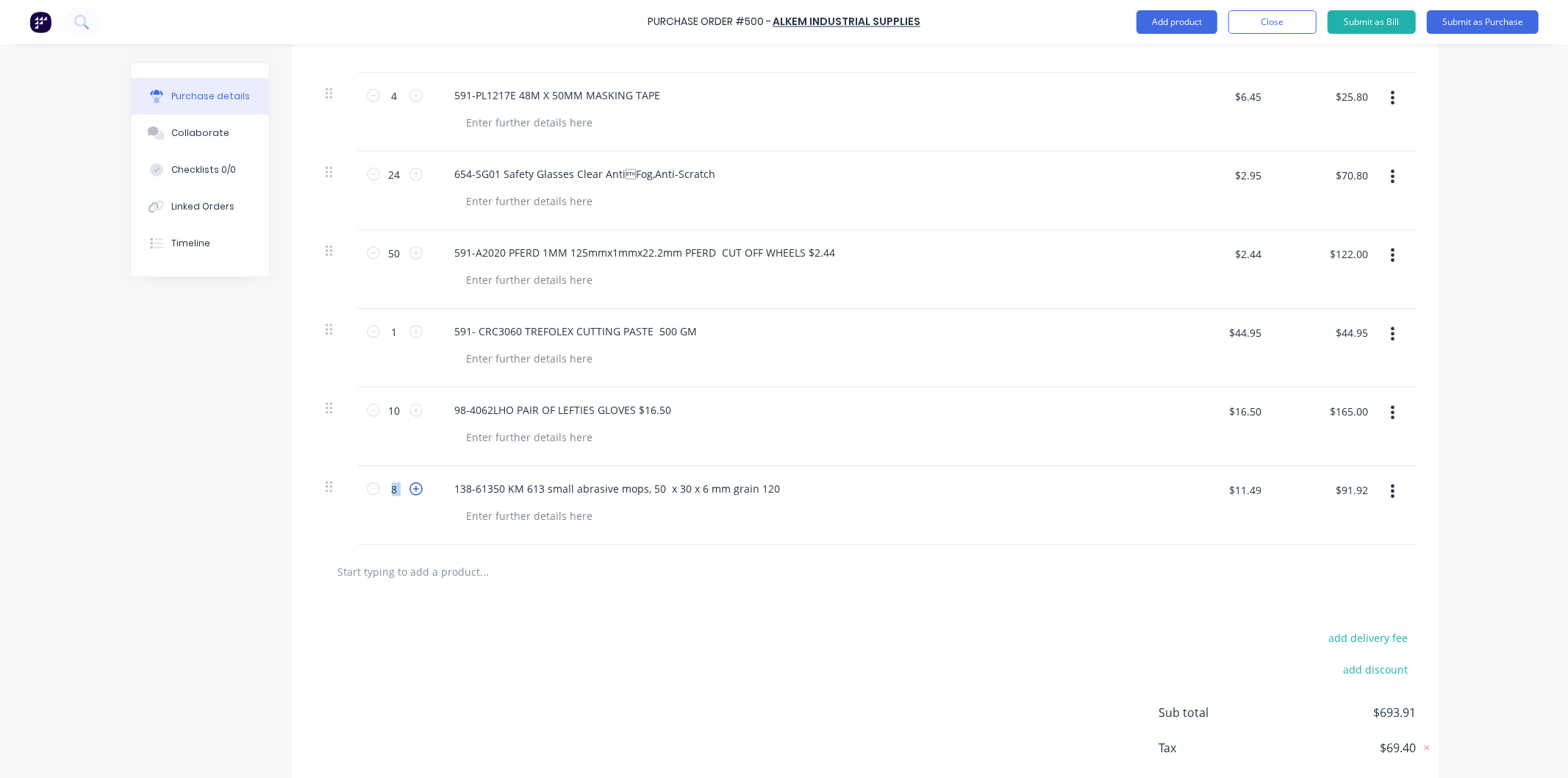
type input "9"
type input "$103.41"
click at [409, 489] on icon at bounding box center [415, 489] width 13 height 13
type input "10"
type input "$114.90"
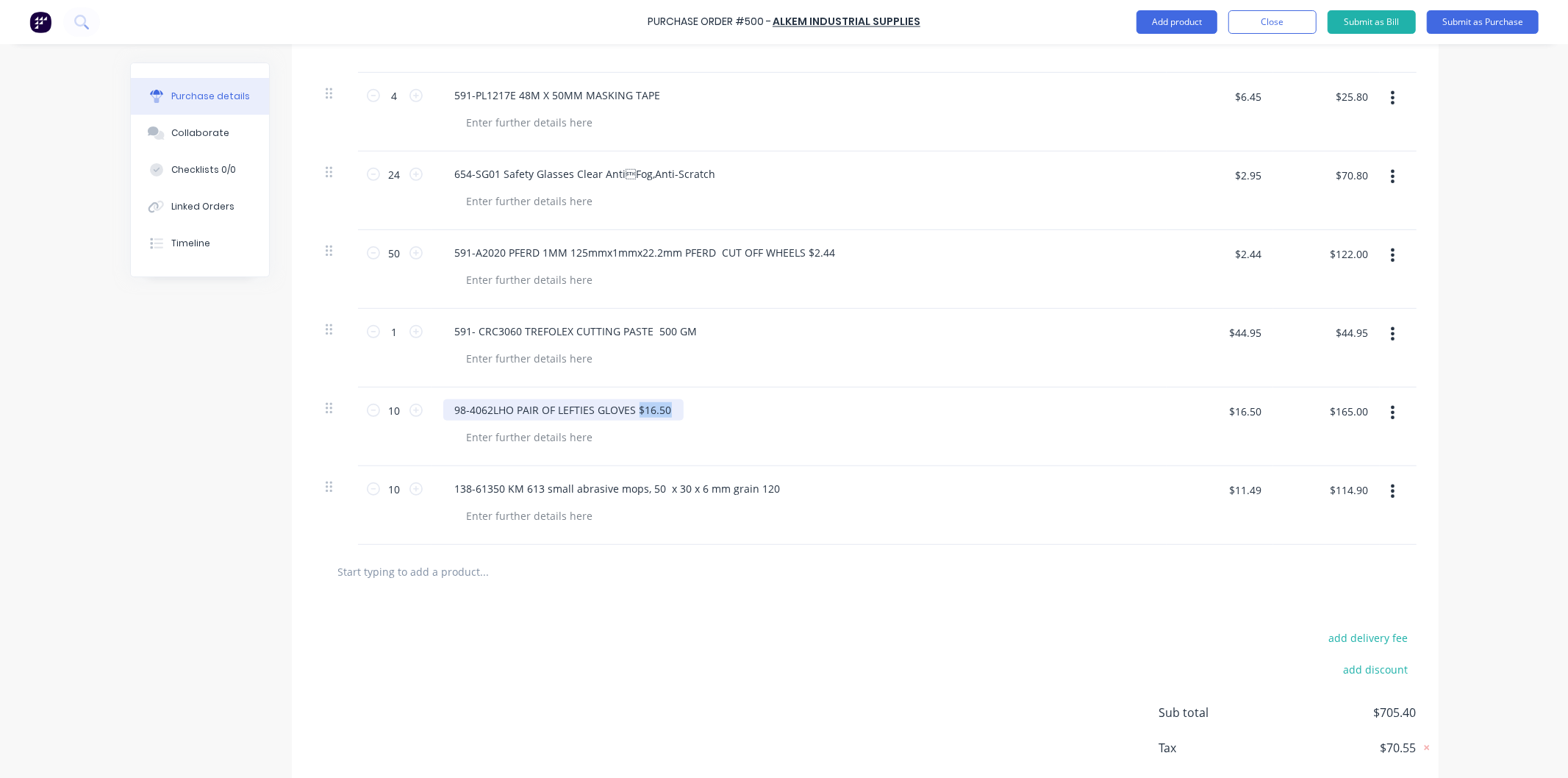
drag, startPoint x: 663, startPoint y: 409, endPoint x: 631, endPoint y: 410, distance: 32.0
click at [631, 410] on div "98-4062LHO PAIR OF LEFTIES GLOVES $16.50" at bounding box center [563, 410] width 241 height 21
click at [957, 487] on div "138-61350 KM 613 small abrasive mops, 50 x 30 x 6 mm grain 120" at bounding box center [799, 489] width 711 height 21
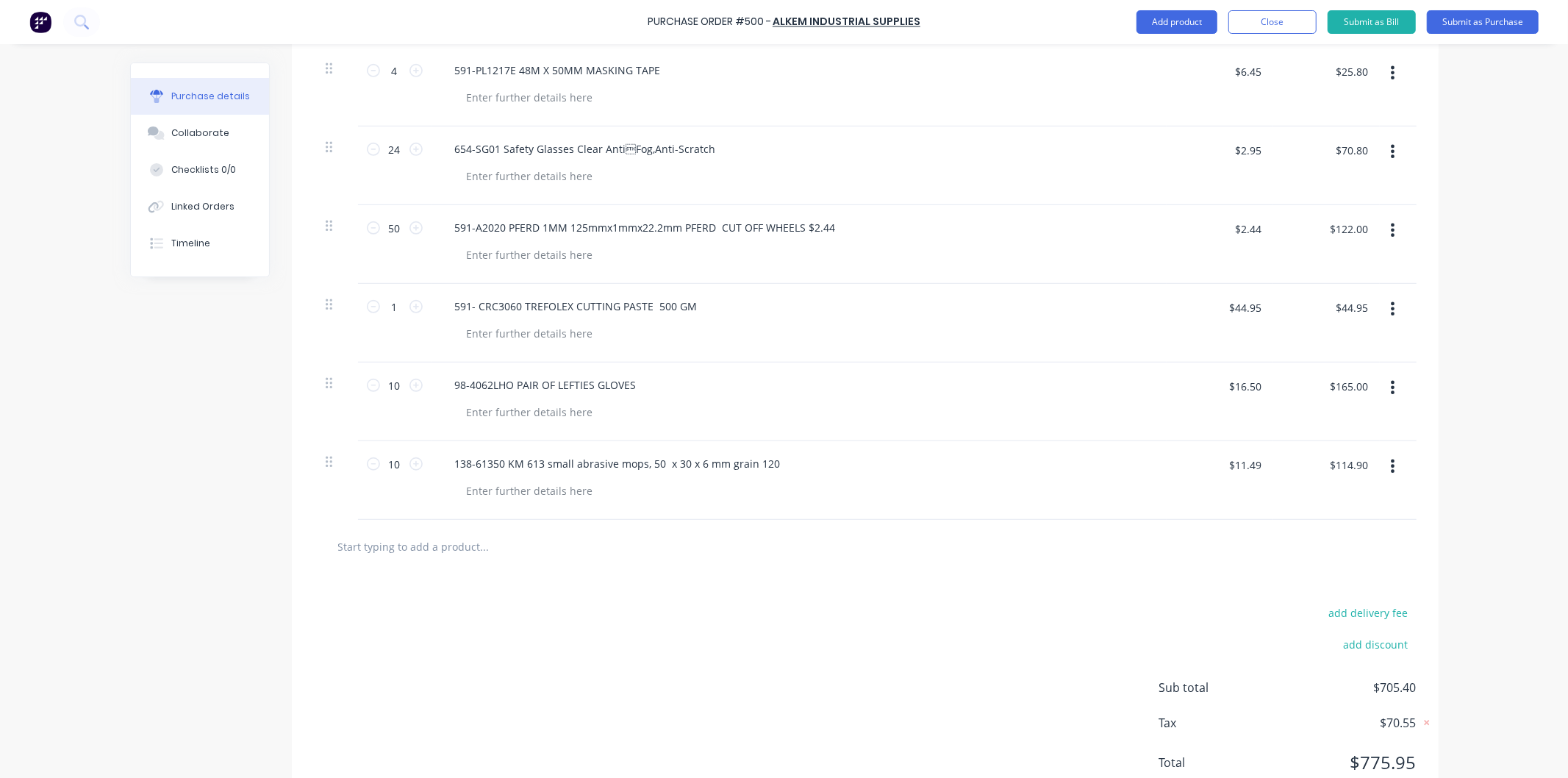
scroll to position [712, 0]
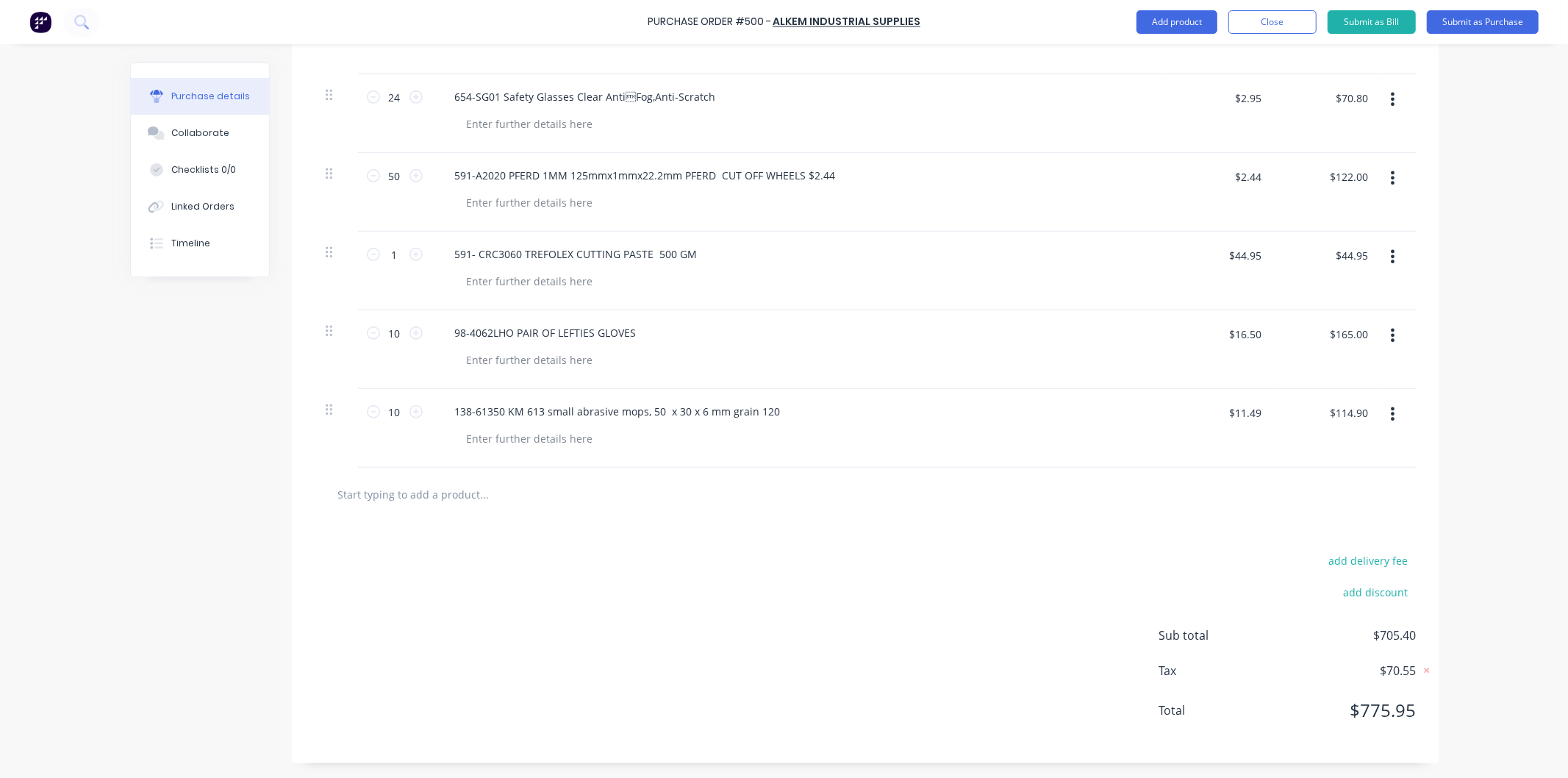
click at [449, 487] on input "text" at bounding box center [484, 494] width 294 height 29
paste input "591-3MA5805 3M 1182C CUBITRON 3 DISC STEEL 125 X 22 X 36G $4.26"
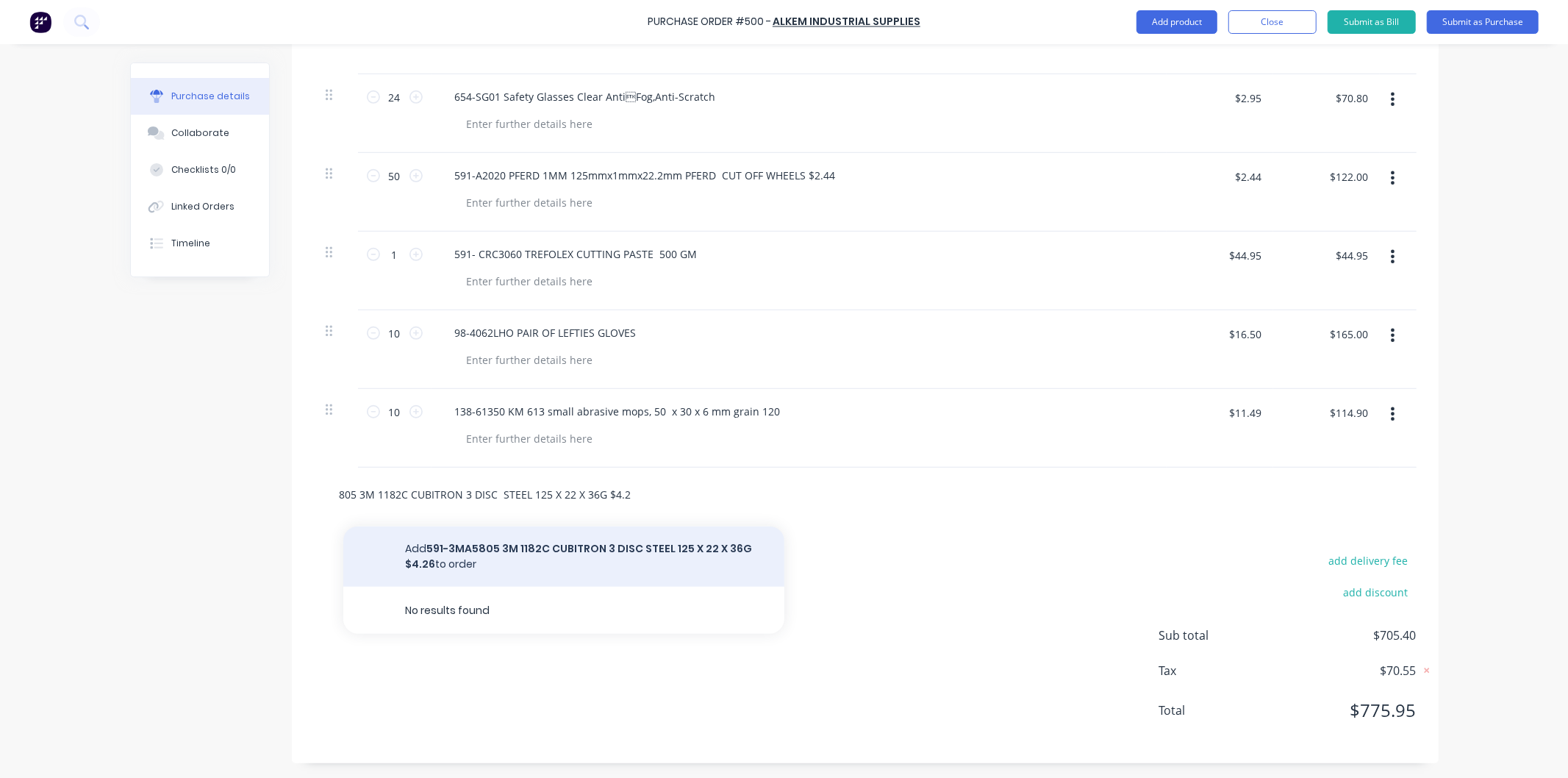
type input "591-3MA5805 3M 1182C CUBITRON 3 DISC STEEL 125 X 22 X 36G $4.26"
click at [556, 546] on button "Add 591-3MA5805 3M 1182C CUBITRON 3 DISC STEEL 125 X 22 X 36G $4.26 to order" at bounding box center [564, 557] width 441 height 60
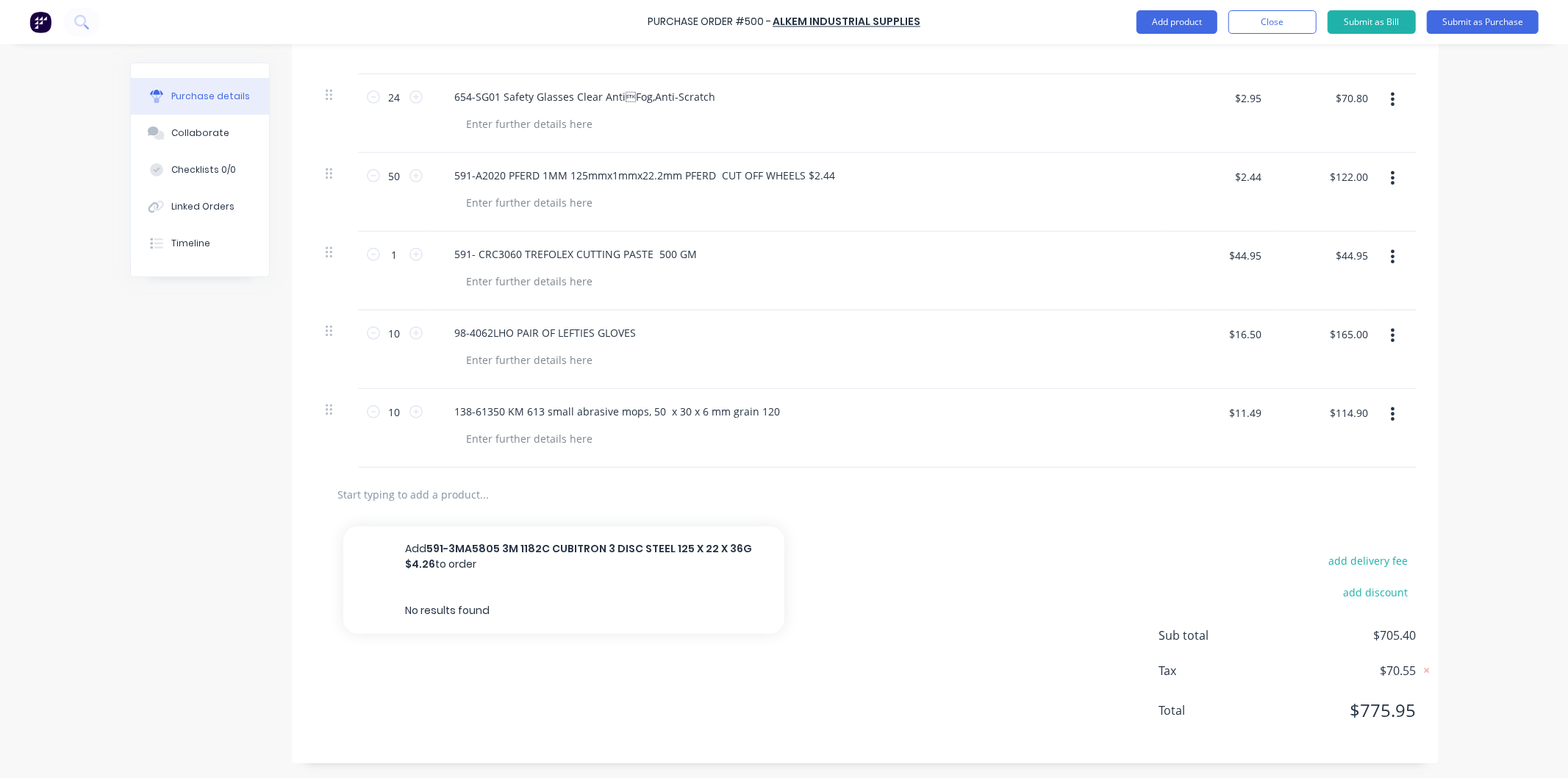
scroll to position [0, 0]
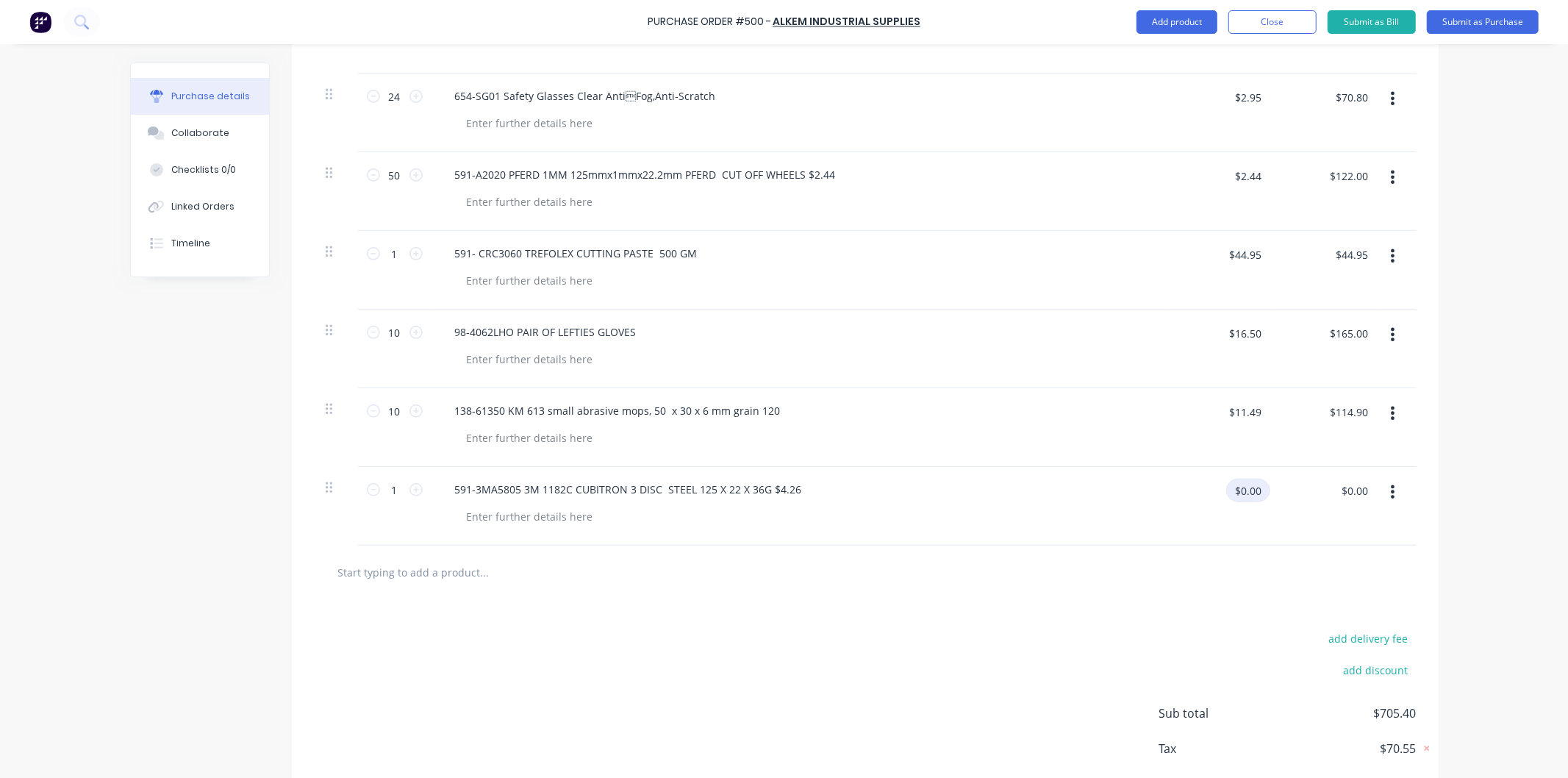
click at [1250, 491] on input "$0.00" at bounding box center [1248, 490] width 44 height 24
click at [790, 489] on div "591-3MA5805 3M 1182C CUBITRON 3 DISC STEEL 125 X 22 X 36G $4.26" at bounding box center [628, 489] width 370 height 21
type input "$4.26"
click at [390, 488] on input "1" at bounding box center [394, 489] width 29 height 22
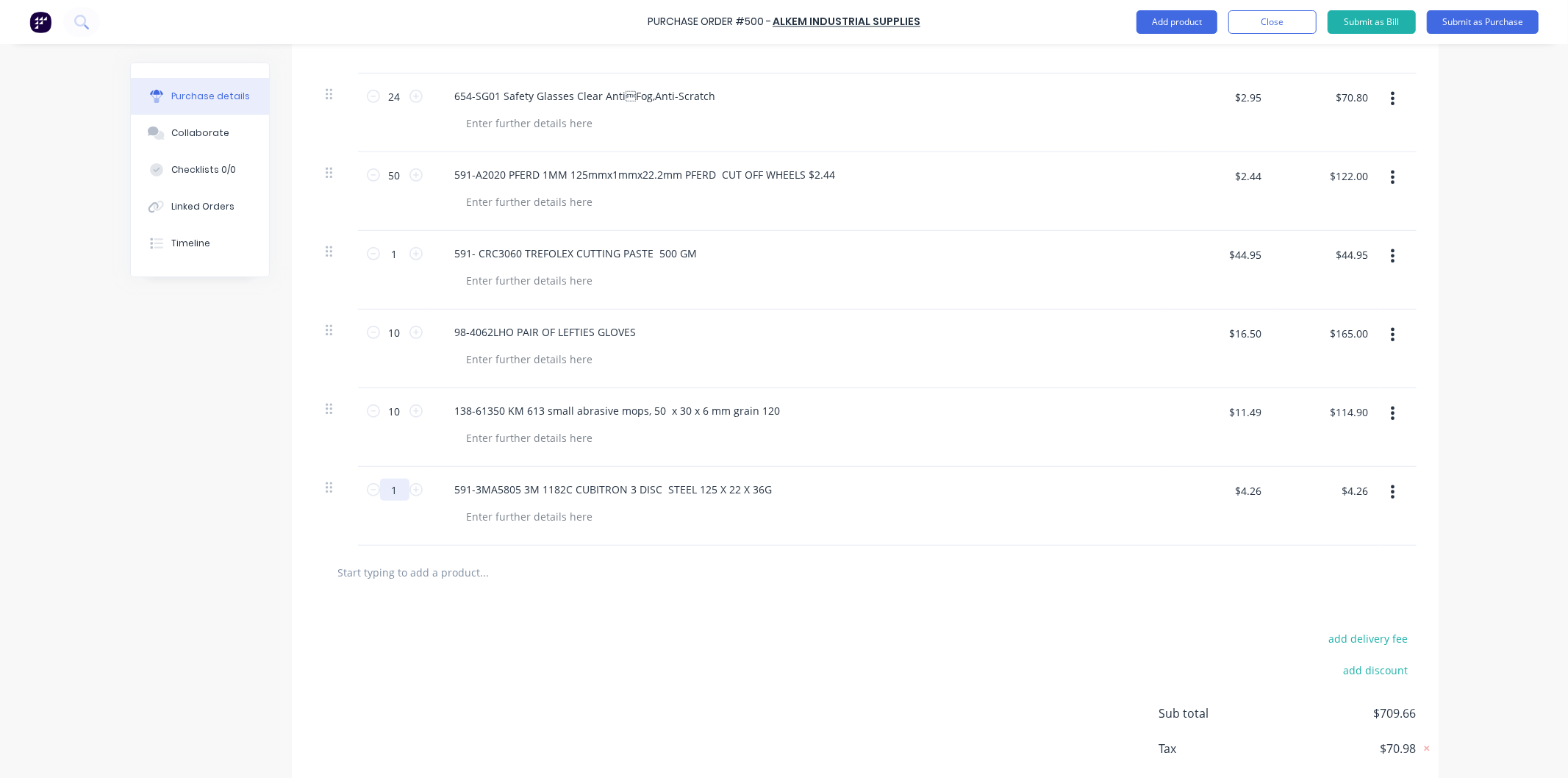
type input "10"
type input "$42.60"
type input "100"
type input "$426.00"
type input "100"
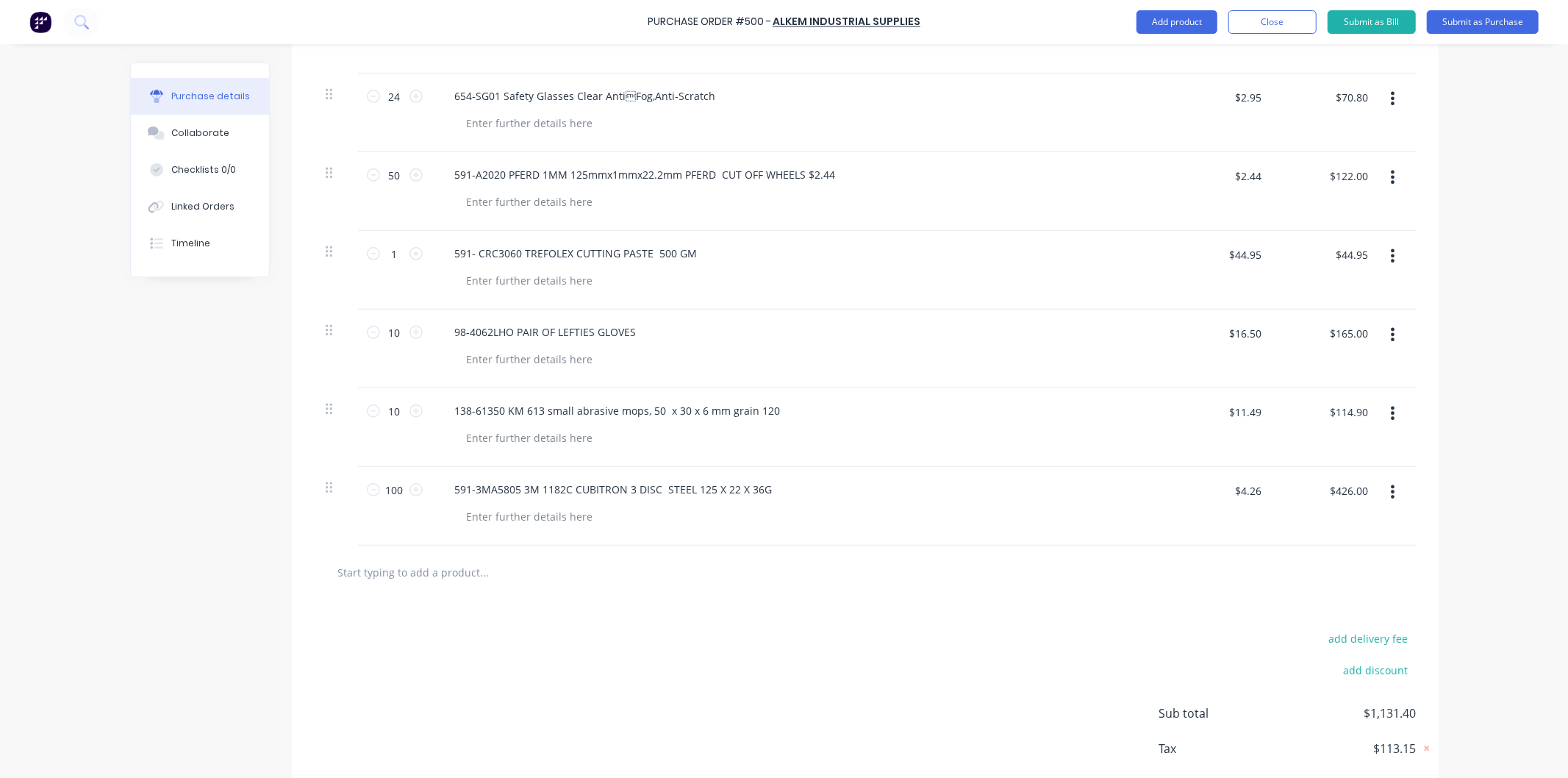
click at [414, 523] on div "100 100" at bounding box center [394, 506] width 74 height 79
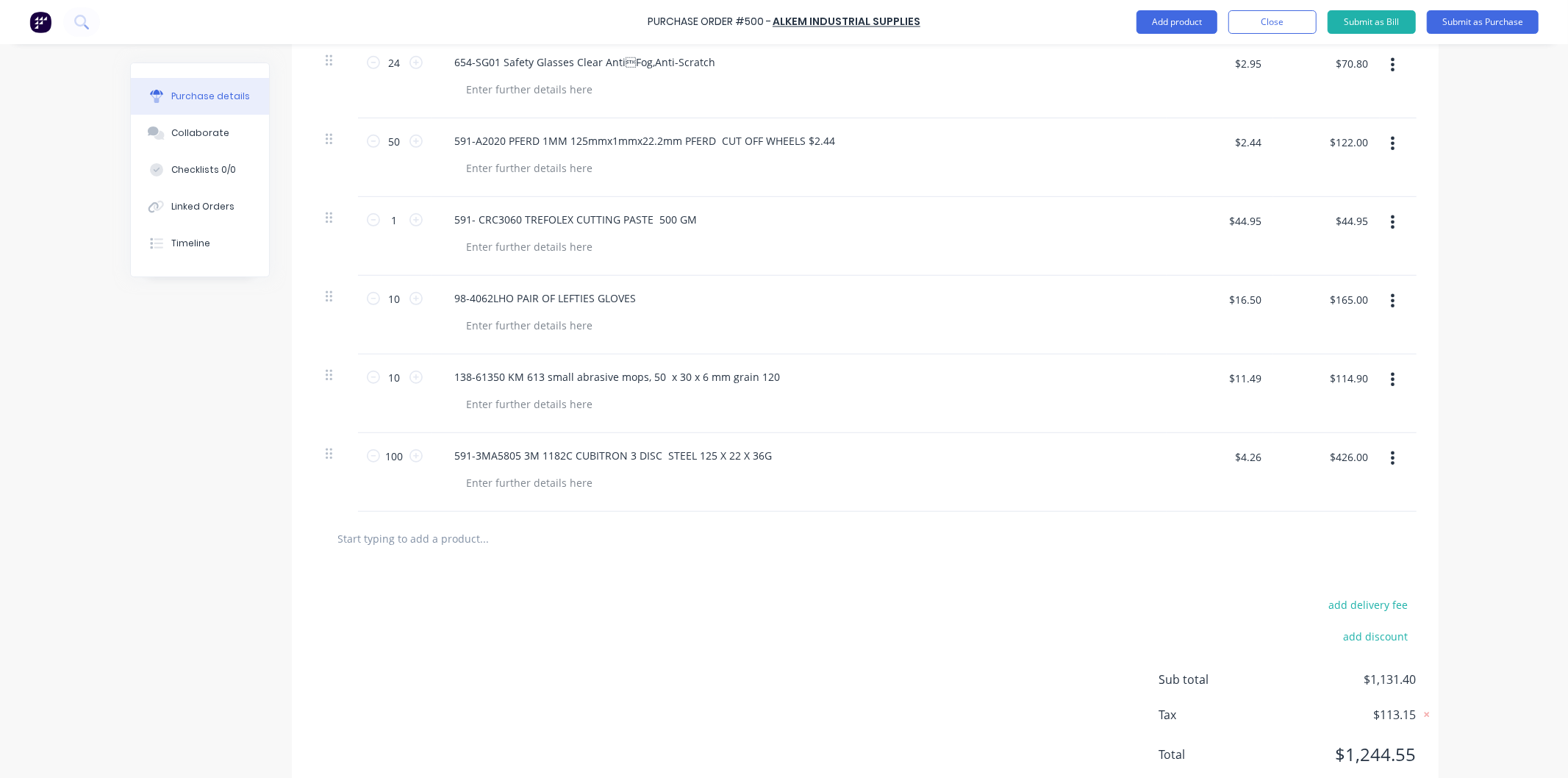
scroll to position [708, 0]
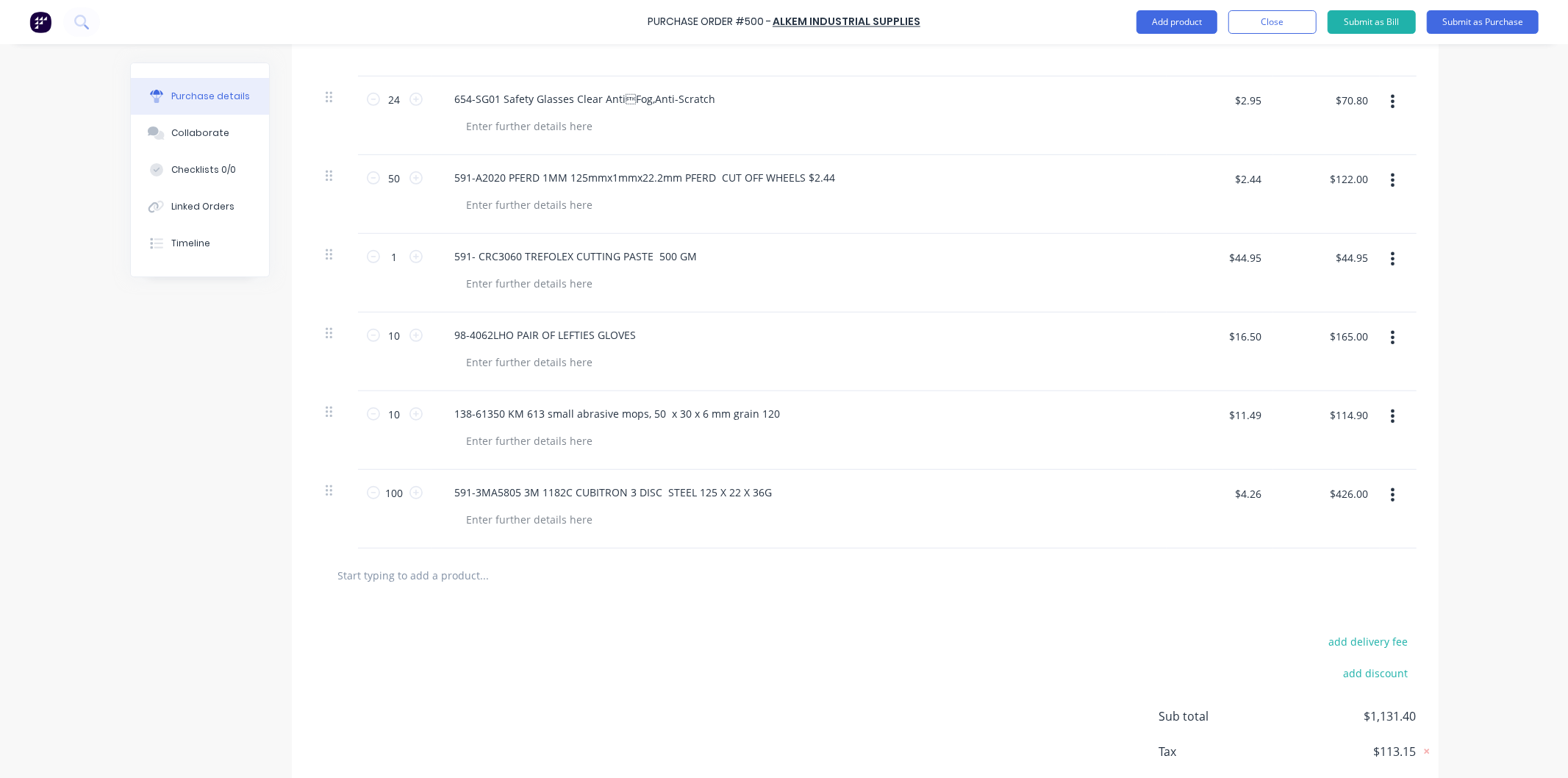
click at [451, 579] on input "text" at bounding box center [484, 575] width 294 height 29
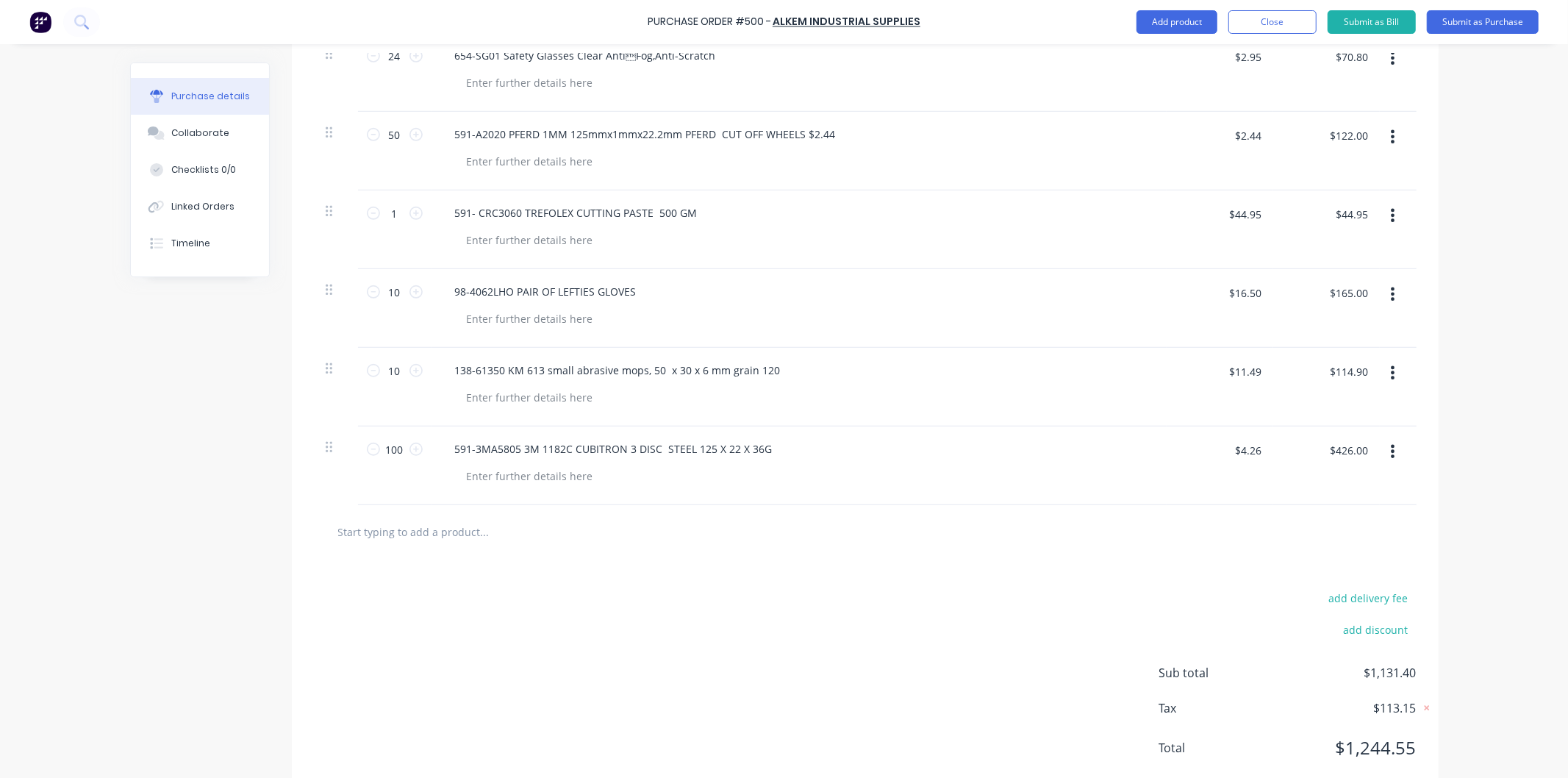
scroll to position [790, 0]
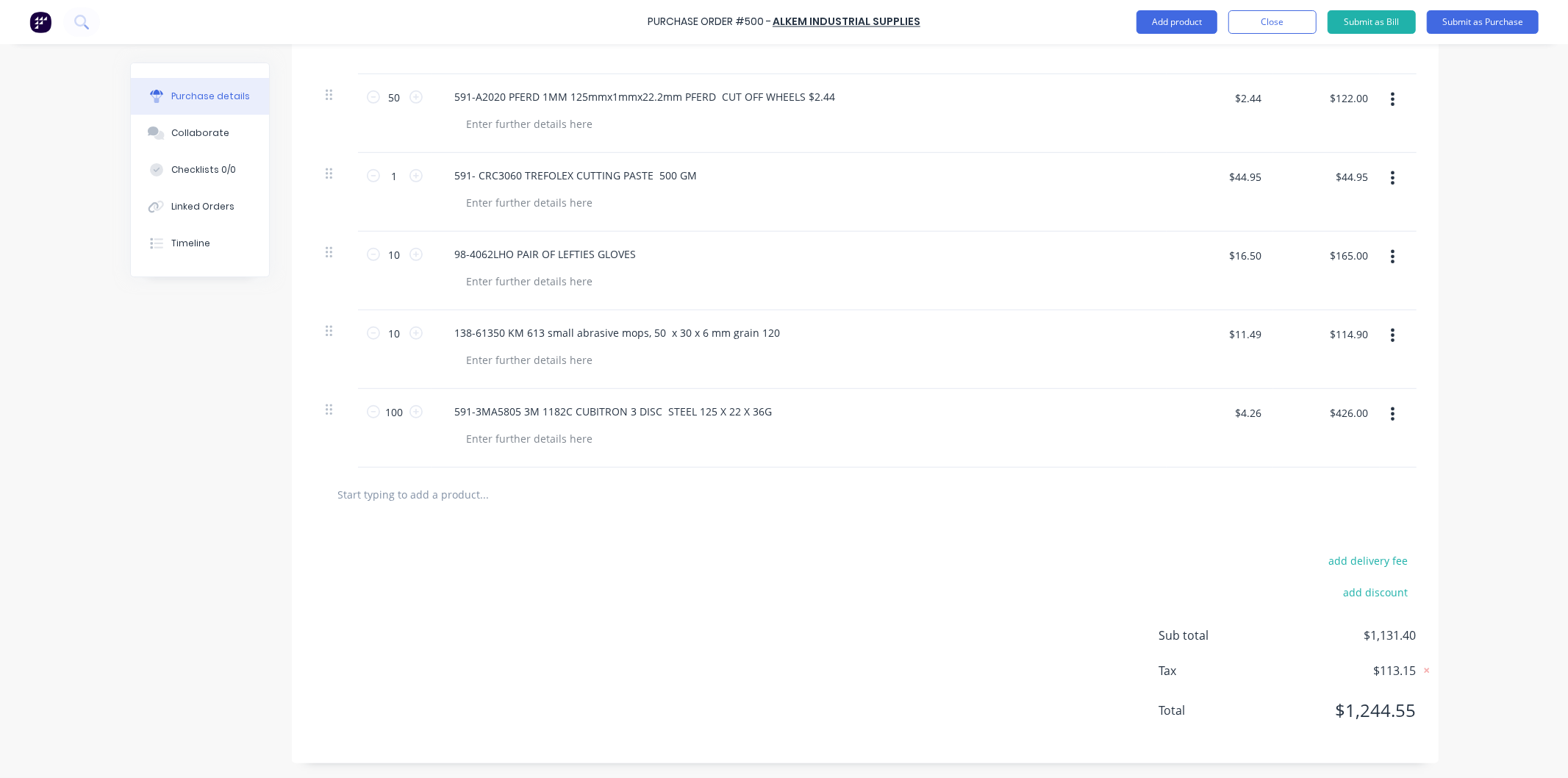
paste input "138-723405 BS/CS922Y/60/S/F4G/100X1505 $20.65"
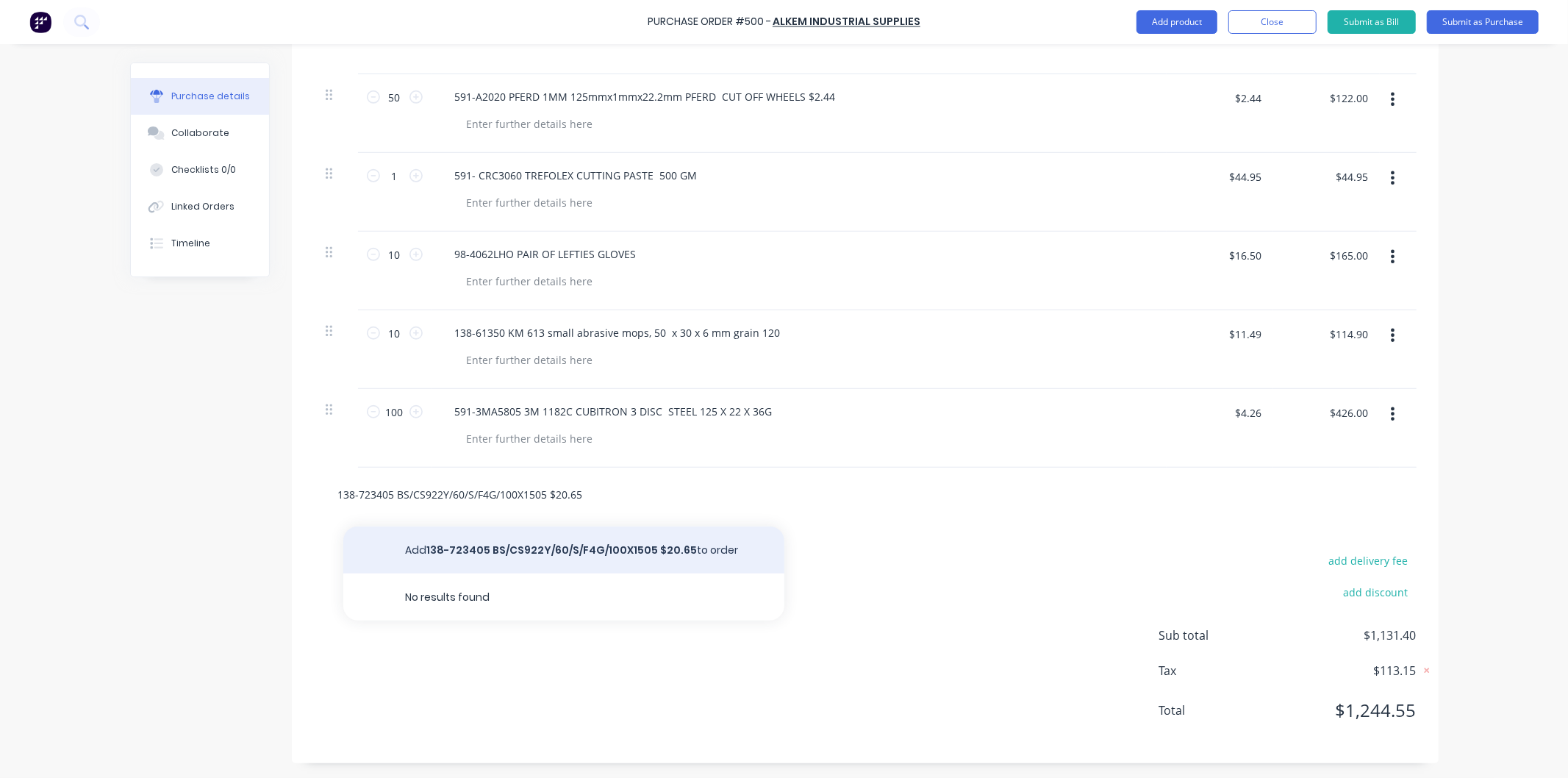
type input "138-723405 BS/CS922Y/60/S/F4G/100X1505 $20.65"
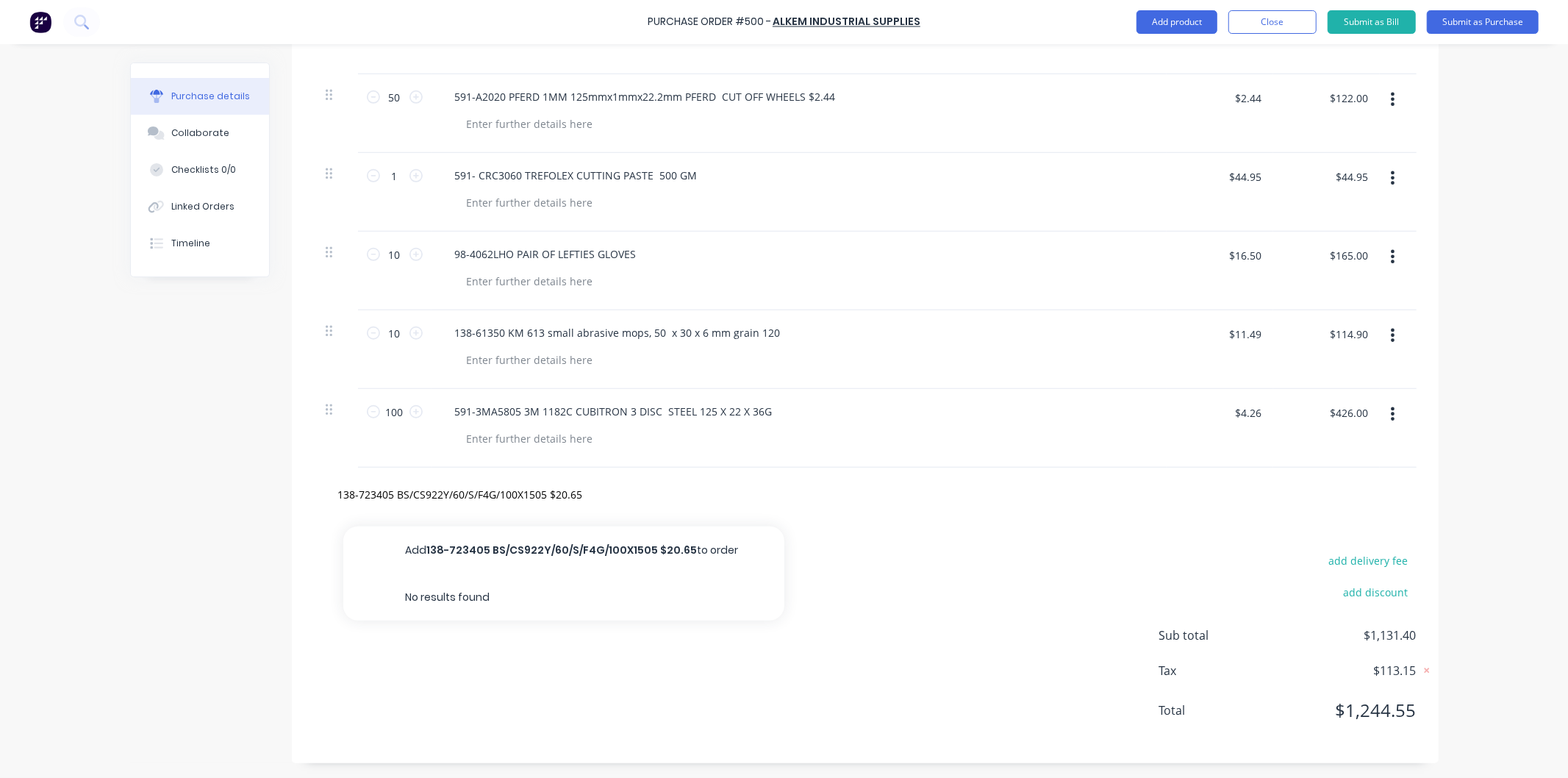
click at [590, 550] on button "Add 138-723405 BS/CS922Y/60/S/F4G/100X1505 $20.65 to order" at bounding box center [564, 550] width 441 height 47
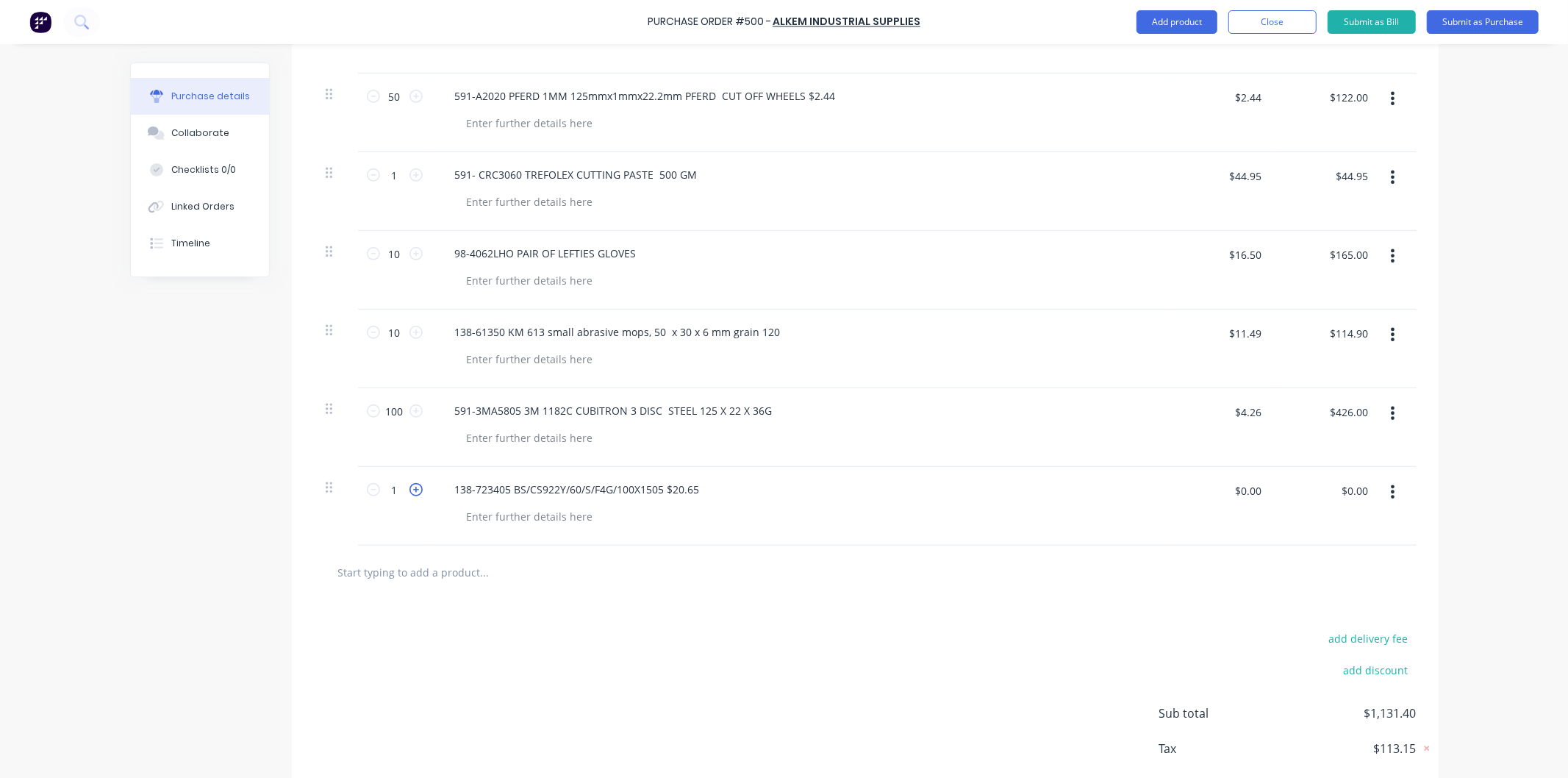
click at [409, 489] on icon at bounding box center [415, 489] width 13 height 13
click at [409, 489] on icon at bounding box center [415, 489] width 13 height 13
type input "5"
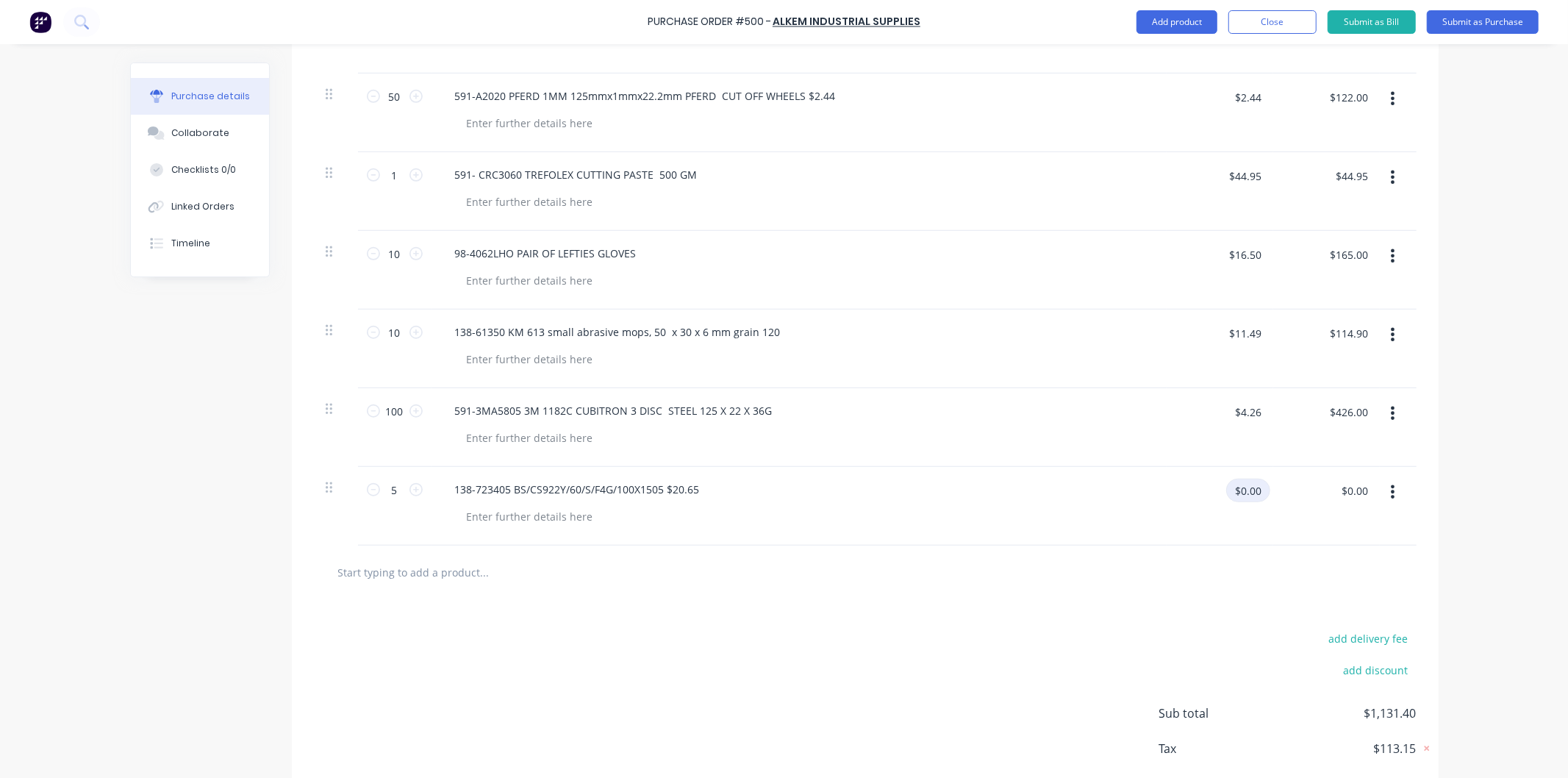
click at [1246, 489] on input "$0.00" at bounding box center [1248, 490] width 44 height 24
type input "$20.65"
type input "$103.25"
drag, startPoint x: 714, startPoint y: 512, endPoint x: 724, endPoint y: 494, distance: 20.6
click at [714, 512] on div at bounding box center [805, 516] width 700 height 21
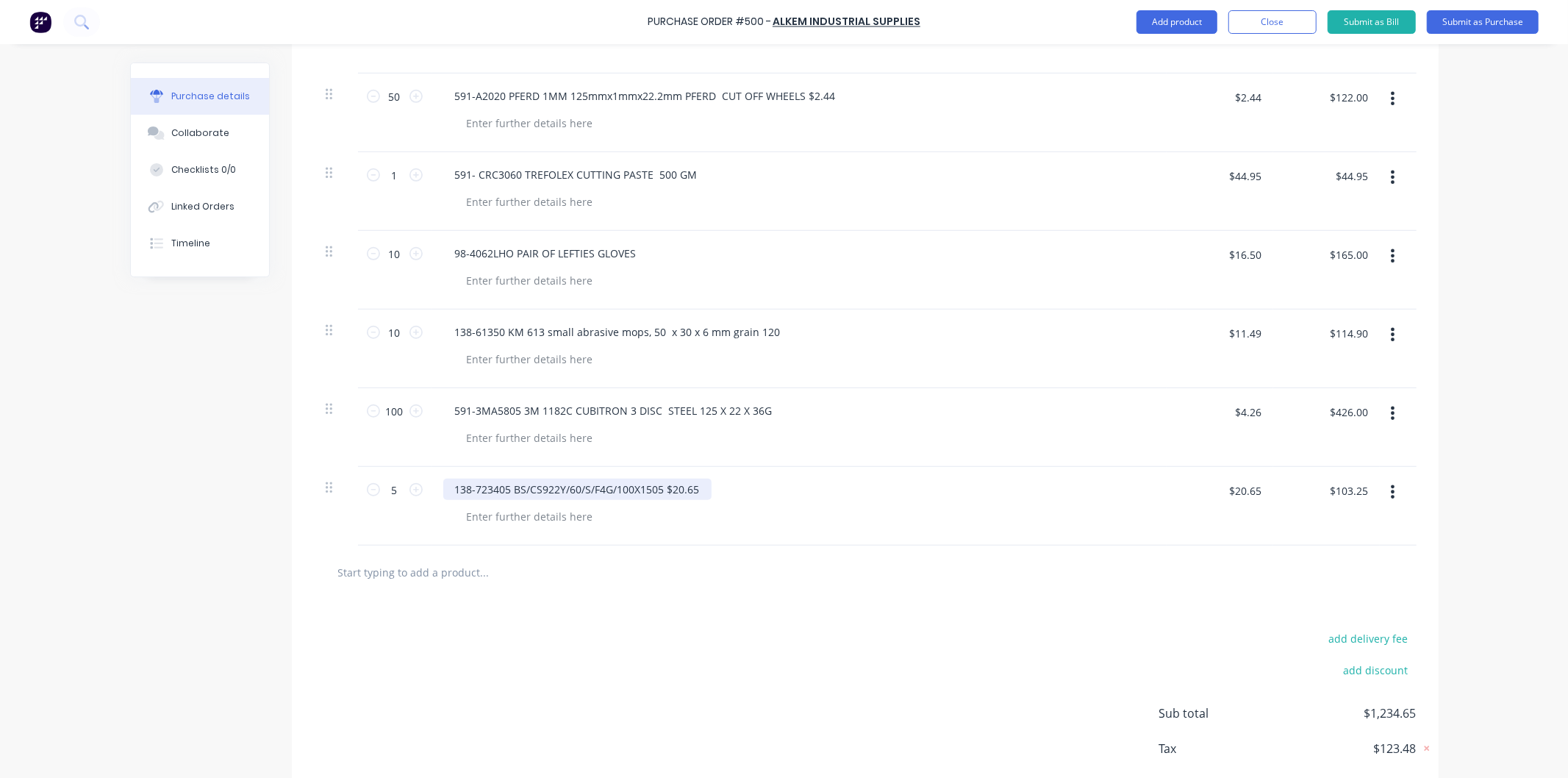
click at [702, 481] on div "138-723405 BS/CS922Y/60/S/F4G/100X1505 $20.65" at bounding box center [577, 489] width 268 height 21
click at [740, 582] on div at bounding box center [546, 572] width 441 height 29
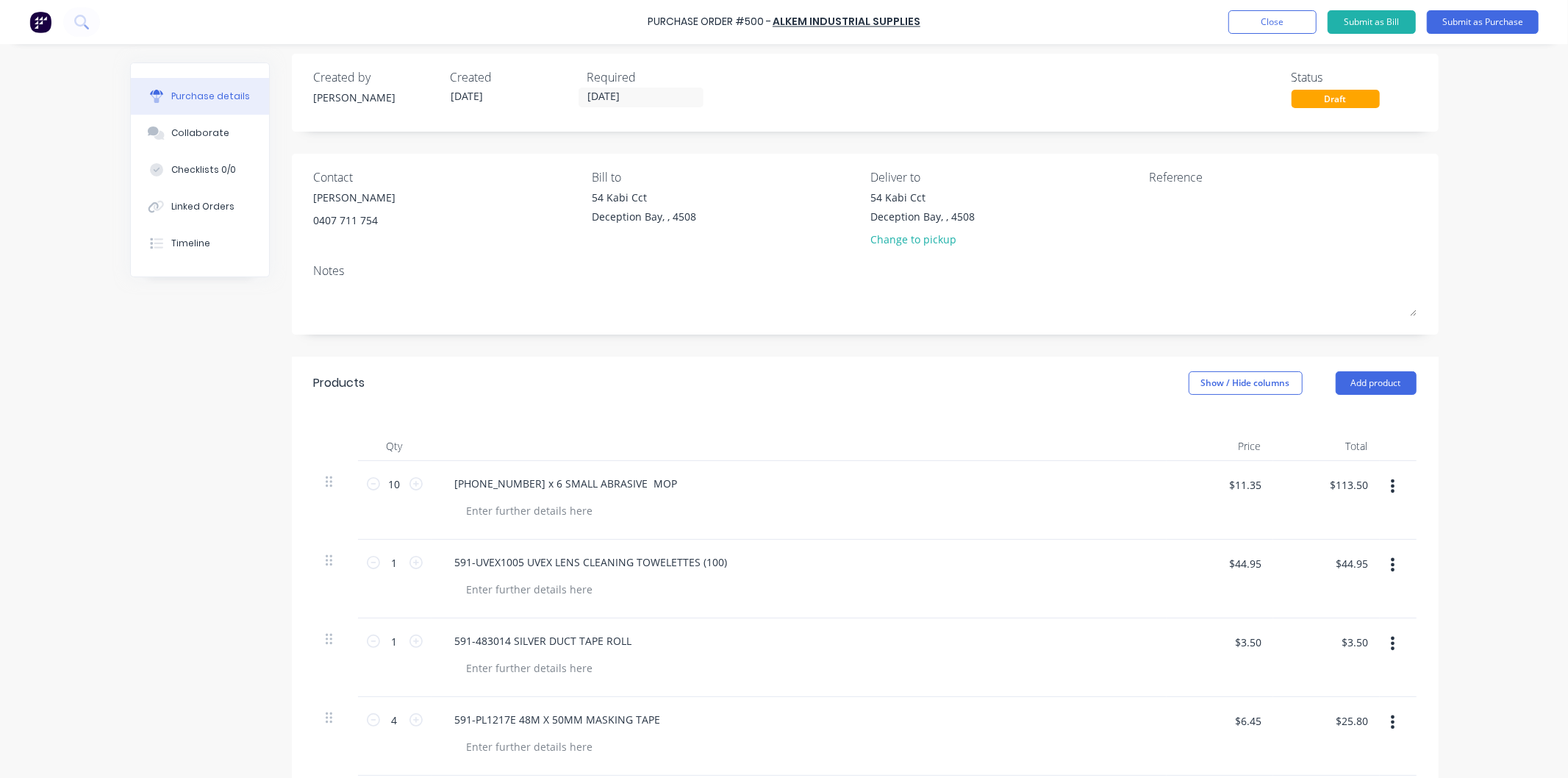
scroll to position [0, 0]
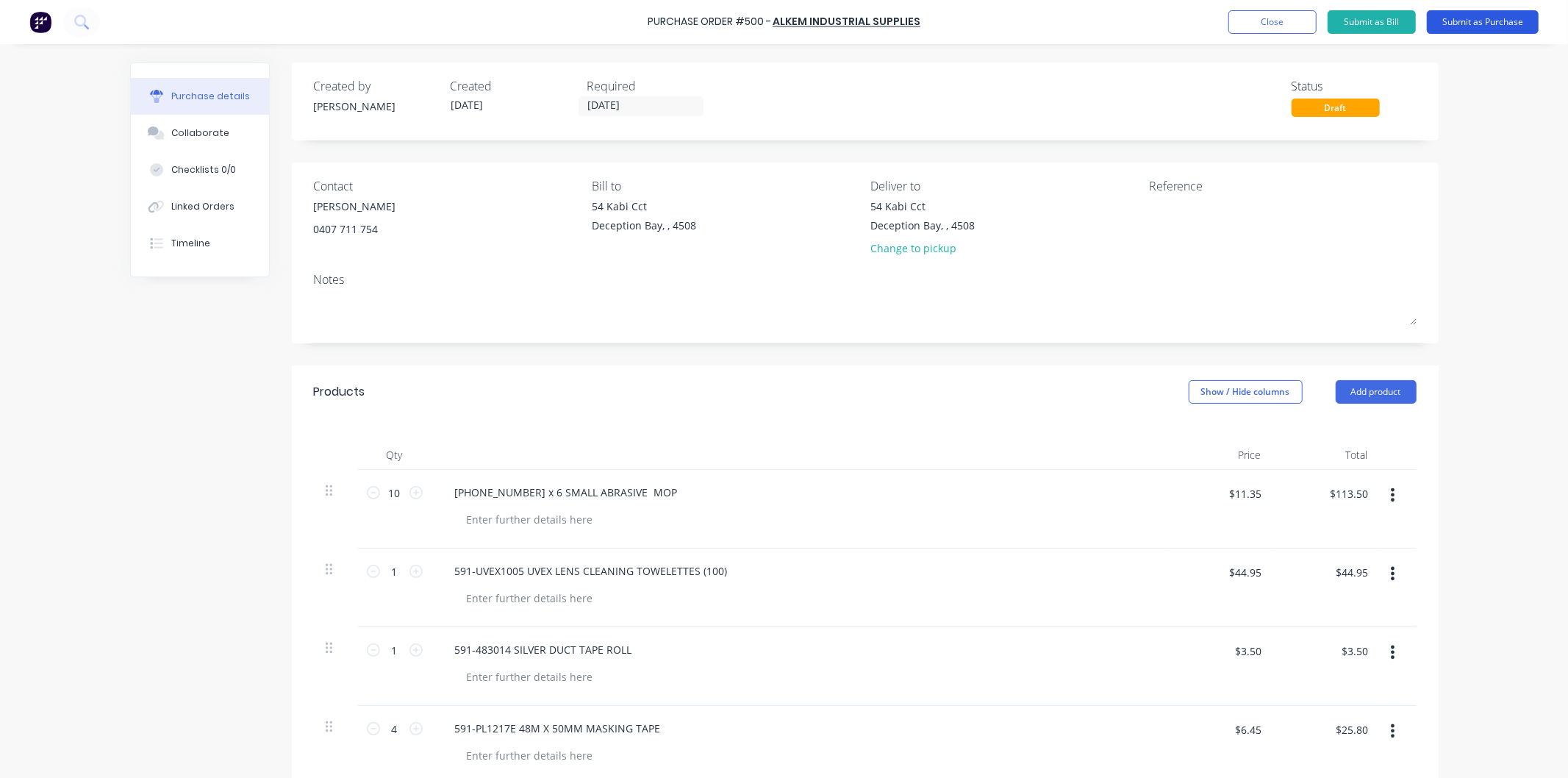
click at [1481, 20] on button "Submit as Purchase" at bounding box center [1482, 22] width 112 height 24
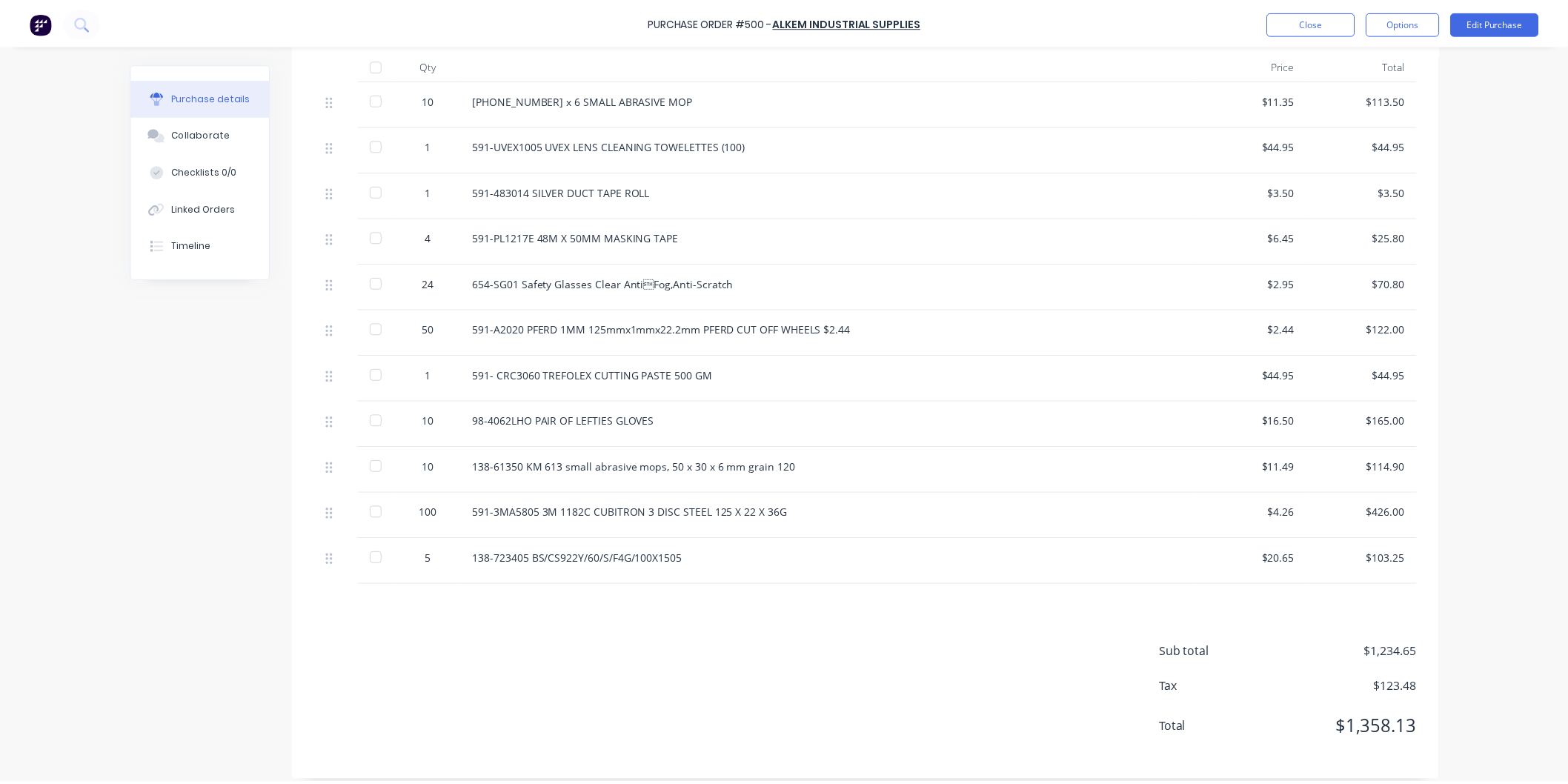
scroll to position [384, 0]
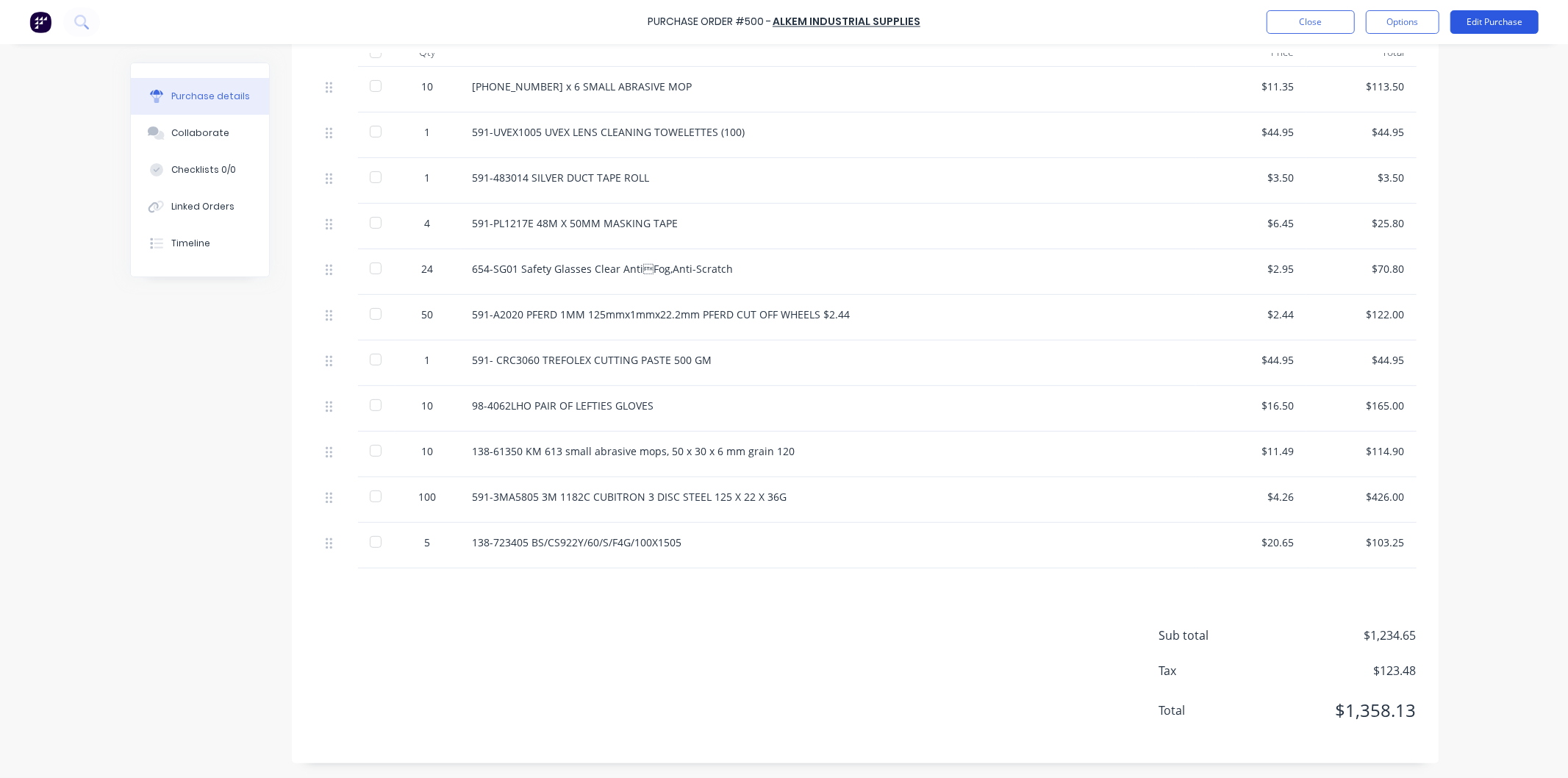
click at [1501, 15] on button "Edit Purchase" at bounding box center [1493, 22] width 88 height 24
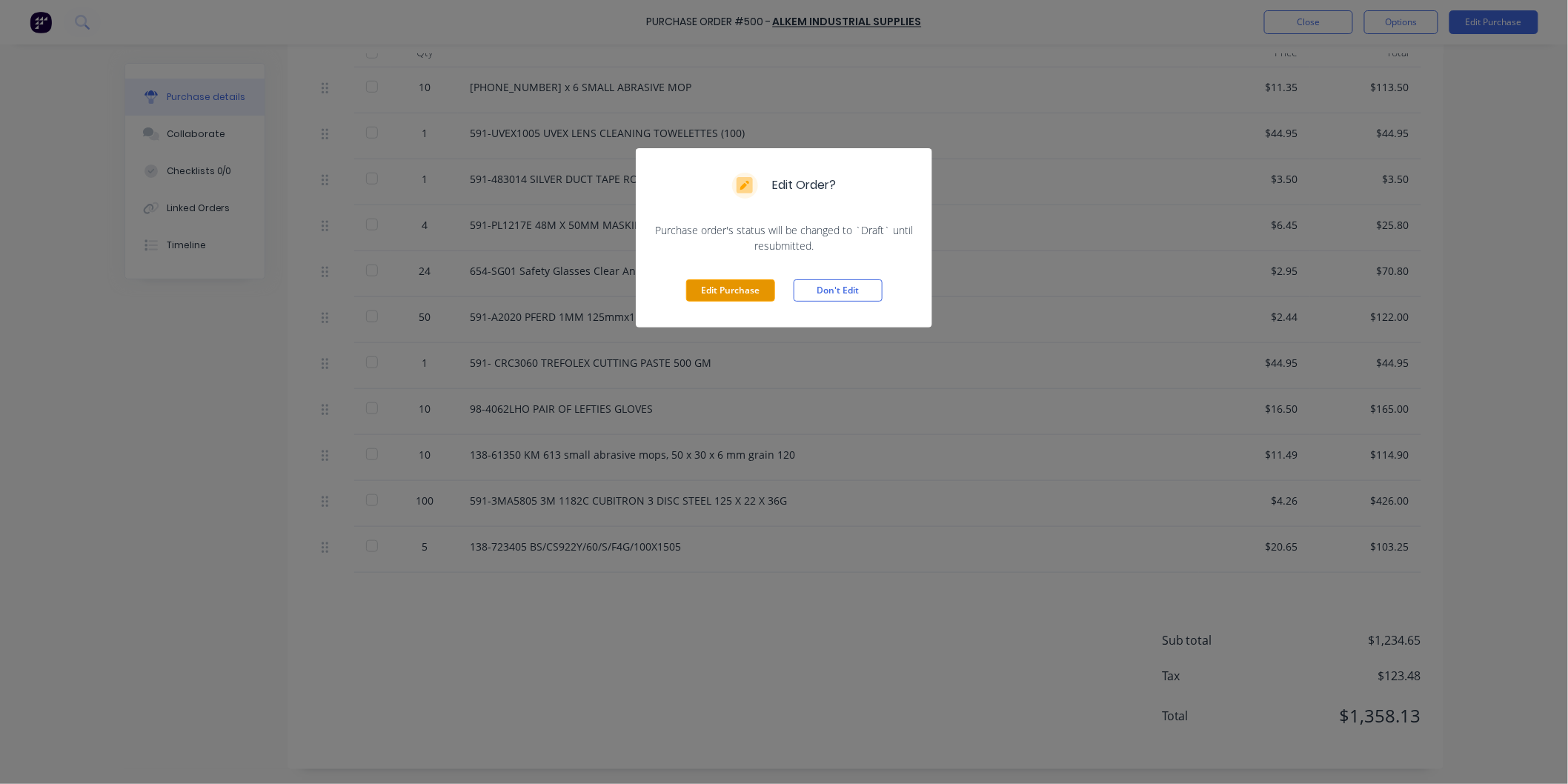
click at [737, 291] on button "Edit Purchase" at bounding box center [730, 290] width 89 height 22
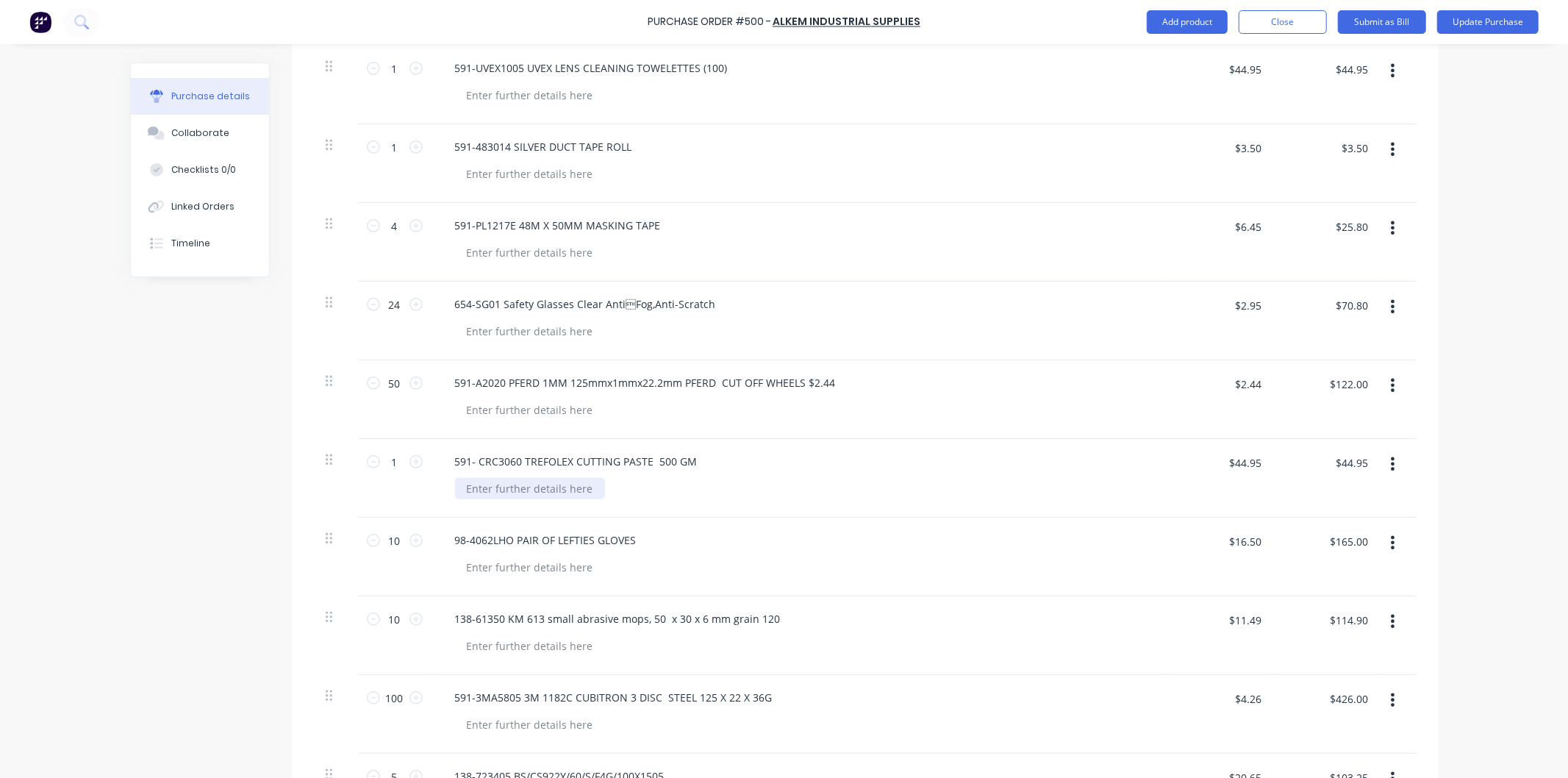
scroll to position [813, 0]
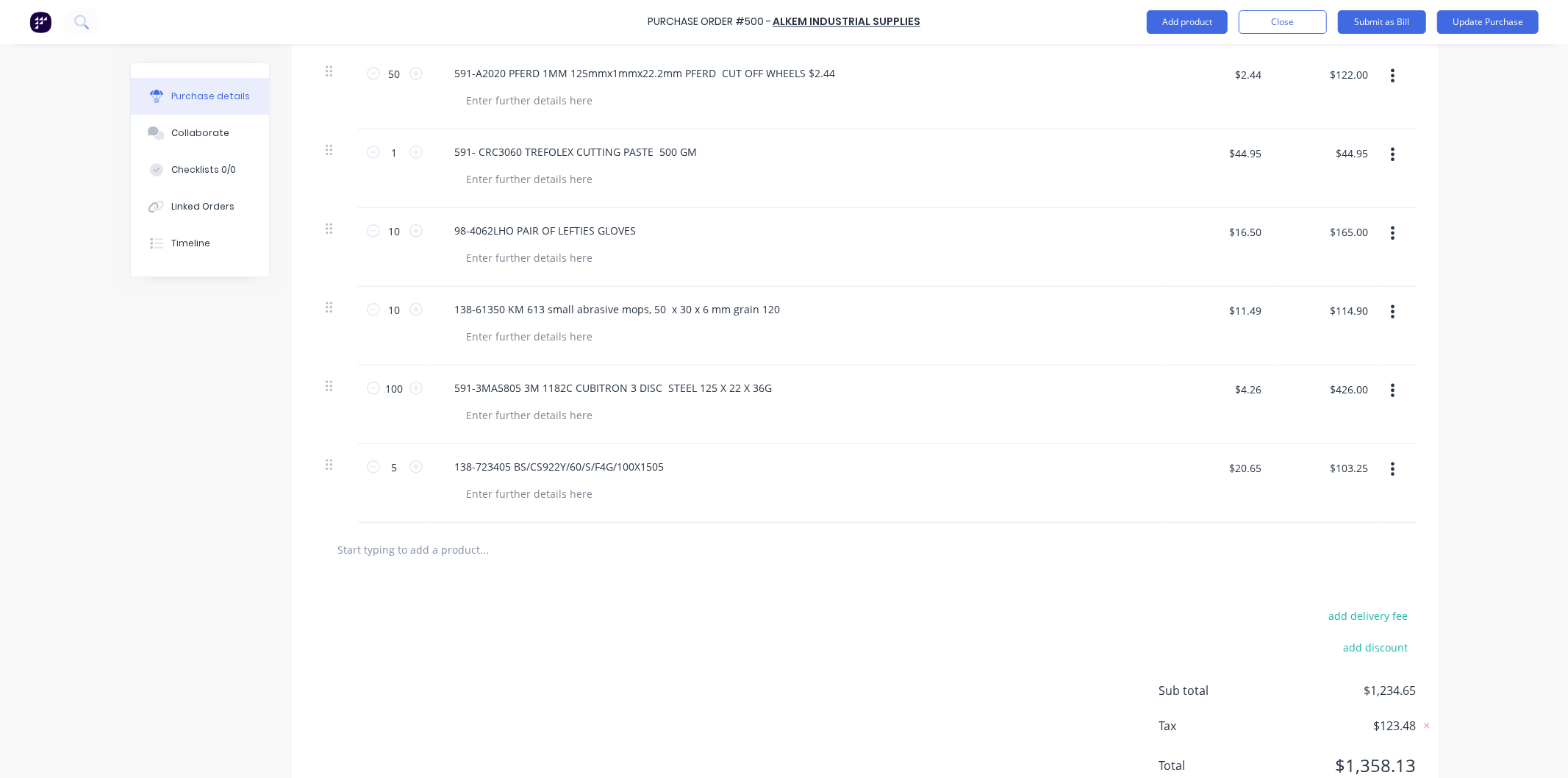
click at [454, 549] on input "text" at bounding box center [484, 549] width 294 height 29
paste input "669-G900-XL Cowhide Riggers - XL $5.95"
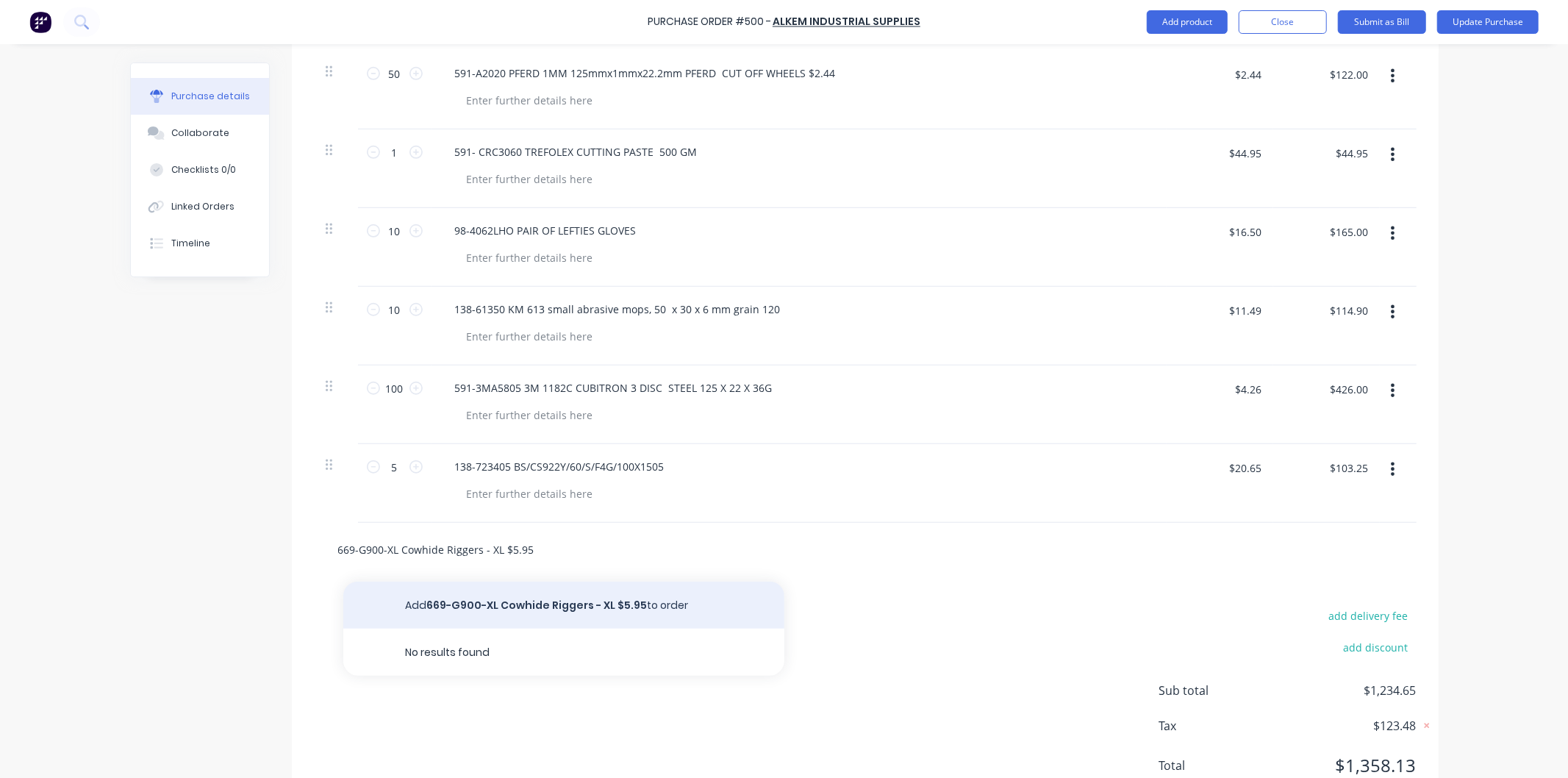
type input "669-G900-XL Cowhide Riggers - XL $5.95"
click at [526, 601] on button "Add 669-G900-XL Cowhide Riggers - XL $5.95 to order" at bounding box center [564, 605] width 441 height 47
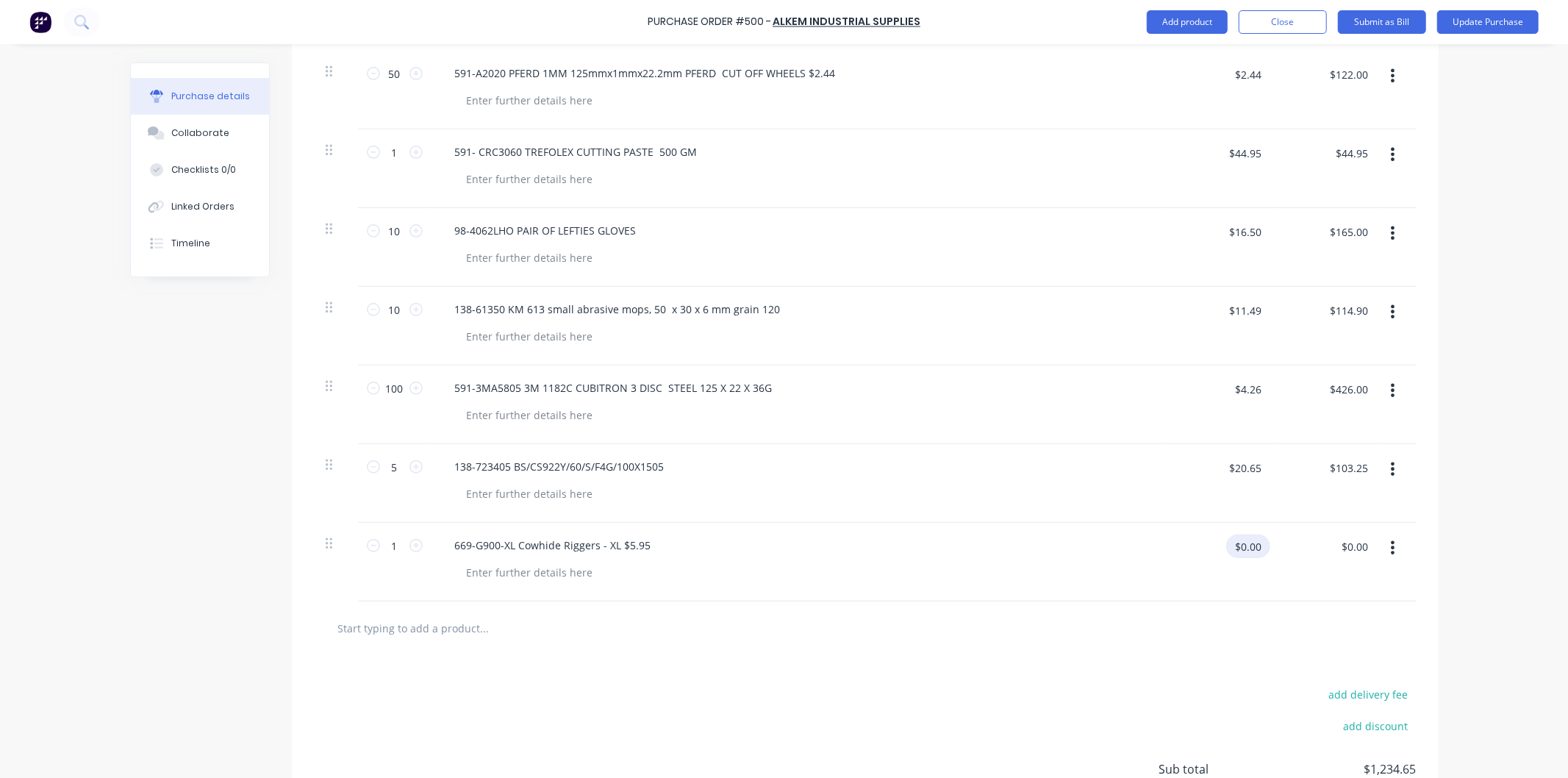
click at [1240, 541] on input "$0.00" at bounding box center [1248, 546] width 44 height 24
type input "$5.95"
click at [642, 546] on div "669-G900-XL Cowhide Riggers - XL $5.95" at bounding box center [552, 545] width 219 height 21
click at [380, 536] on input "1" at bounding box center [394, 545] width 29 height 22
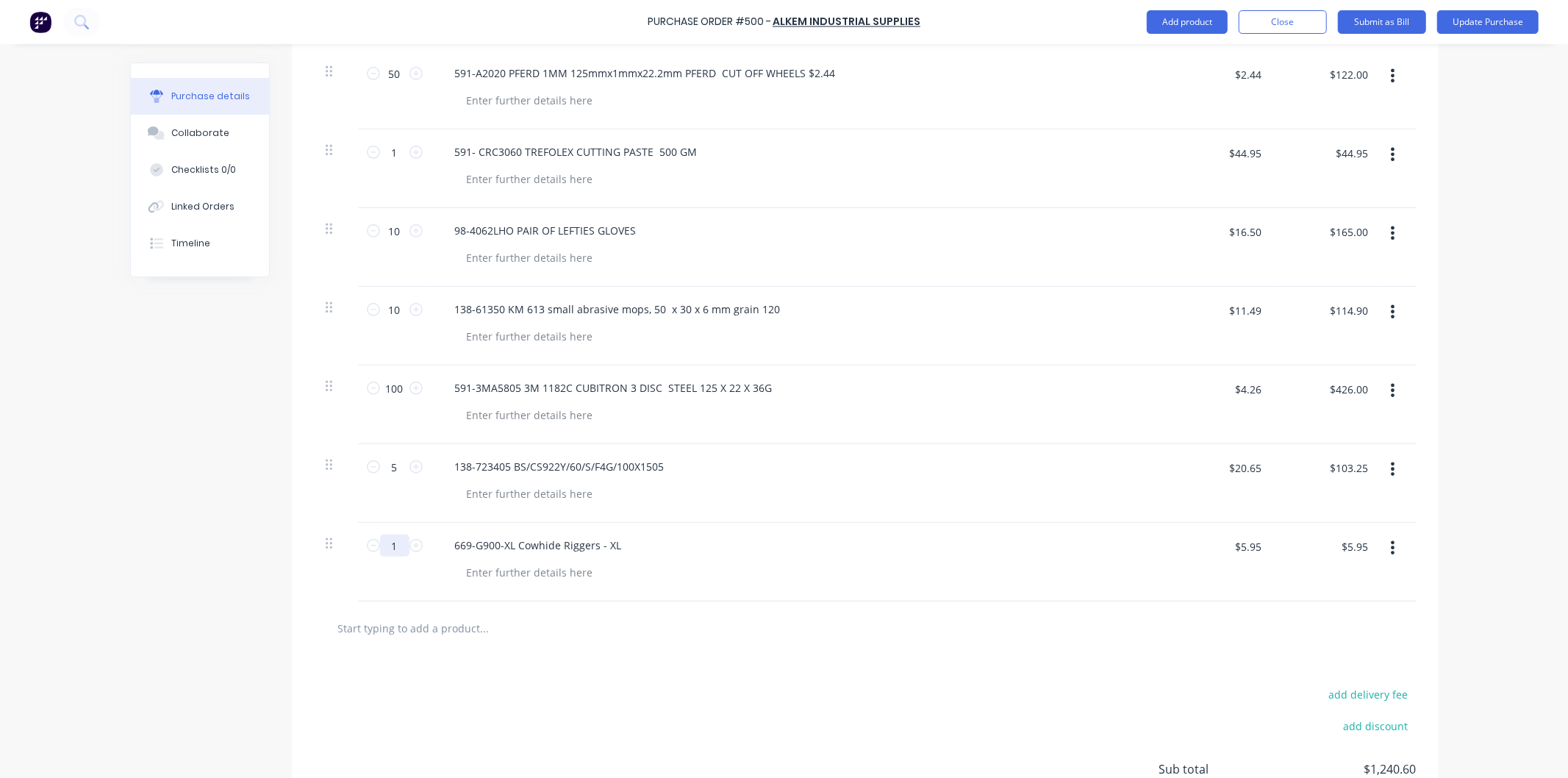
type input "12"
type input "$71.40"
type input "12"
click at [505, 592] on div "669-G900-XL Cowhide Riggers - XL" at bounding box center [799, 562] width 735 height 79
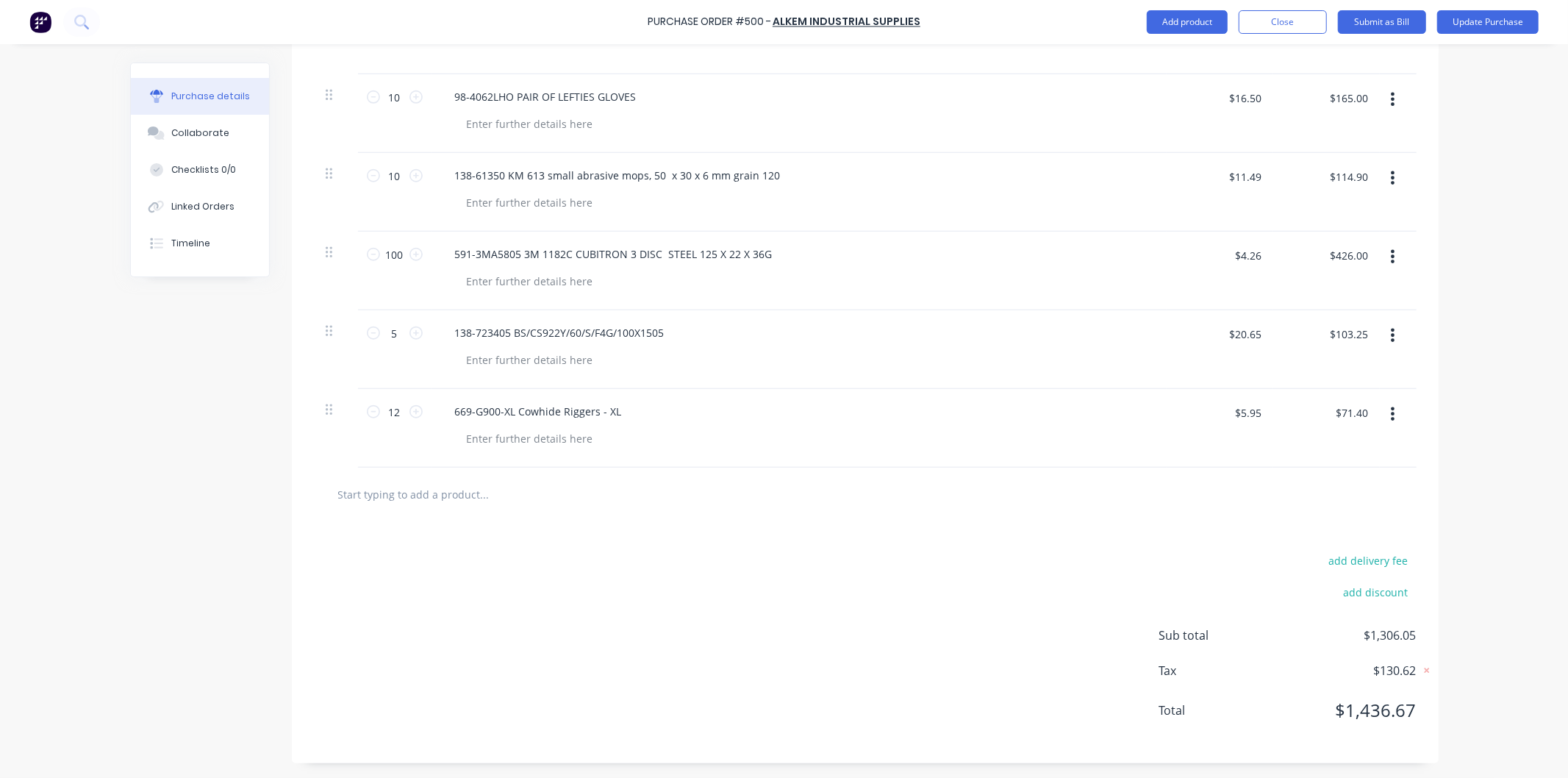
scroll to position [457, 0]
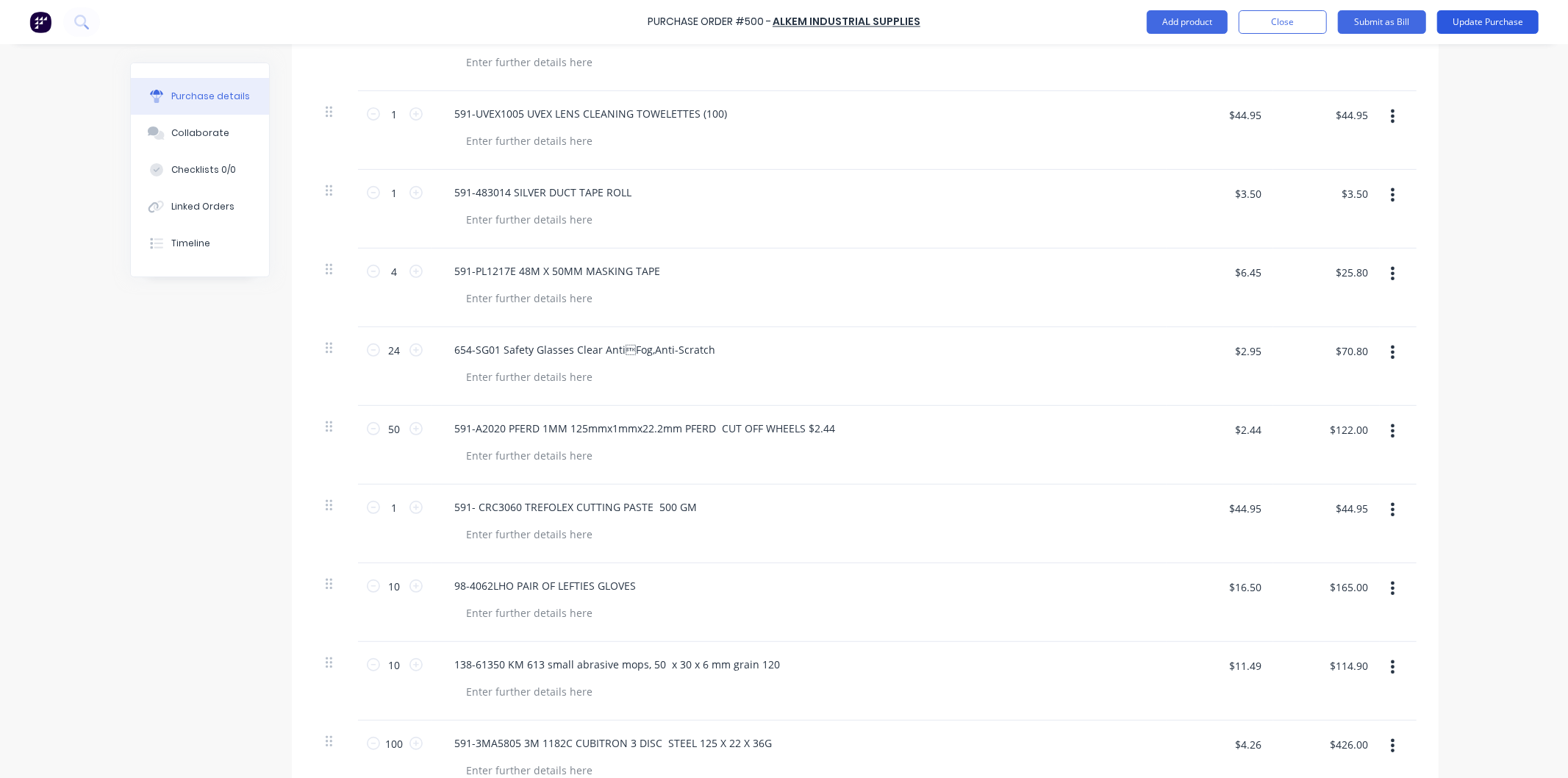
click at [1481, 19] on button "Update Purchase" at bounding box center [1487, 22] width 101 height 24
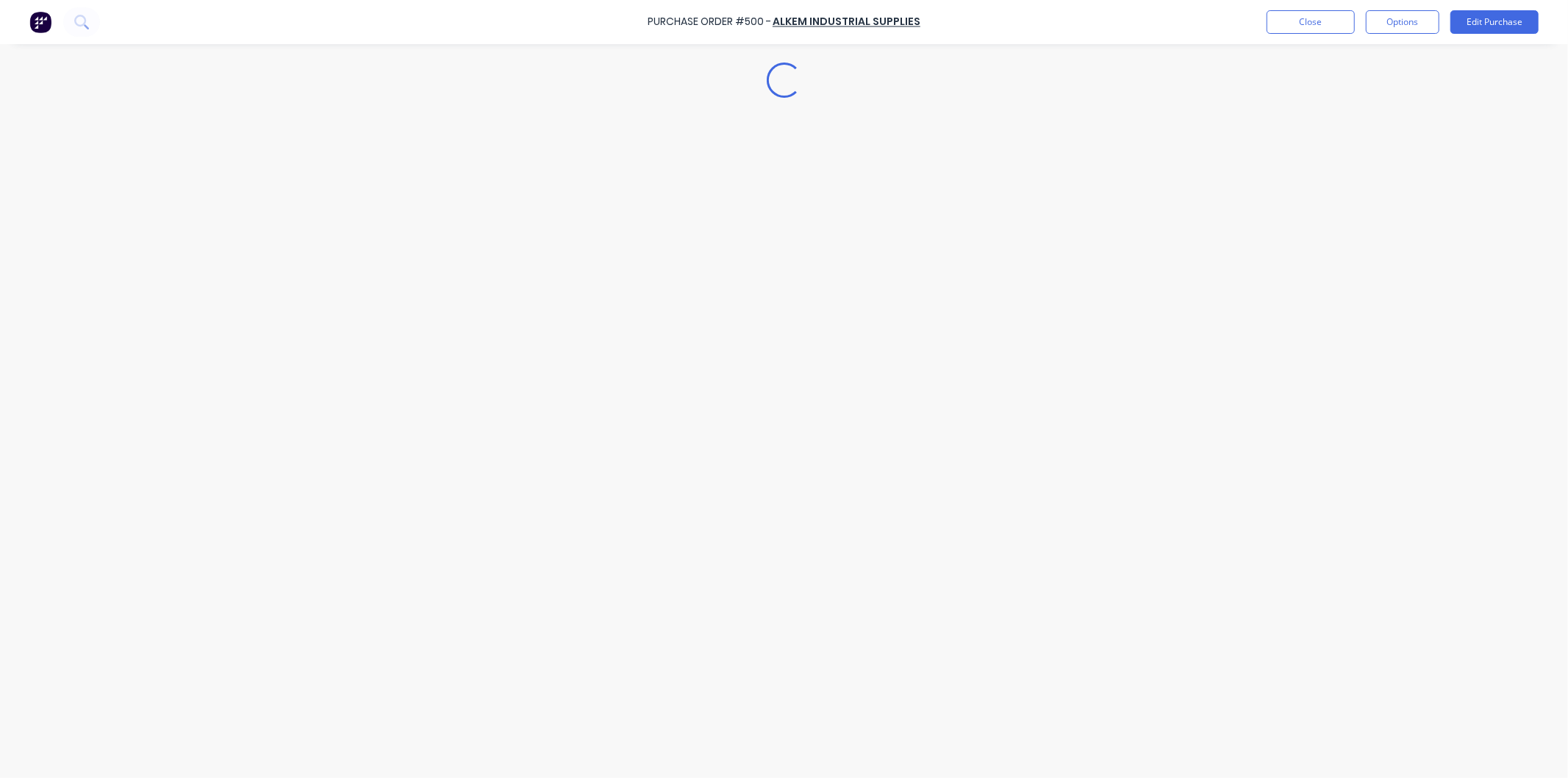
scroll to position [0, 0]
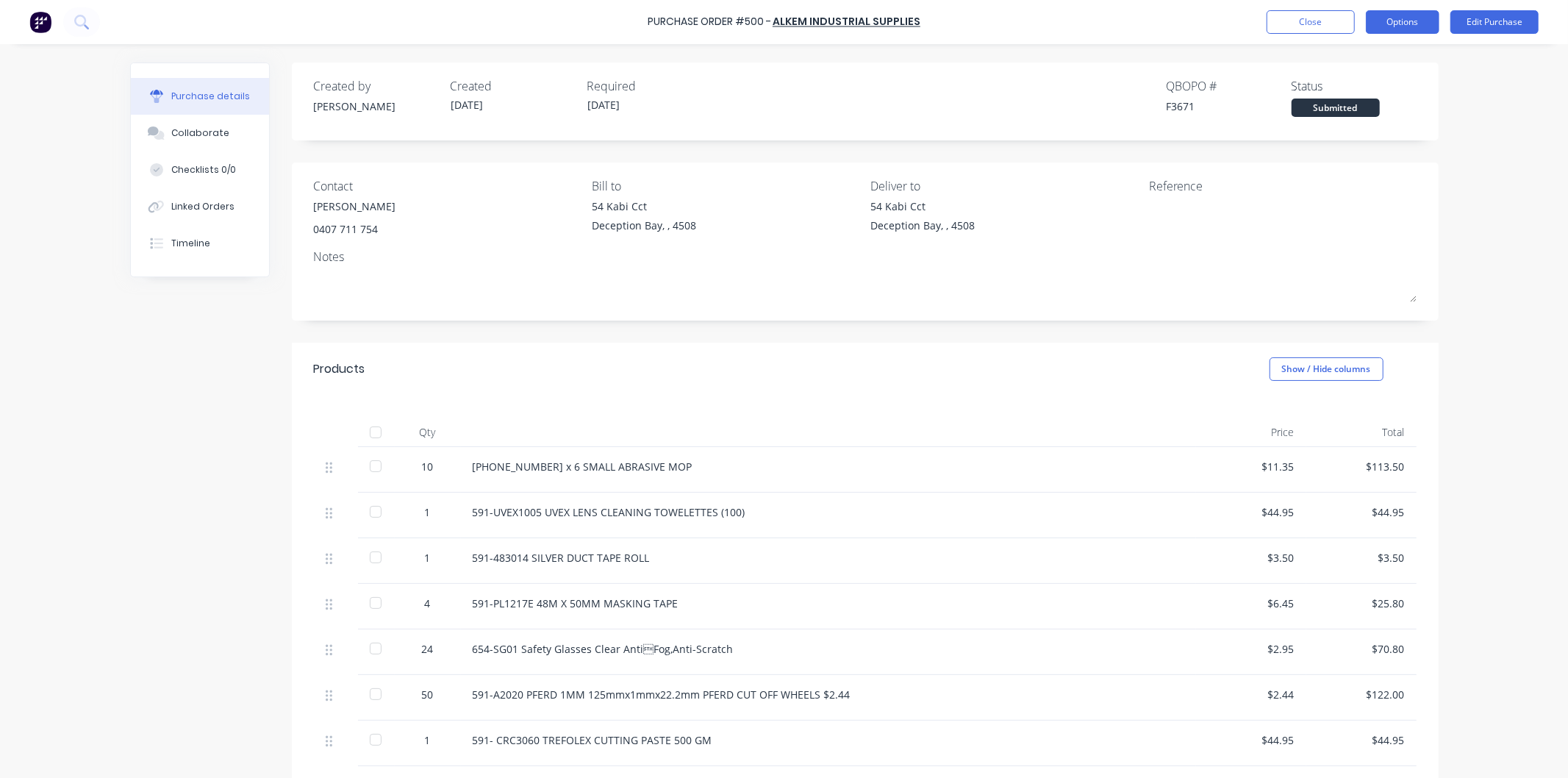
click at [1397, 20] on button "Options" at bounding box center [1402, 22] width 74 height 24
click at [1342, 54] on div "Print / Email" at bounding box center [1370, 60] width 113 height 21
click at [1342, 85] on div "With pricing" at bounding box center [1370, 89] width 113 height 21
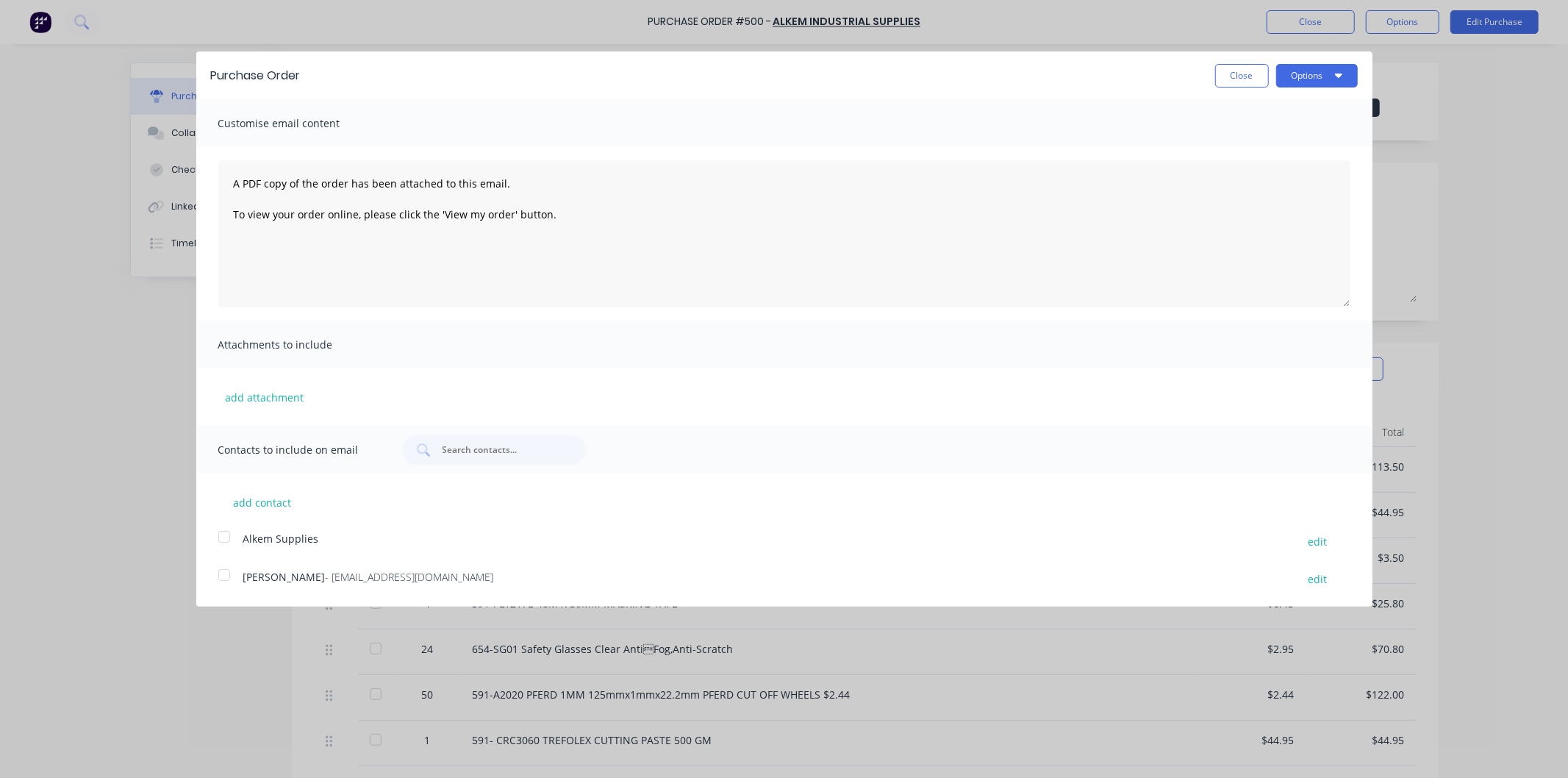
click at [224, 572] on div at bounding box center [224, 575] width 29 height 29
click at [228, 179] on textarea "A PDF copy of the order has been attached to this email. To view your order onl…" at bounding box center [784, 233] width 1131 height 147
type textarea "[PERSON_NAME] A PDF copy of the order has been attached to this email. To view …"
click at [1303, 71] on button "Options" at bounding box center [1316, 75] width 82 height 24
click at [1257, 139] on div "Email" at bounding box center [1288, 142] width 113 height 21
